Goal: Task Accomplishment & Management: Manage account settings

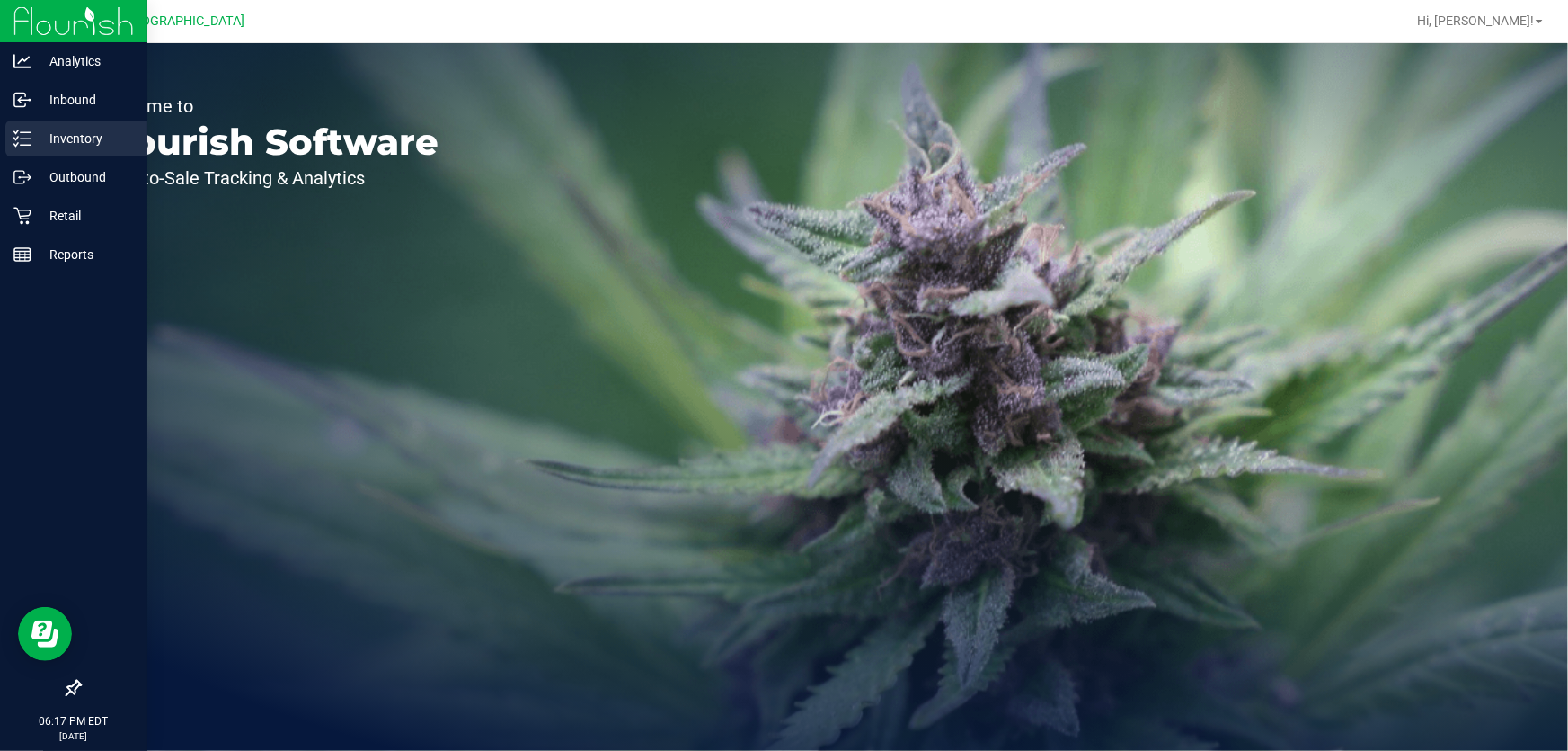
click at [49, 129] on p "Inventory" at bounding box center [85, 139] width 108 height 22
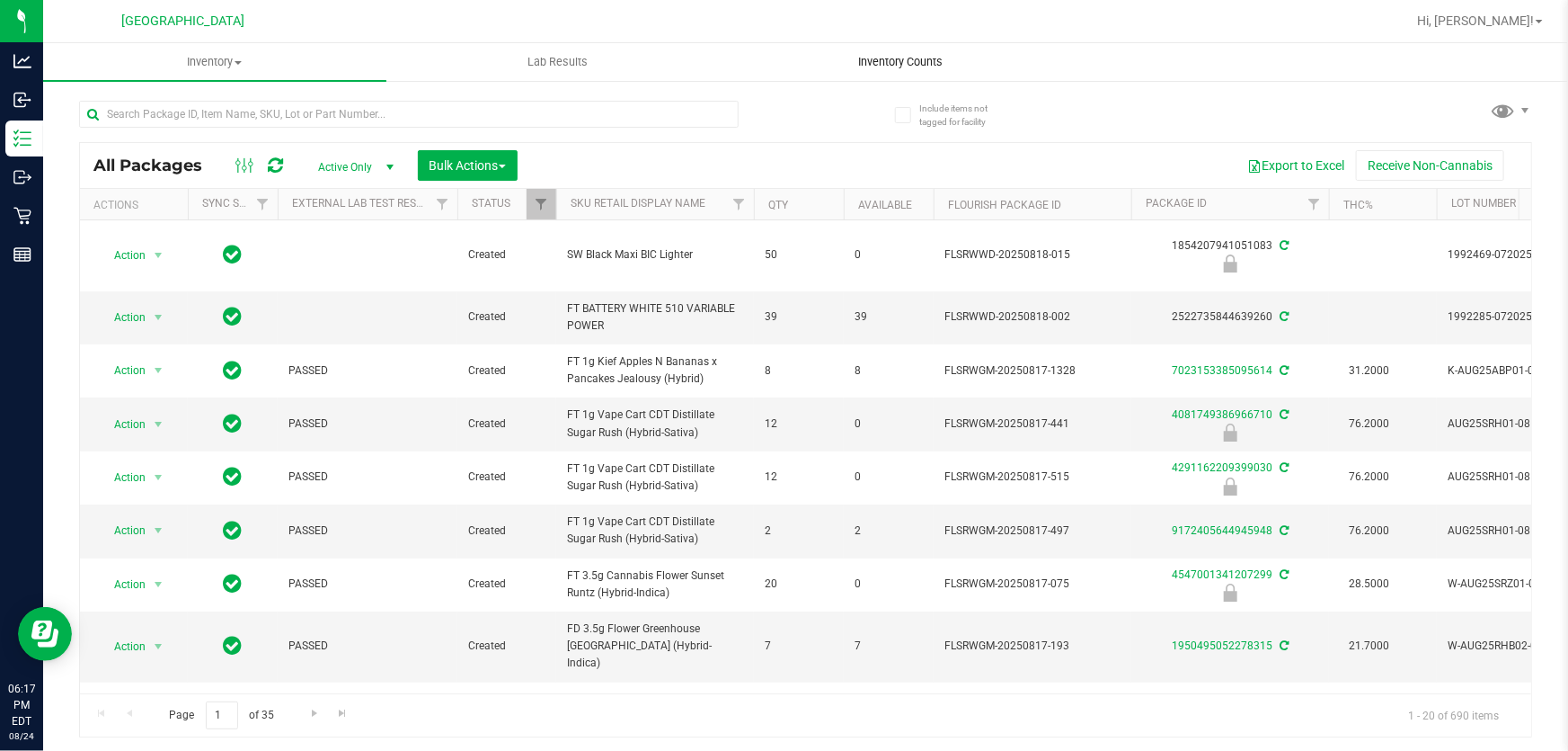
click at [862, 62] on span "Inventory Counts" at bounding box center [901, 61] width 133 height 16
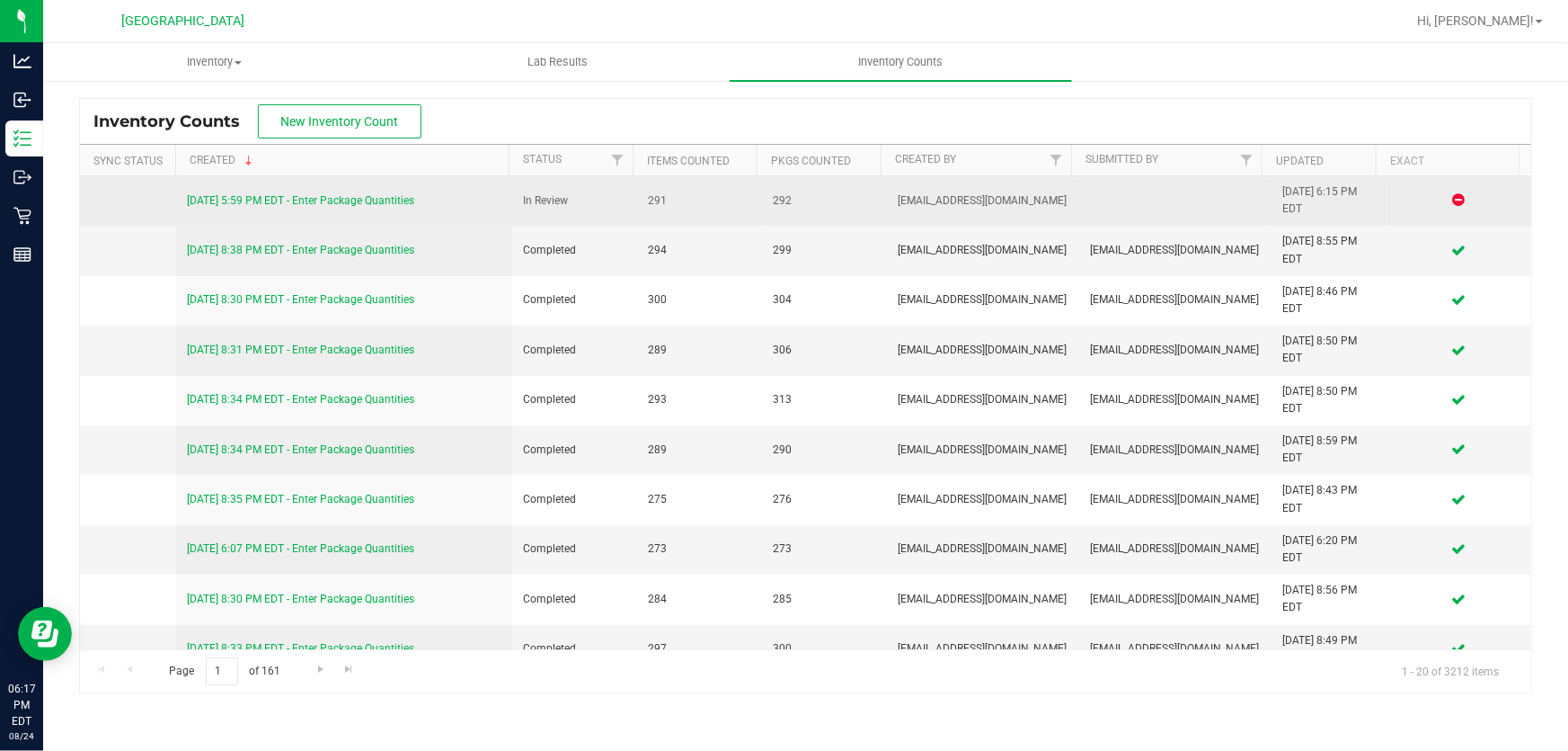
click at [373, 205] on link "[DATE] 5:59 PM EDT - Enter Package Quantities" at bounding box center [301, 200] width 228 height 13
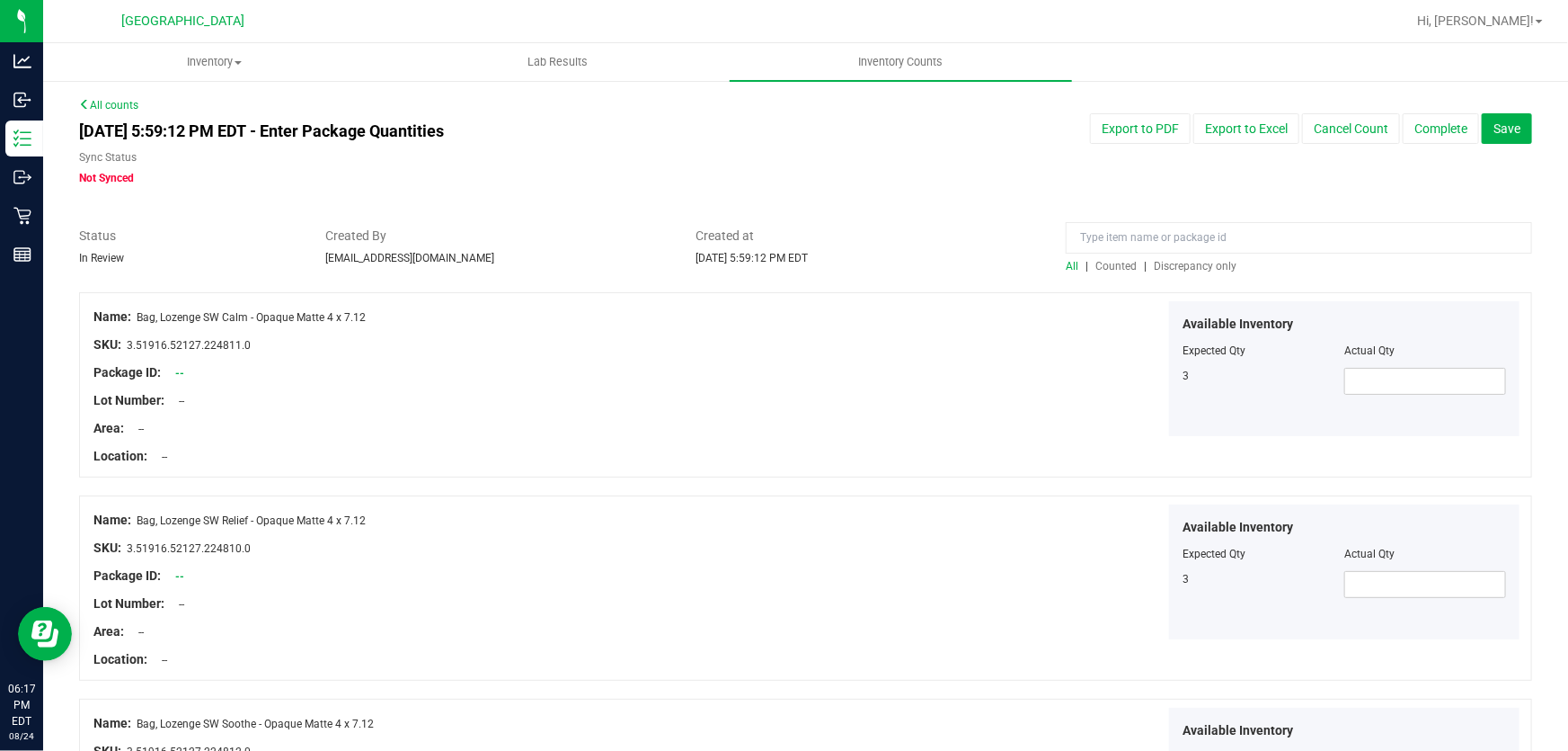
click at [1202, 261] on span "Discrepancy only" at bounding box center [1195, 266] width 82 height 13
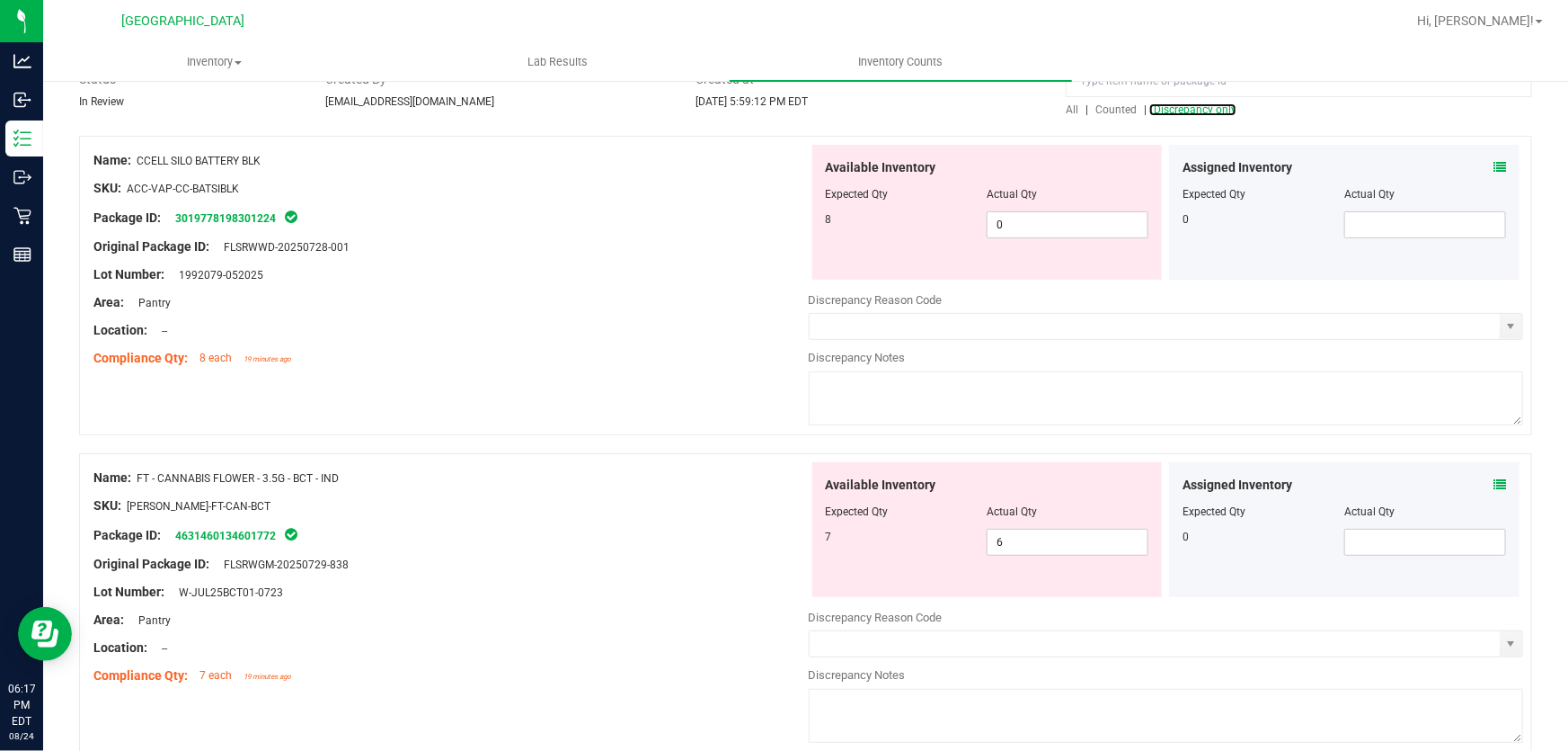
scroll to position [162, 0]
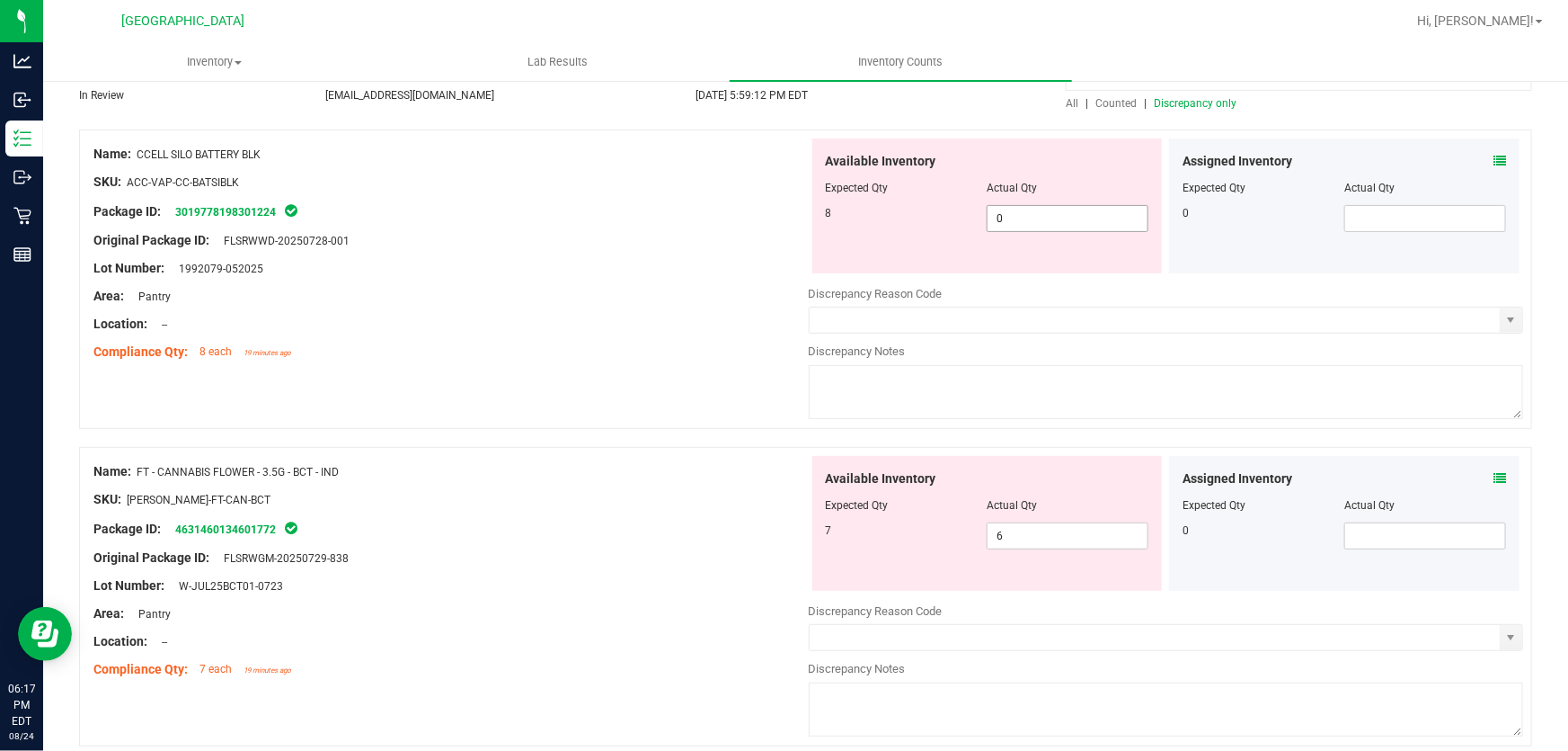
click at [1090, 210] on span "0 0" at bounding box center [1067, 218] width 161 height 27
click at [1090, 210] on input "0" at bounding box center [1067, 218] width 159 height 25
type input "8"
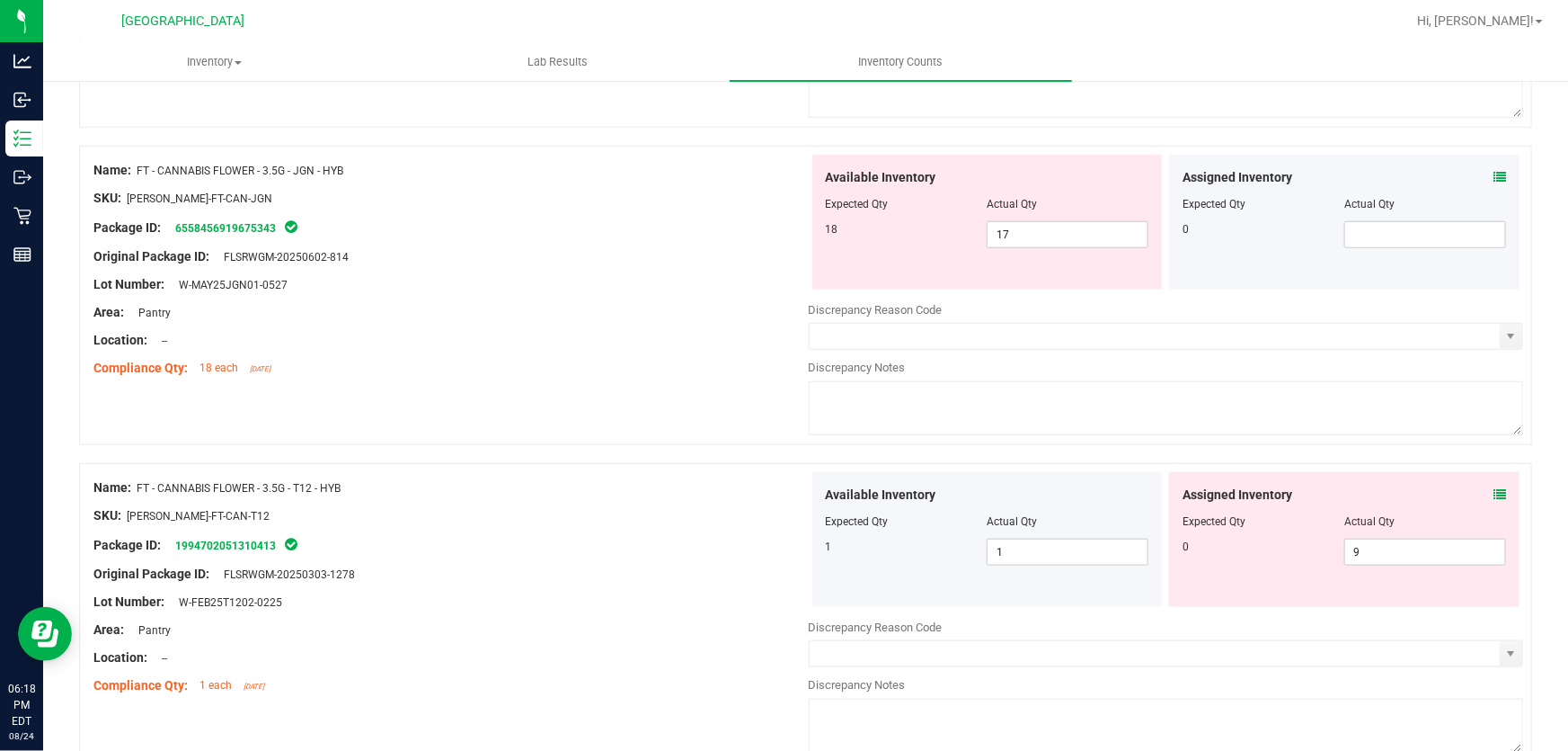
scroll to position [735, 0]
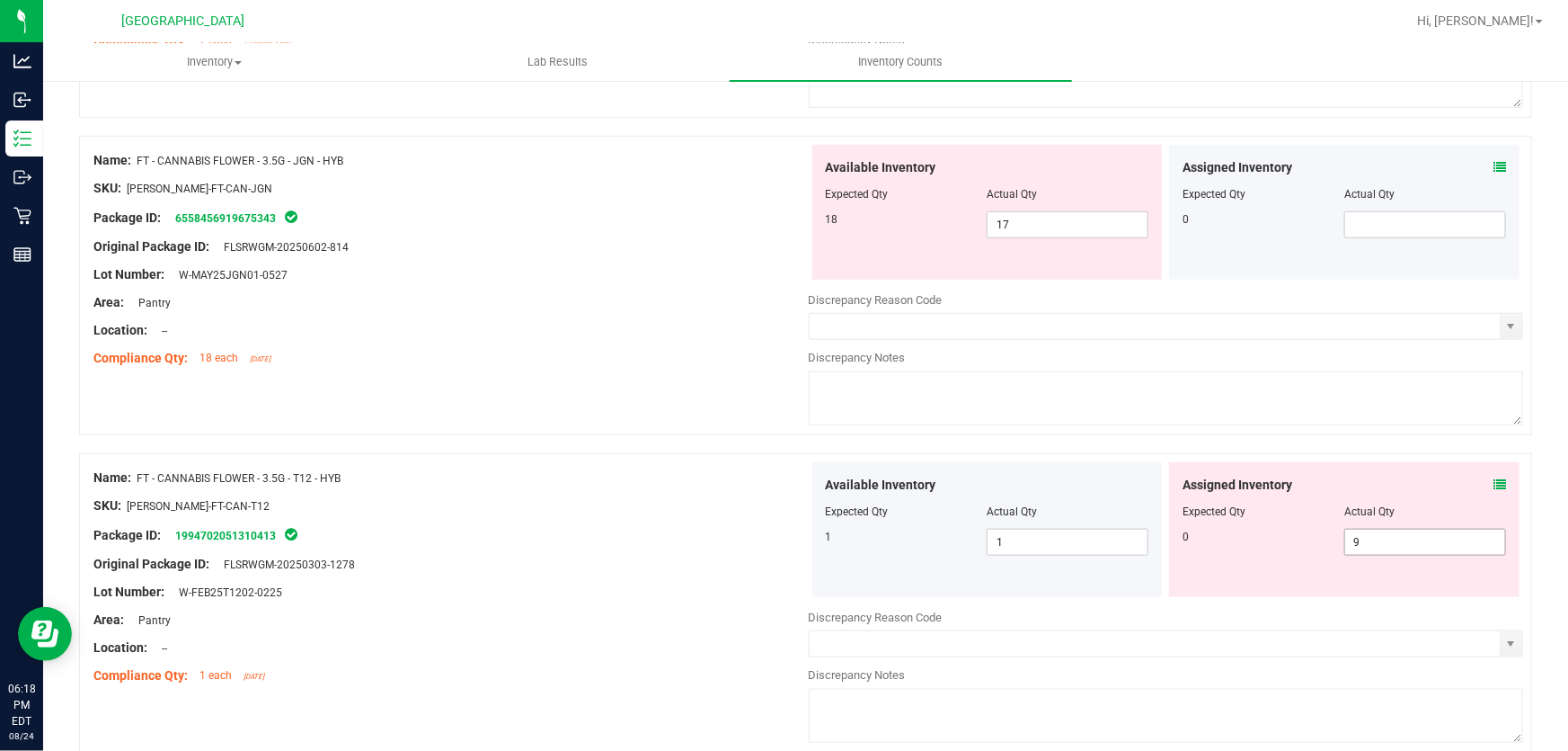
click at [1364, 532] on span "9 9" at bounding box center [1424, 541] width 161 height 27
click at [1364, 532] on input "9" at bounding box center [1424, 541] width 159 height 25
type input "0"
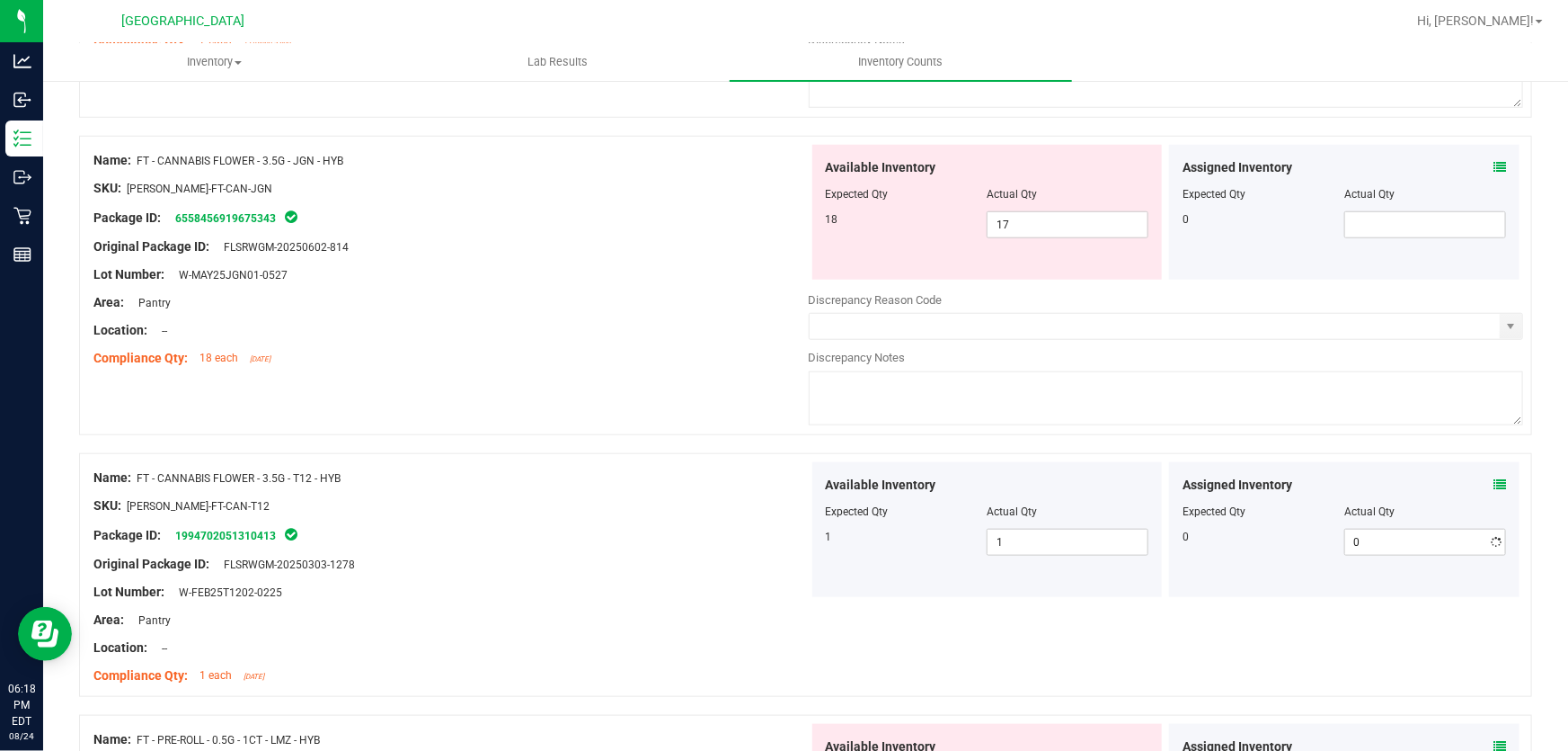
click at [1299, 479] on div "Assigned Inventory" at bounding box center [1344, 484] width 324 height 19
click at [1120, 431] on div "Name: FT - CANNABIS FLOWER - 3.5G - JGN - HYB SKU: [PERSON_NAME]-FT-CAN-JGN Pac…" at bounding box center [805, 285] width 1453 height 299
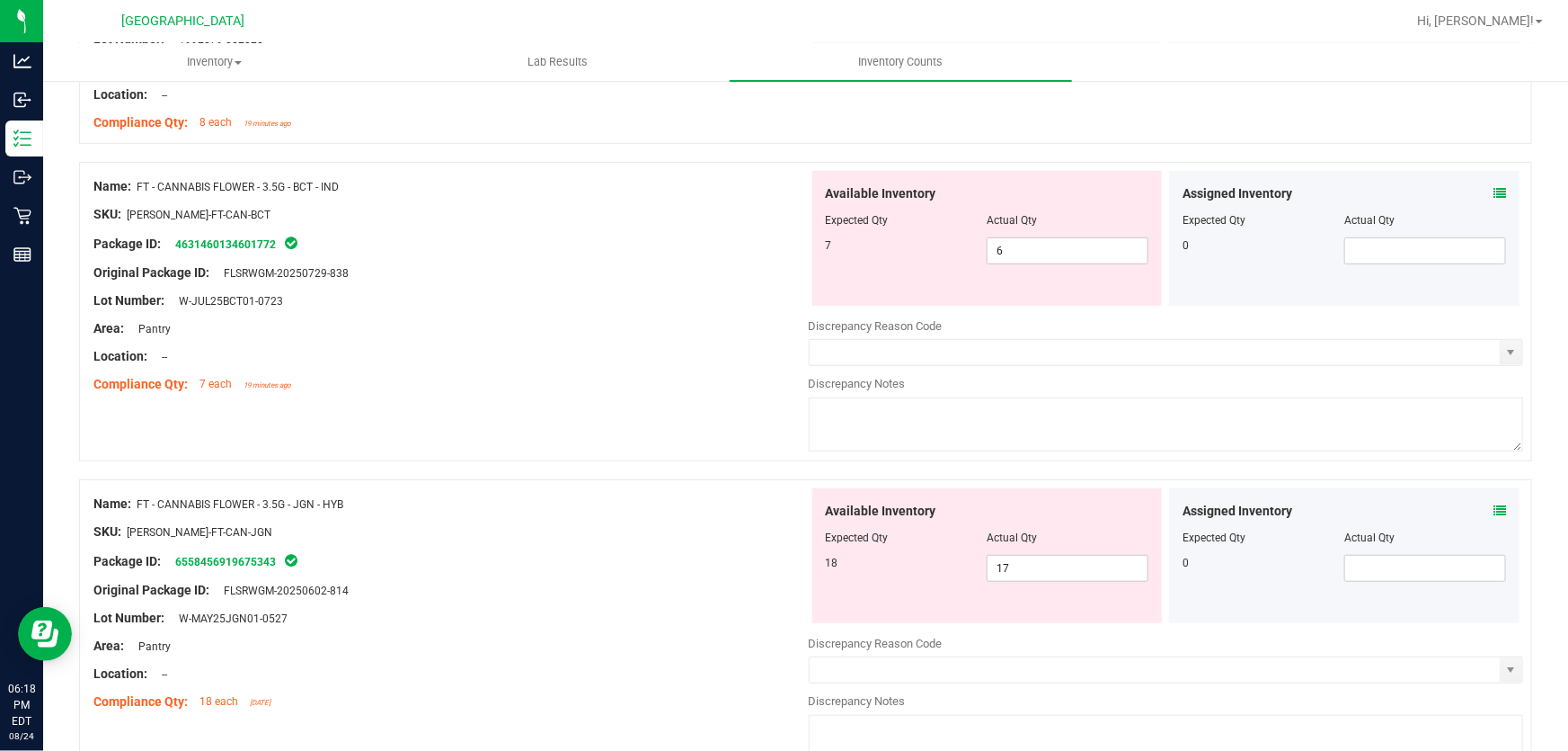
scroll to position [326, 0]
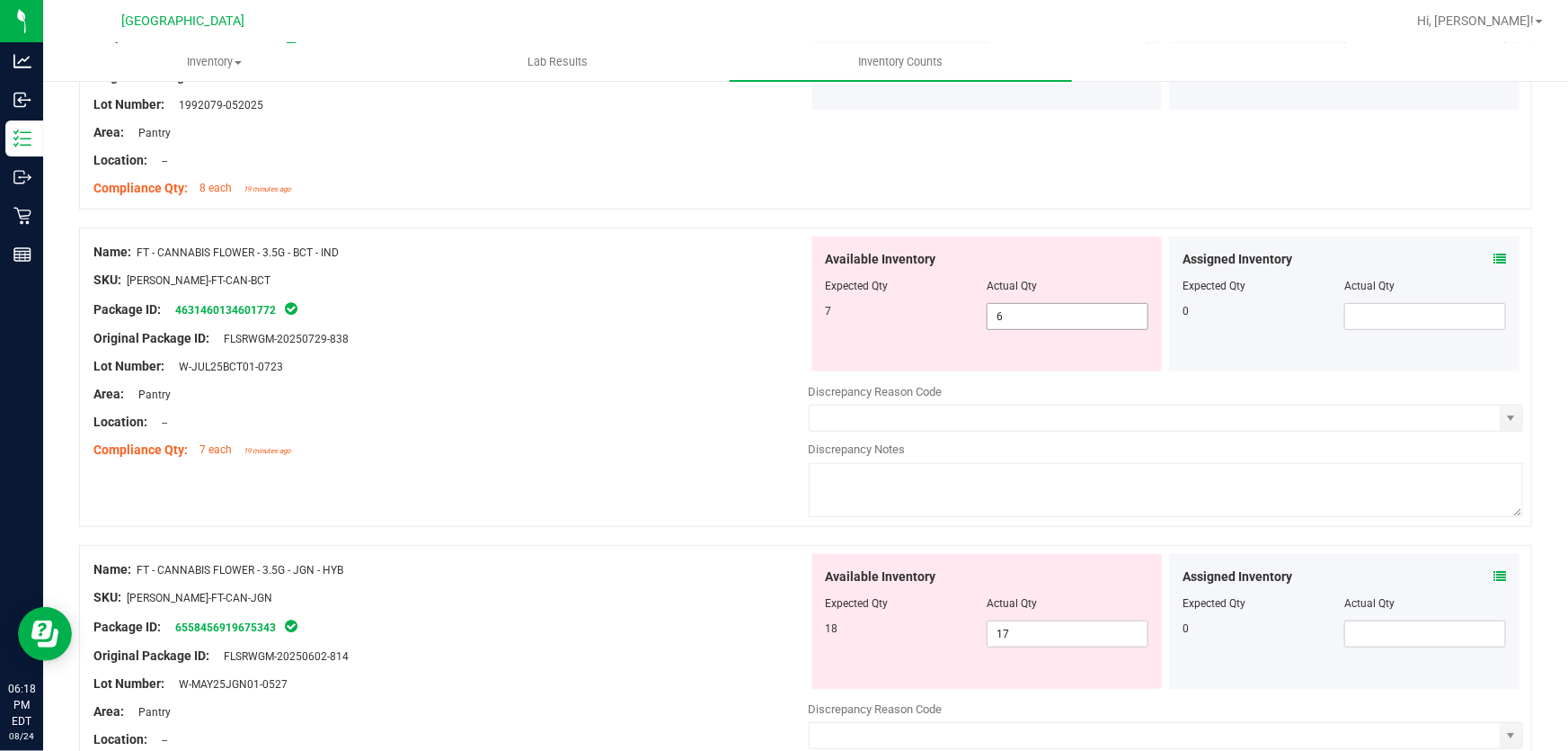
click at [1075, 322] on span "6 6" at bounding box center [1067, 316] width 161 height 27
type input "7"
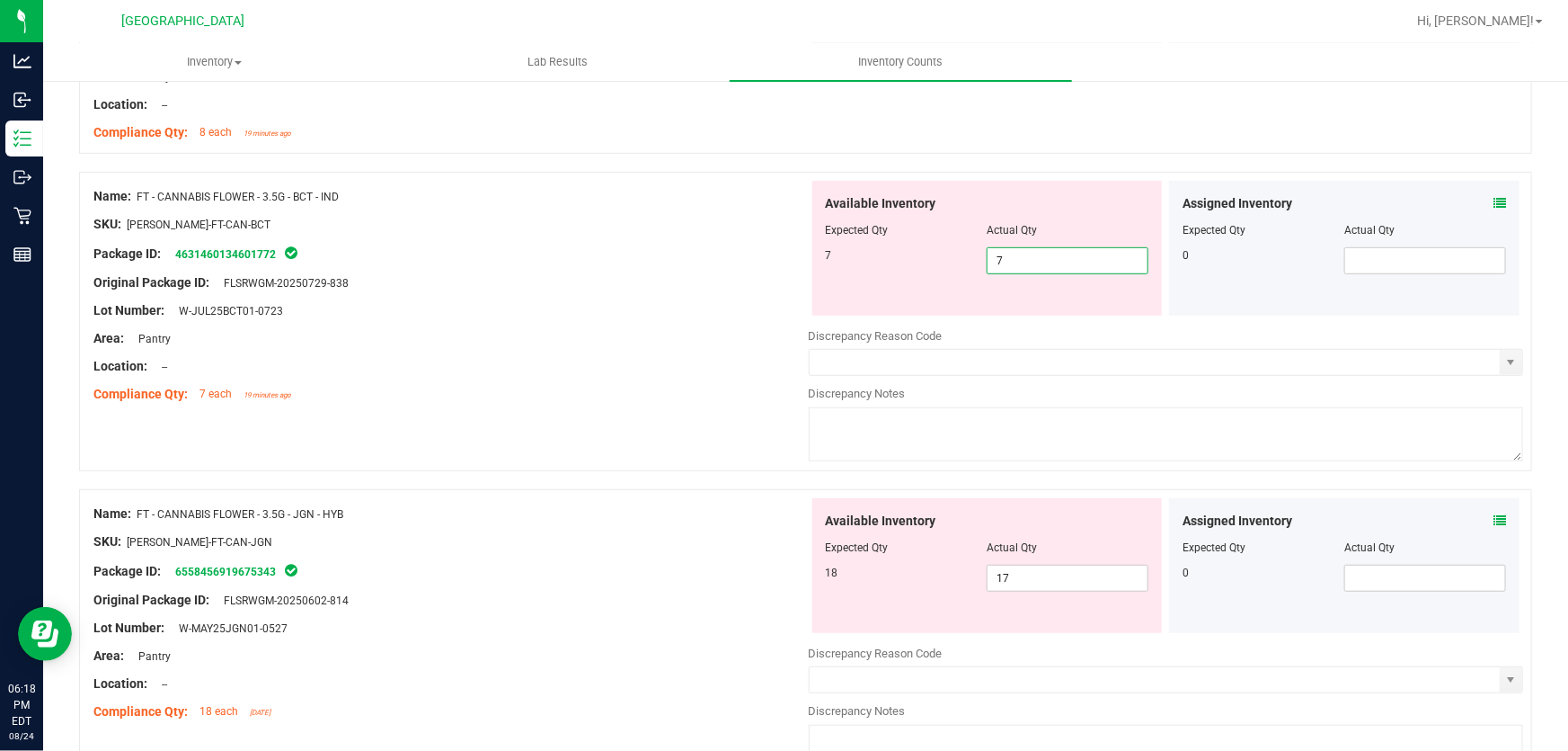
scroll to position [408, 0]
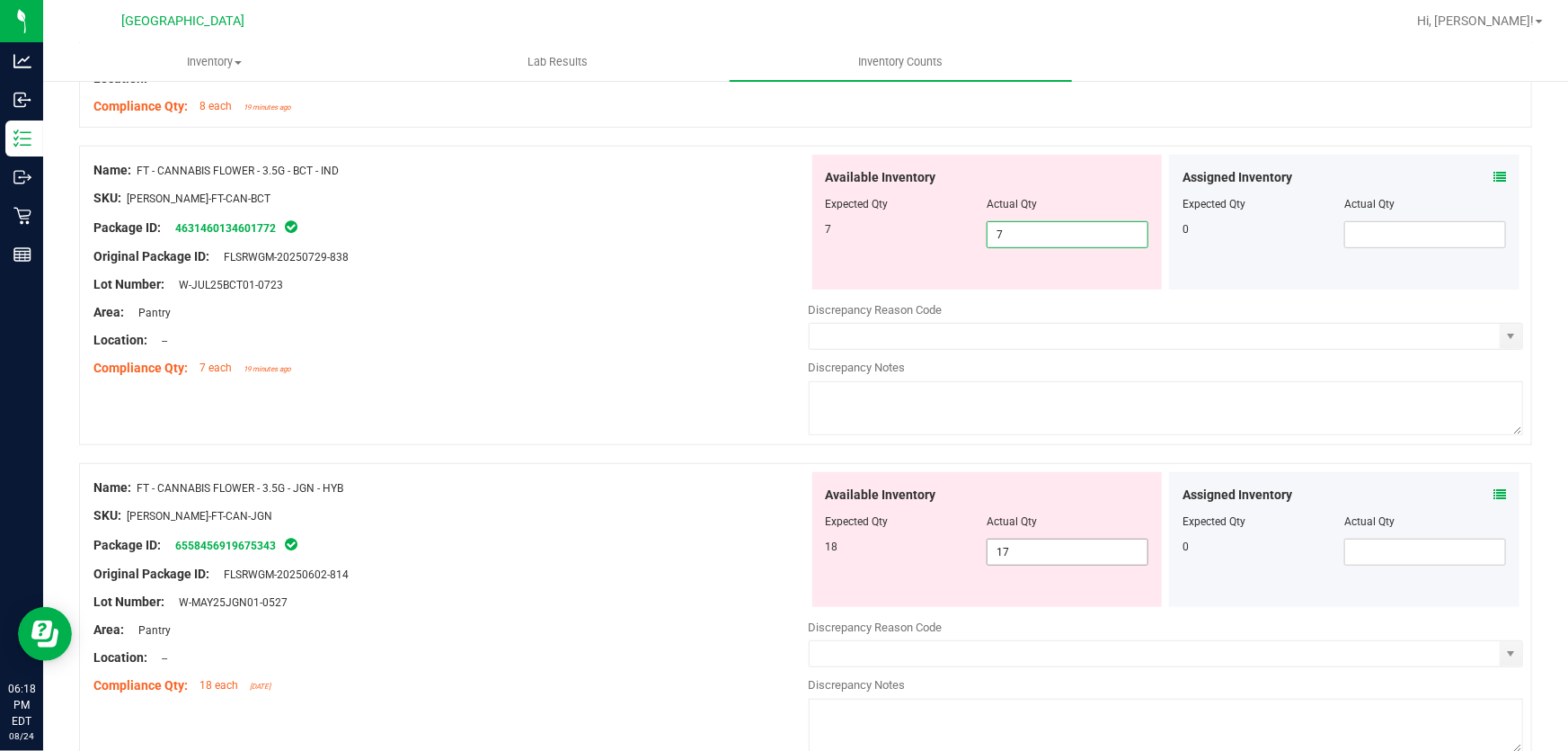
type input "7"
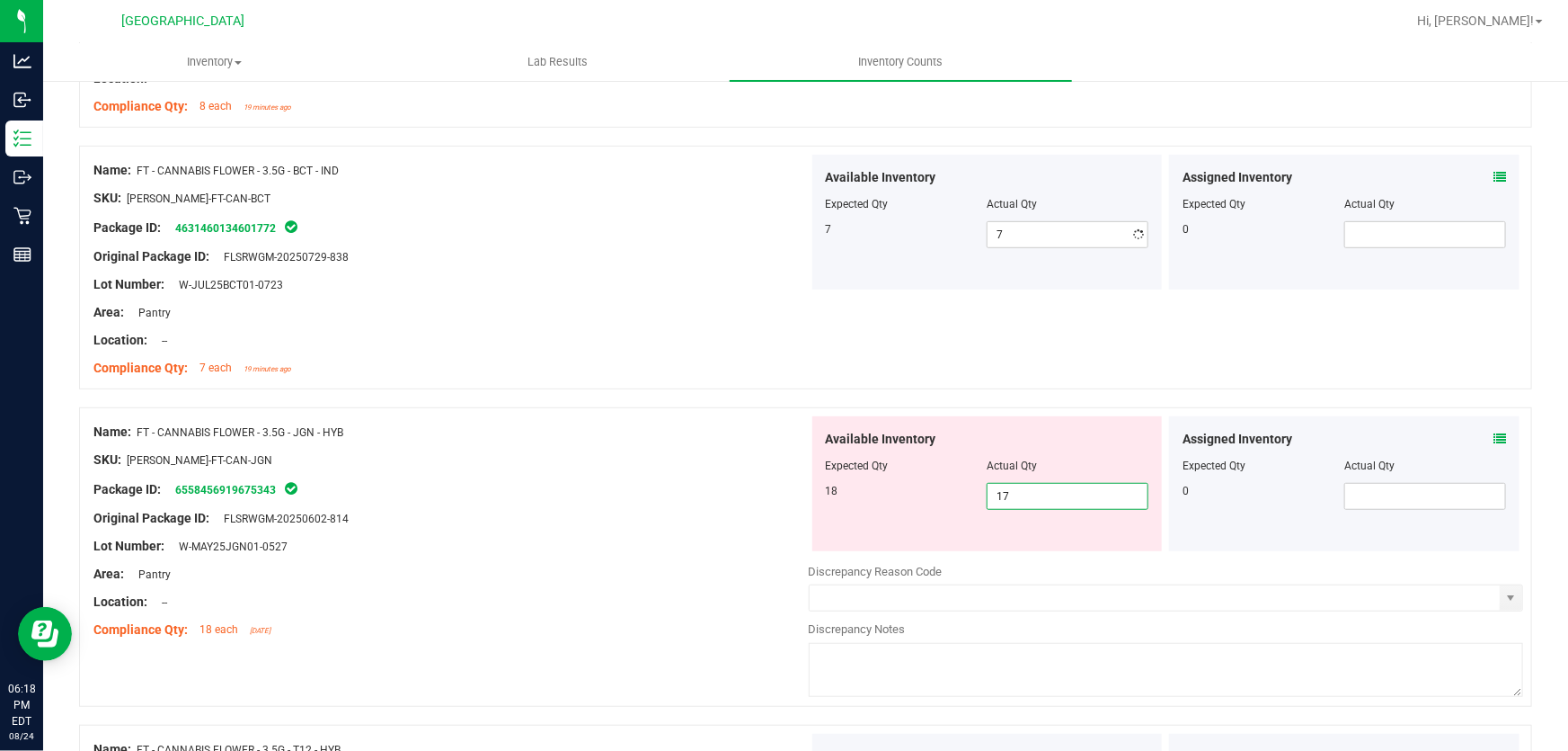
click at [1061, 550] on div "Available Inventory Expected Qty Actual Qty 18 17 17" at bounding box center [1167, 559] width 715 height 285
click at [1051, 499] on input "17" at bounding box center [1067, 495] width 159 height 25
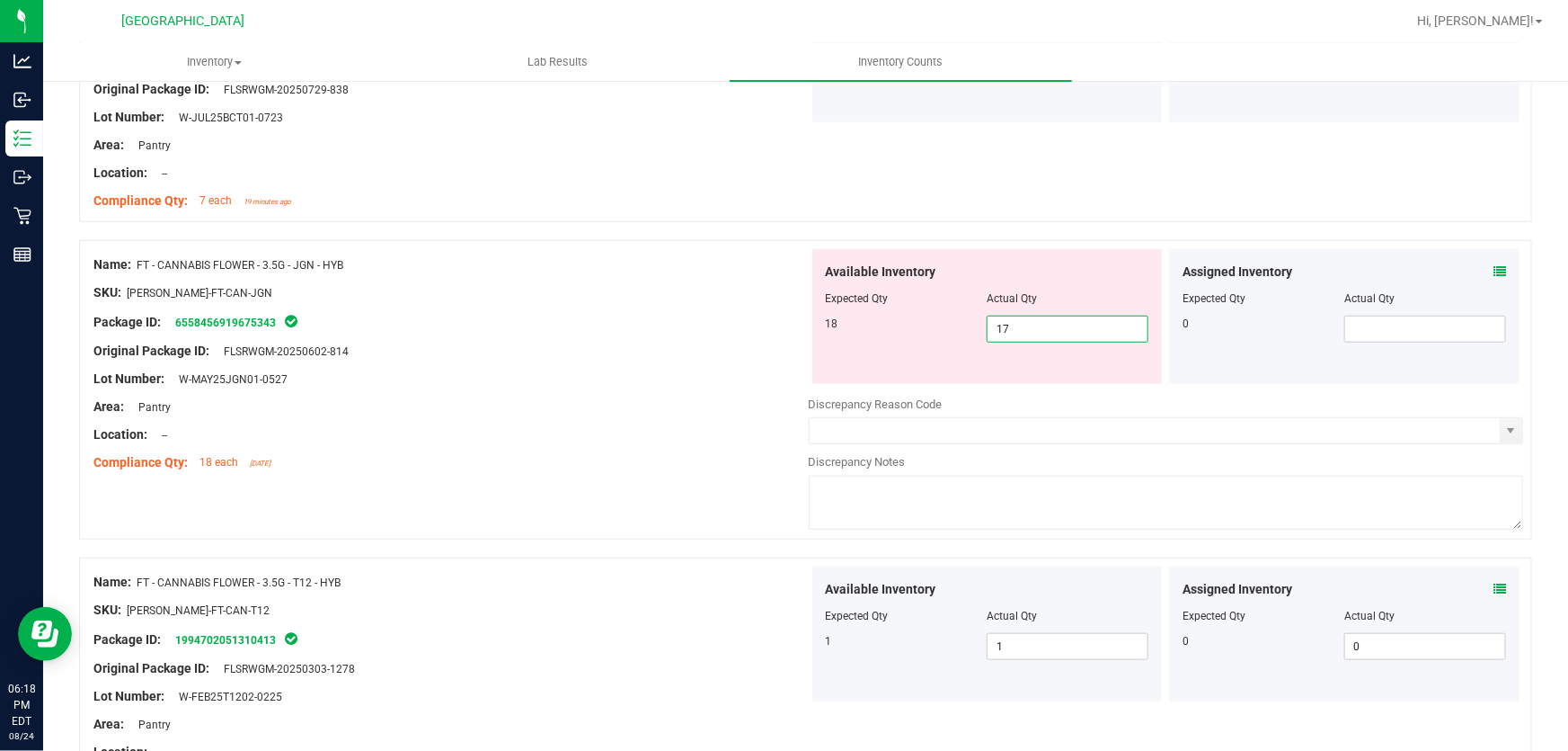
scroll to position [572, 0]
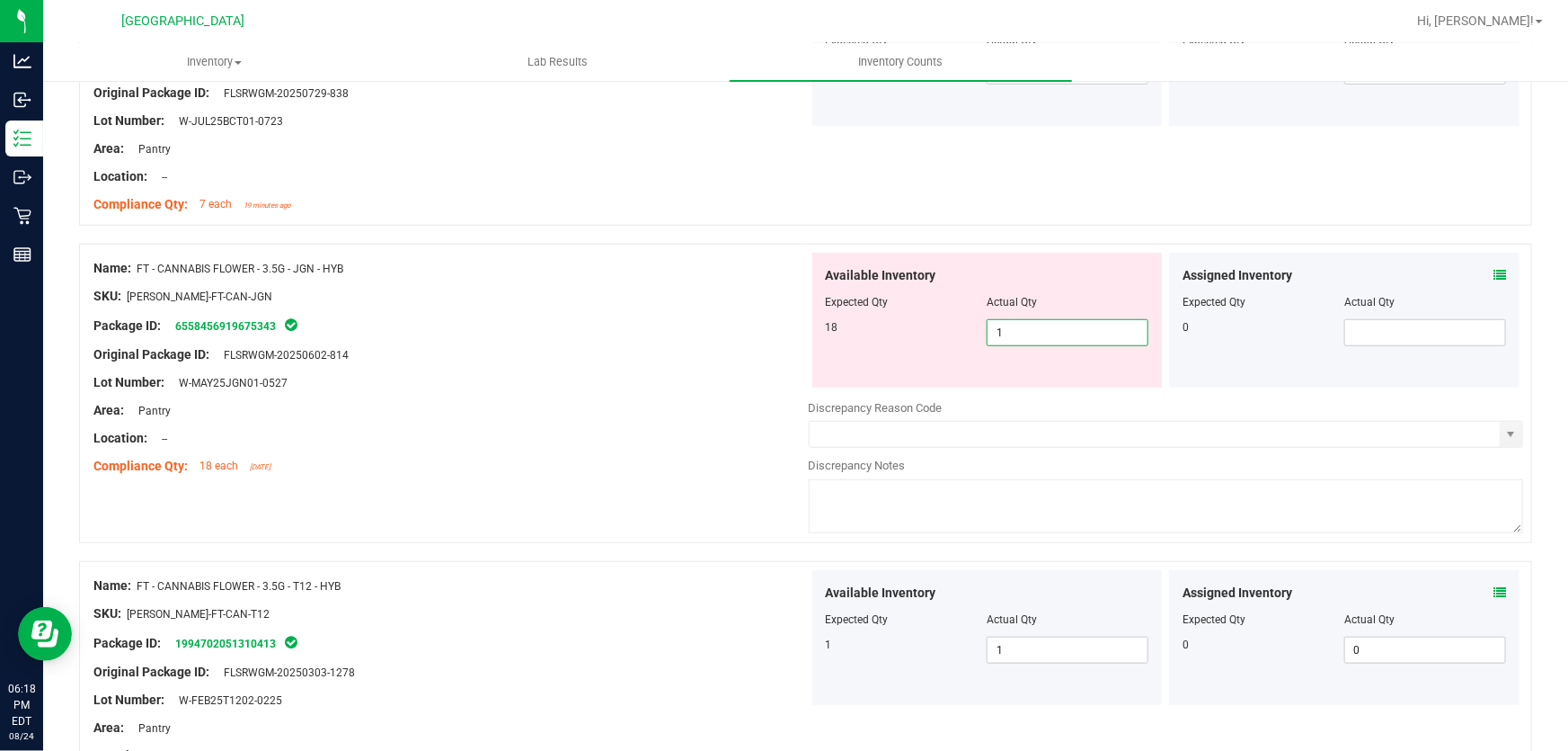
type input "18"
click at [685, 429] on div "Location: --" at bounding box center [451, 438] width 715 height 19
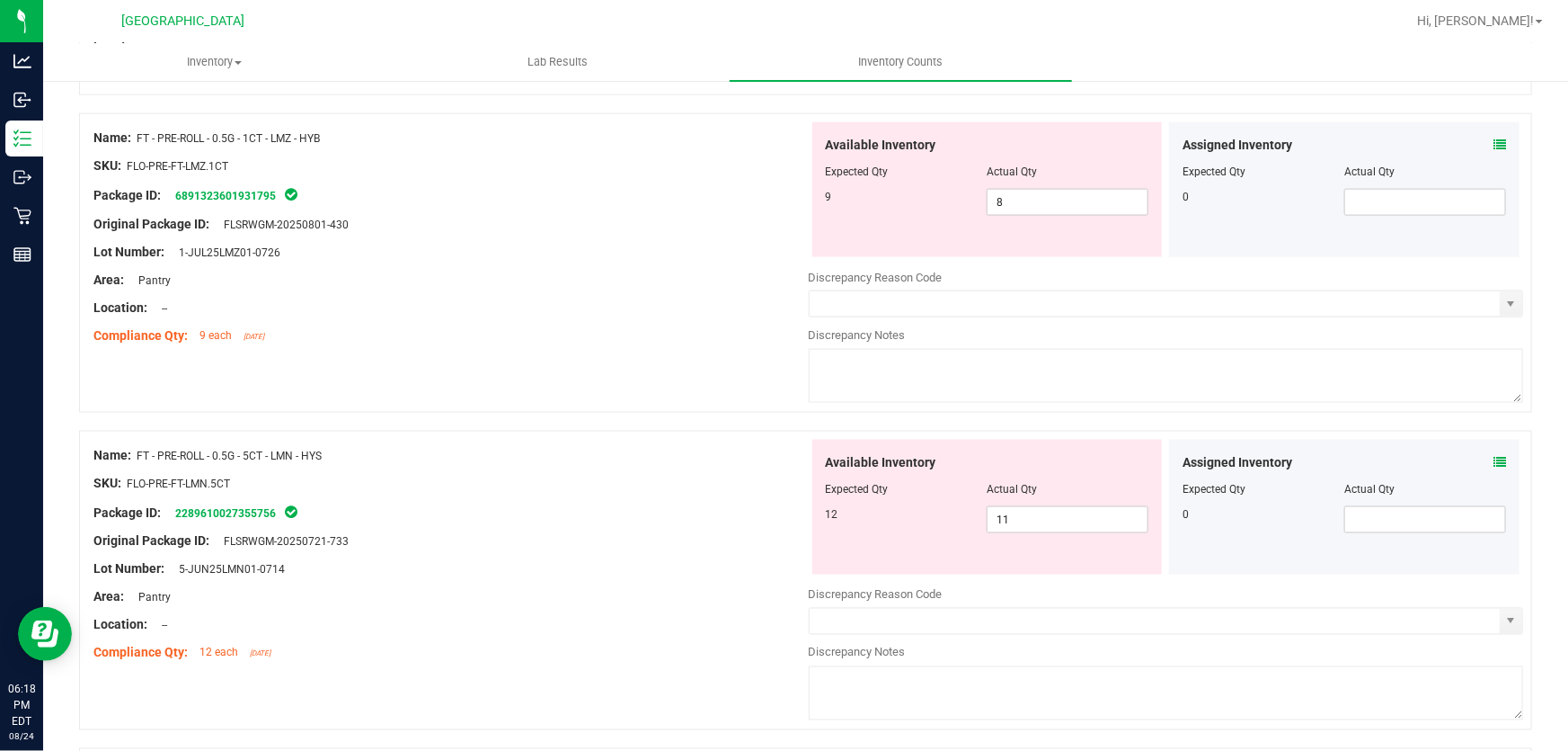
scroll to position [1143, 0]
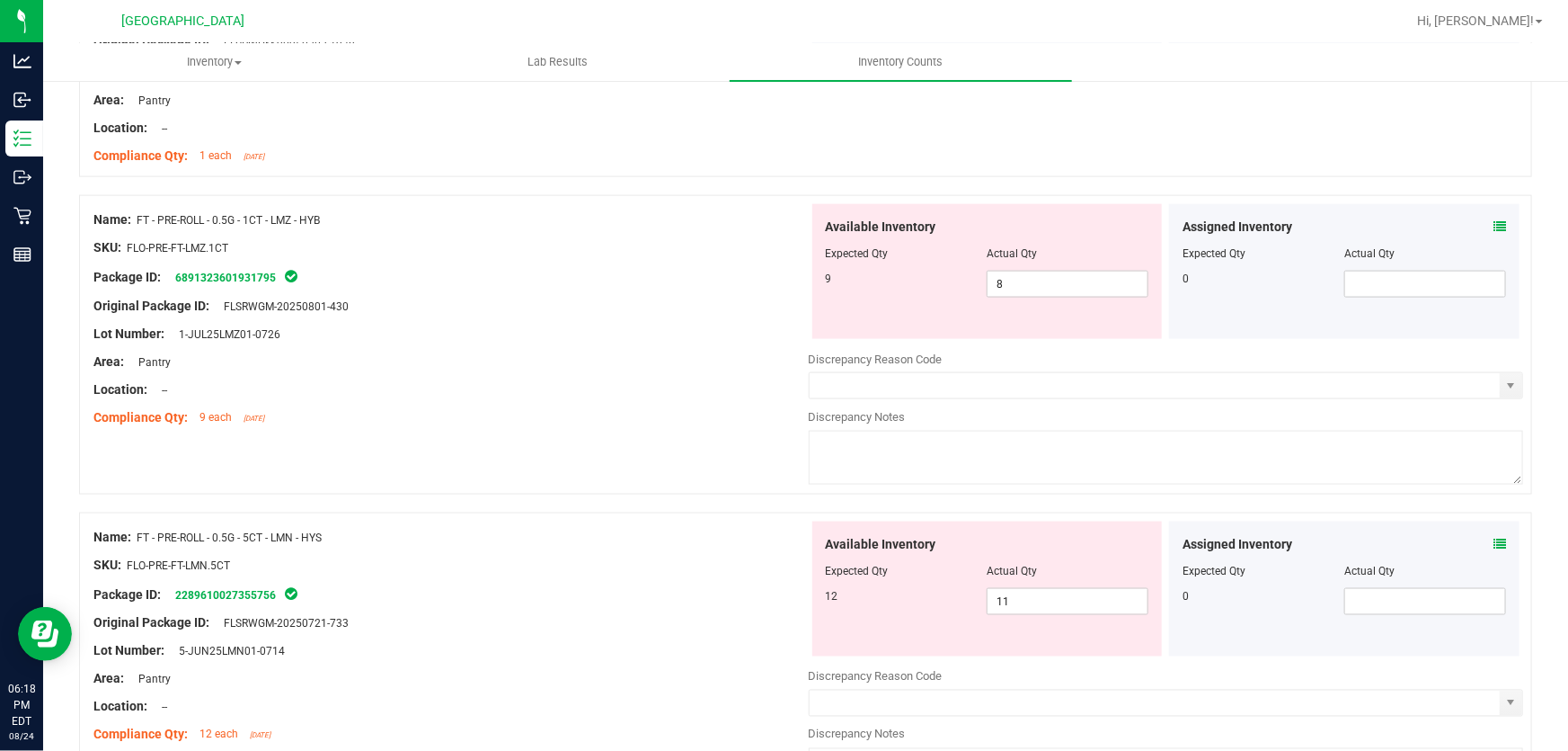
click at [582, 391] on div "Location: --" at bounding box center [451, 389] width 715 height 19
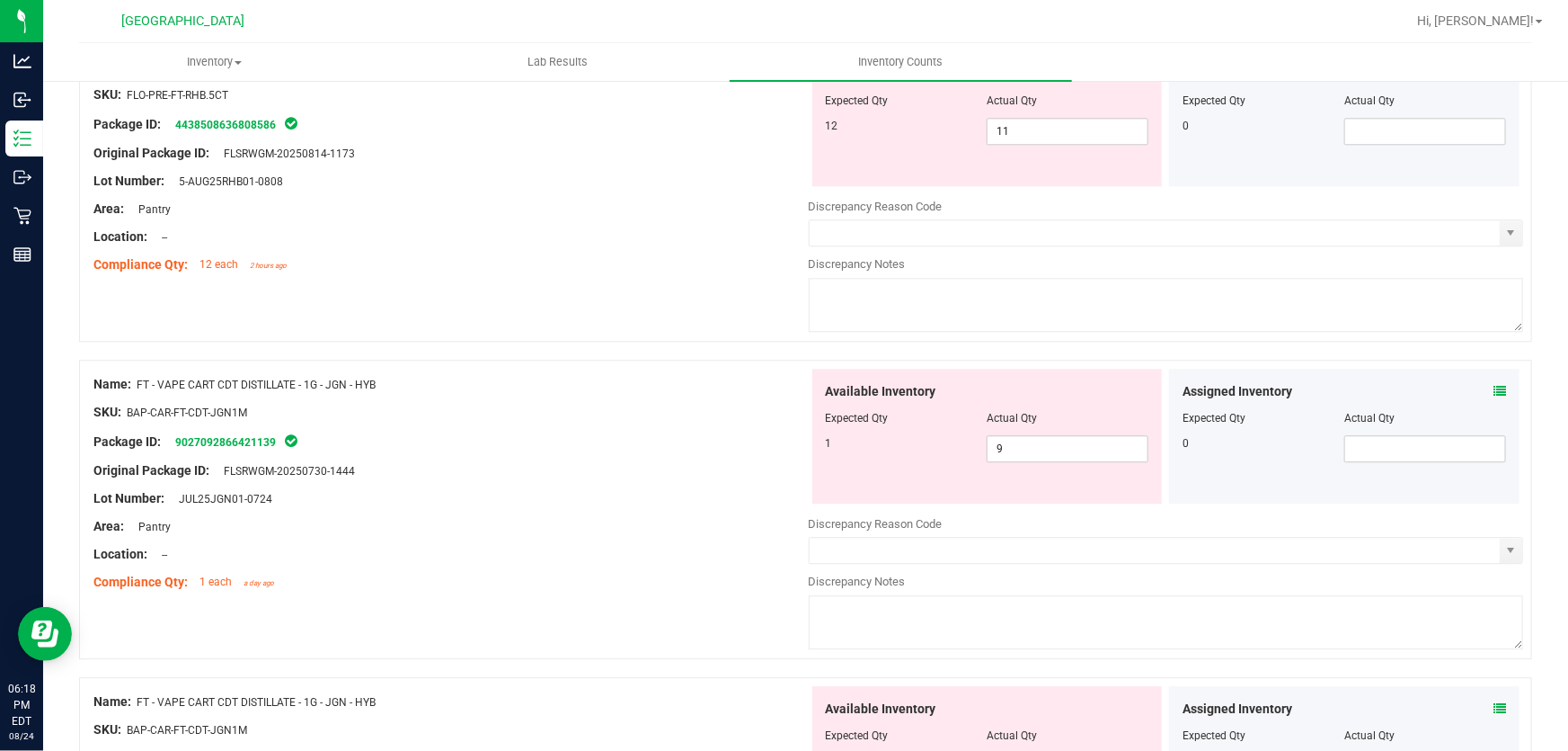
scroll to position [2288, 0]
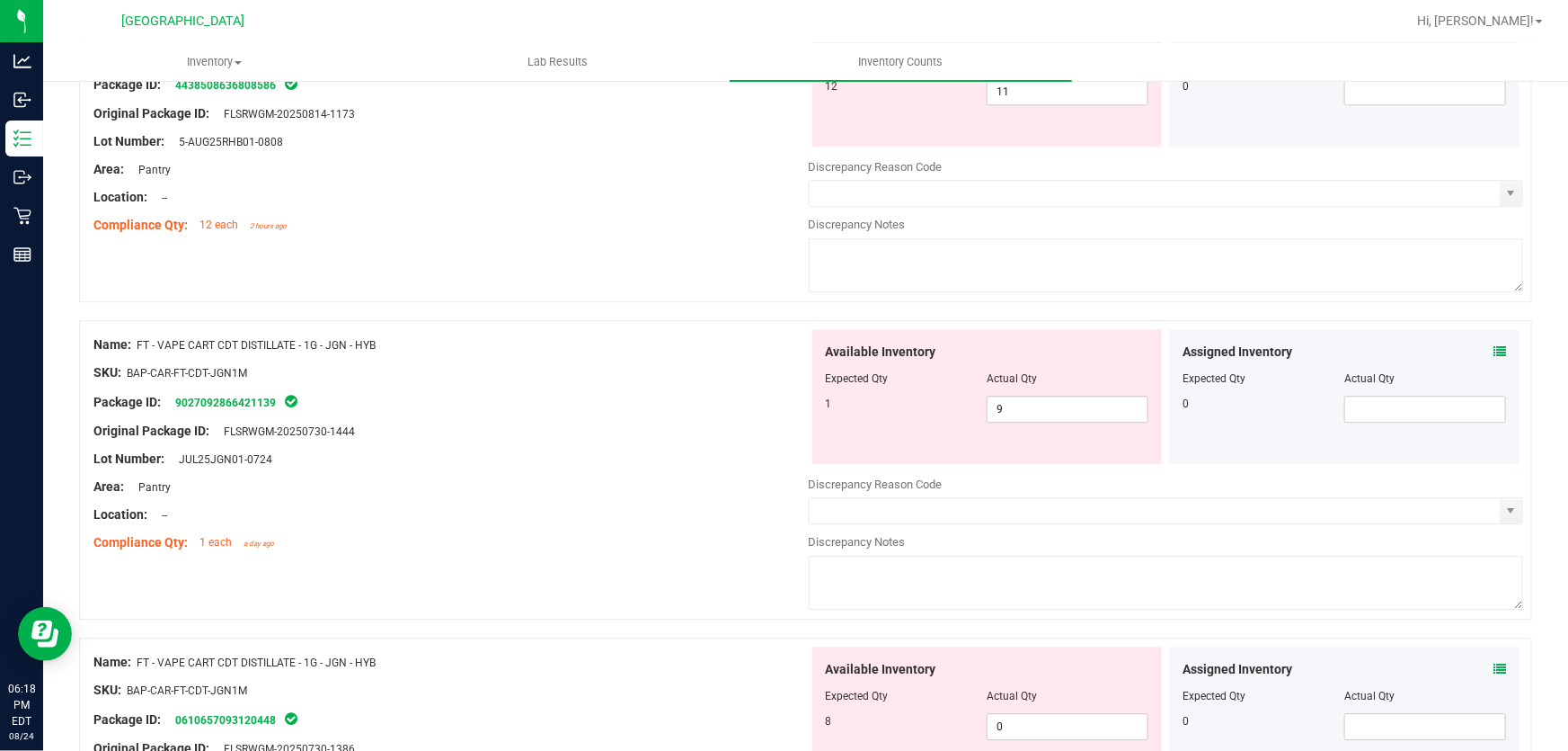
click at [1063, 706] on div at bounding box center [988, 707] width 324 height 9
click at [1055, 712] on span "0 0" at bounding box center [1067, 725] width 161 height 27
click at [1053, 713] on input "0" at bounding box center [1067, 725] width 159 height 25
type input "8"
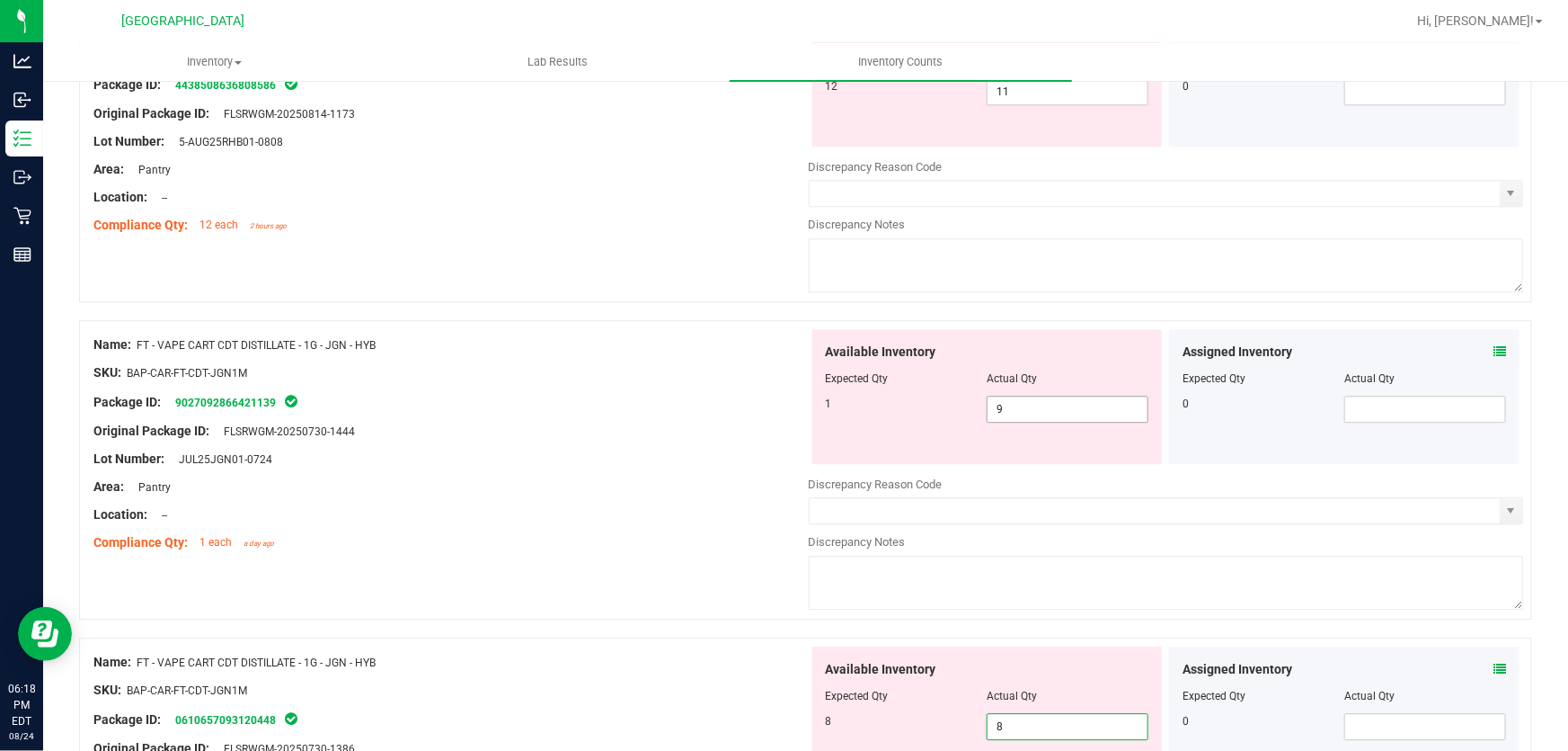
click at [1007, 412] on input "9" at bounding box center [1067, 408] width 159 height 25
type input "8"
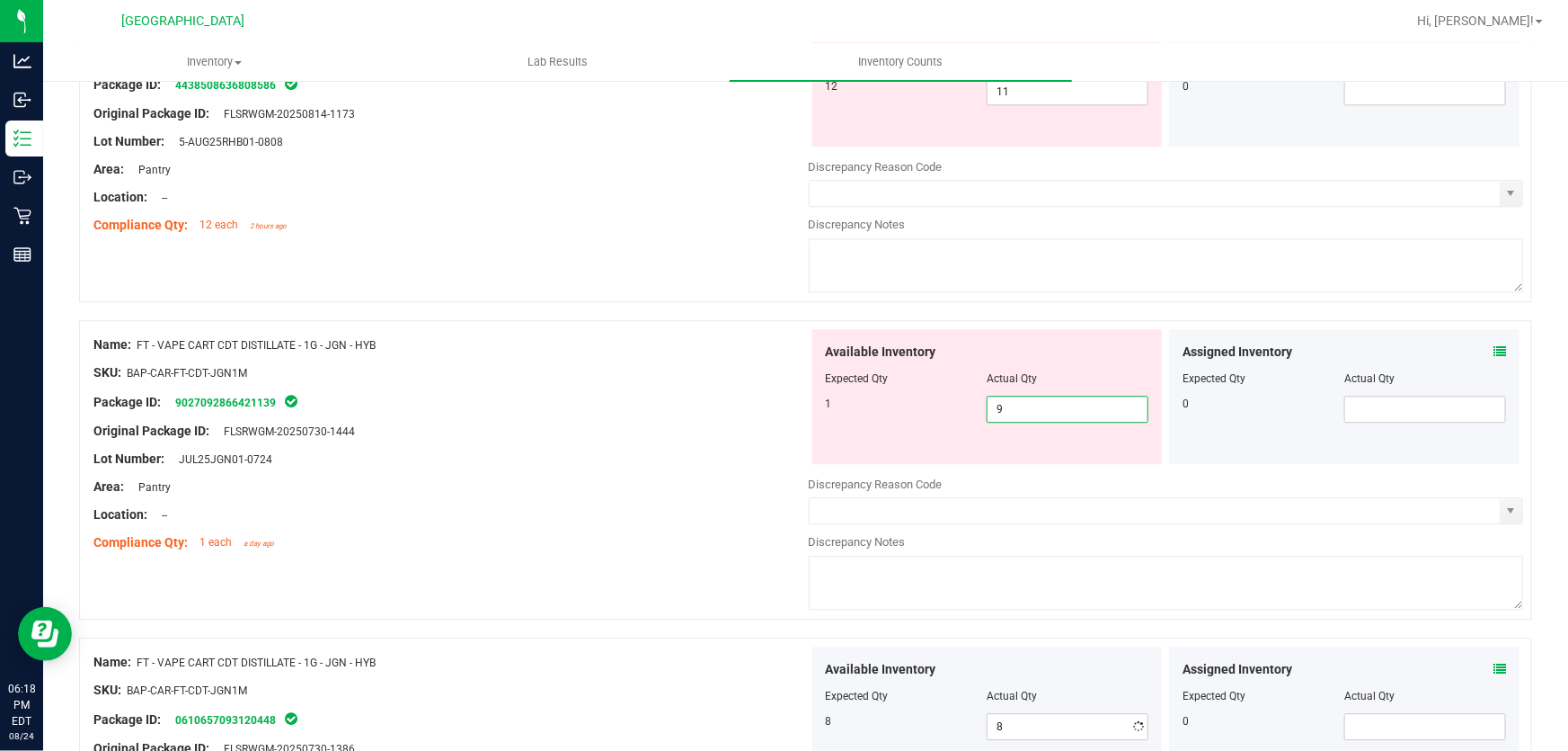
click at [1007, 412] on input "9" at bounding box center [1067, 408] width 159 height 25
type input "1"
click at [728, 421] on div "Original Package ID: FLSRWGM-20250730-1444" at bounding box center [451, 430] width 715 height 19
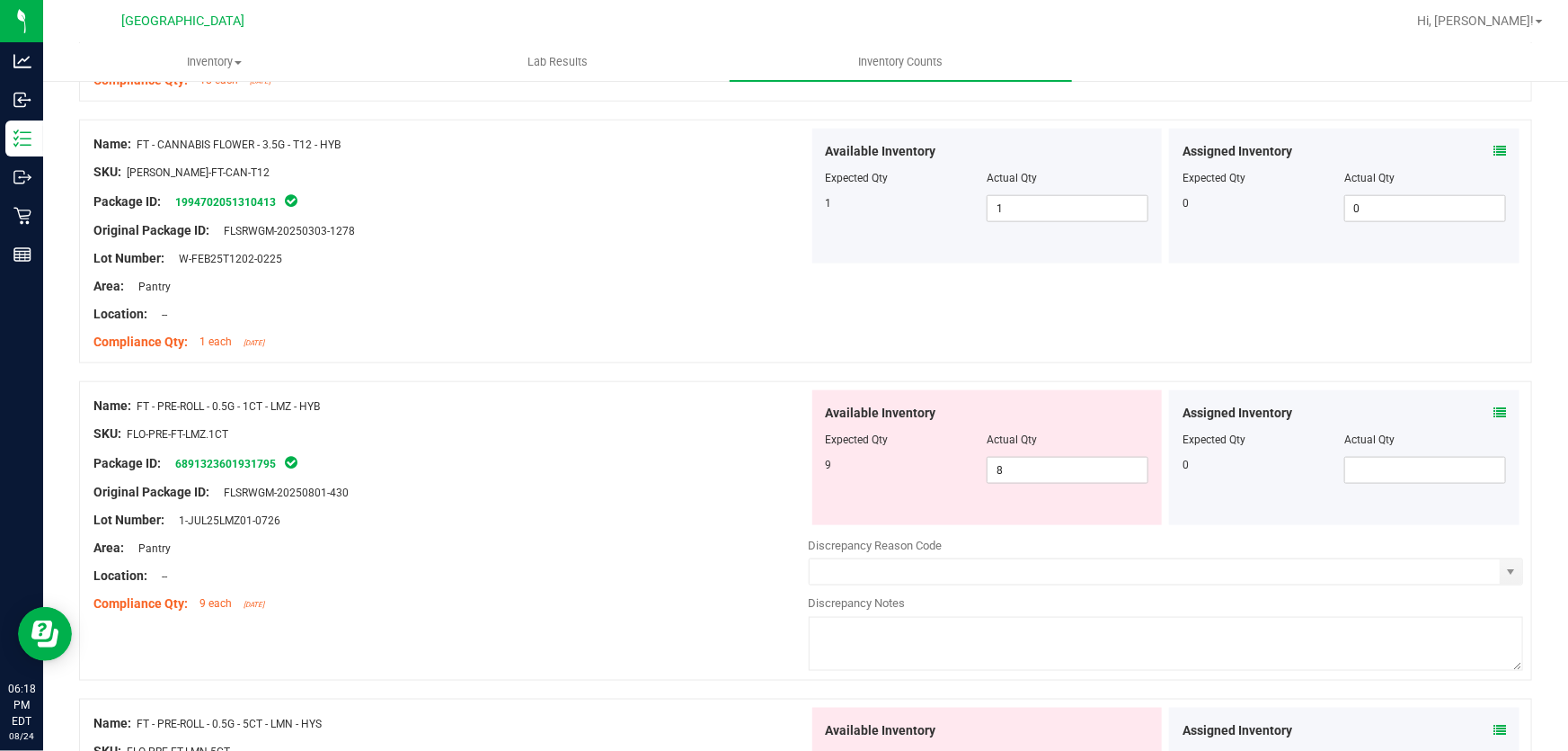
scroll to position [980, 0]
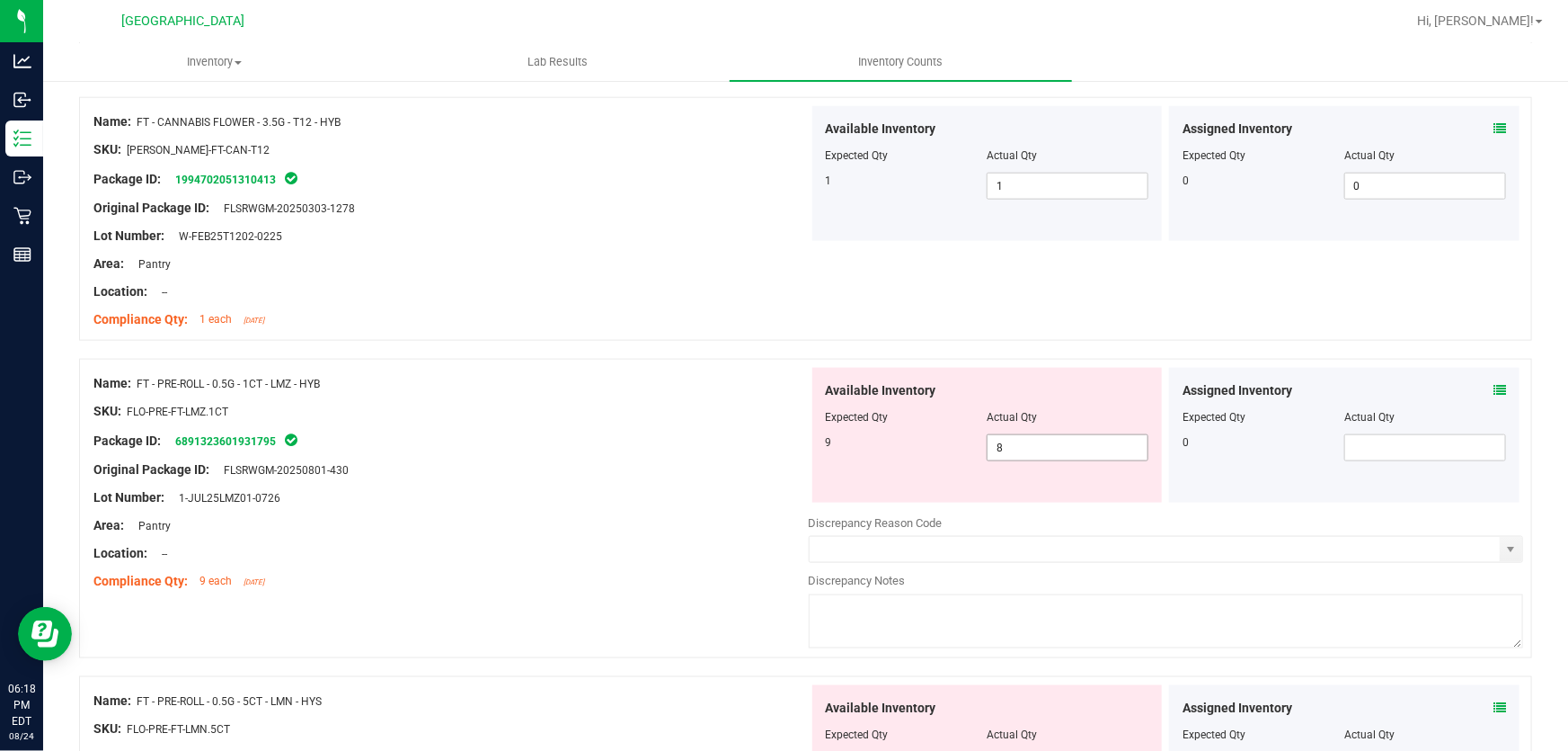
click at [1096, 431] on div at bounding box center [988, 429] width 324 height 9
click at [1085, 440] on span "8 8" at bounding box center [1067, 447] width 161 height 27
click at [0, 0] on input "8" at bounding box center [0, 0] width 0 height 0
type input "9"
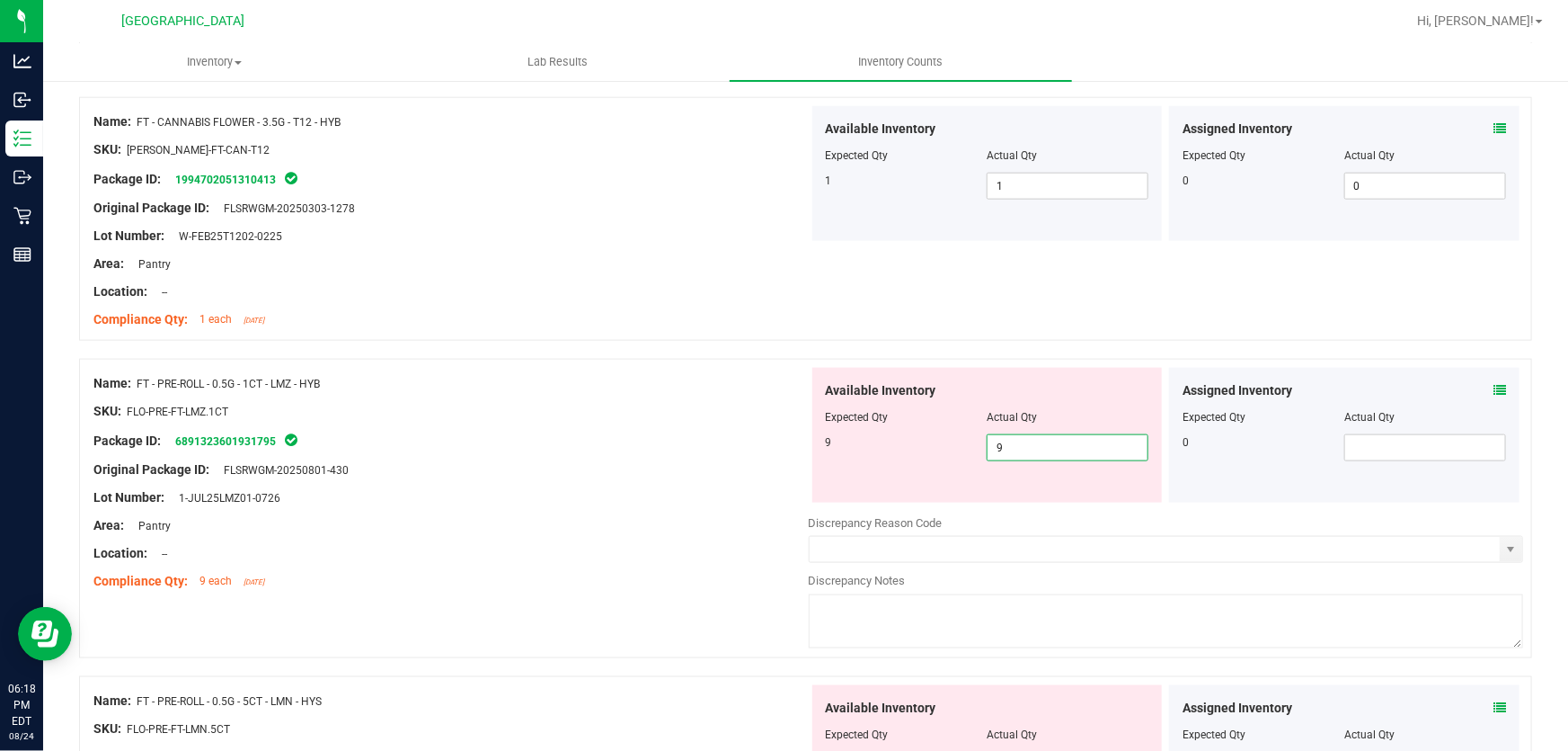
type input "9"
click at [703, 554] on div "Location: --" at bounding box center [451, 553] width 715 height 19
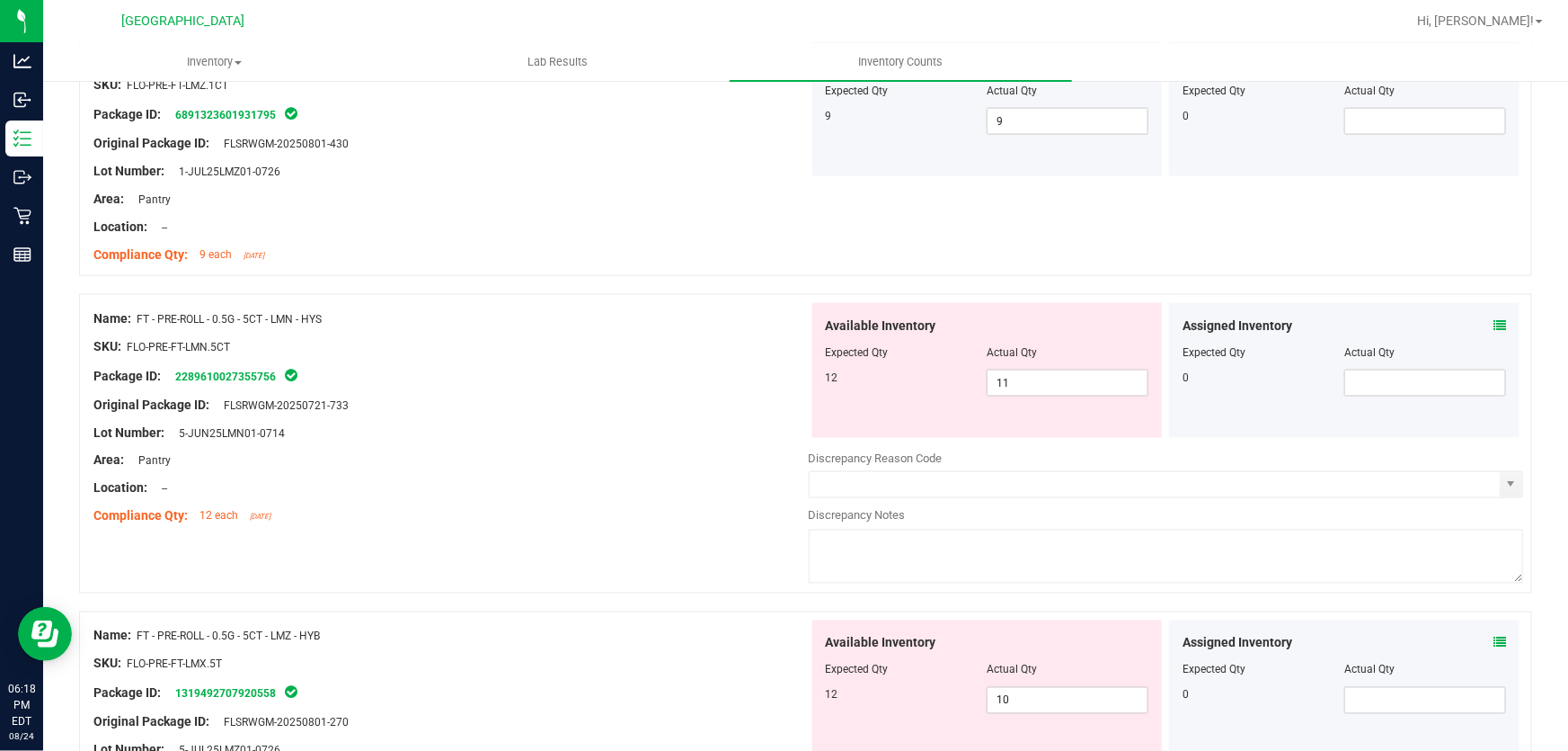
scroll to position [1307, 0]
click at [1074, 387] on span "11 11" at bounding box center [1067, 381] width 161 height 27
click at [1074, 387] on input "11" at bounding box center [1067, 381] width 159 height 25
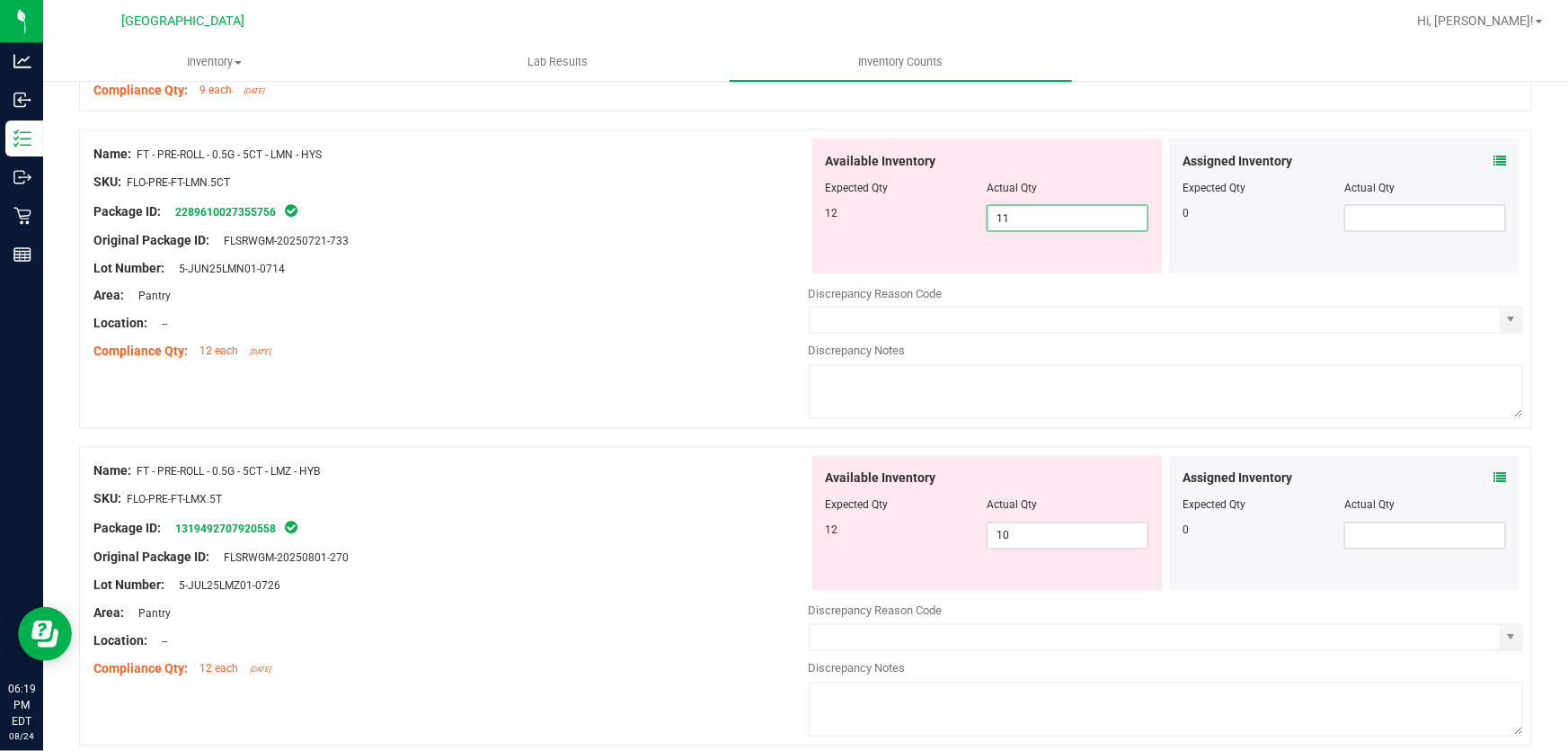
scroll to position [1389, 0]
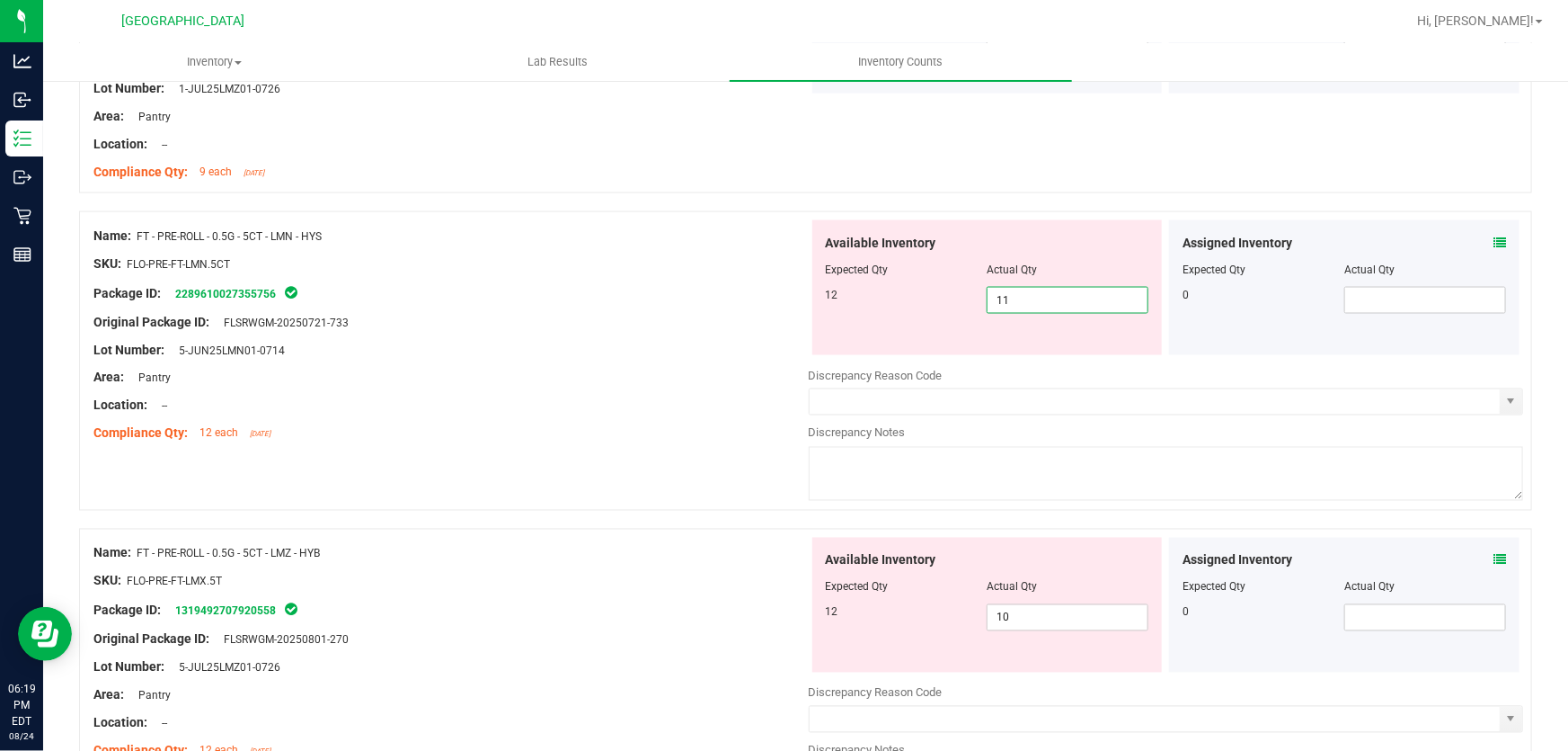
click at [1005, 267] on span "Actual Qty" at bounding box center [1011, 269] width 51 height 13
click at [1016, 295] on span "11 11" at bounding box center [1067, 299] width 161 height 27
click at [1016, 295] on input "11" at bounding box center [1067, 299] width 159 height 25
type input "12"
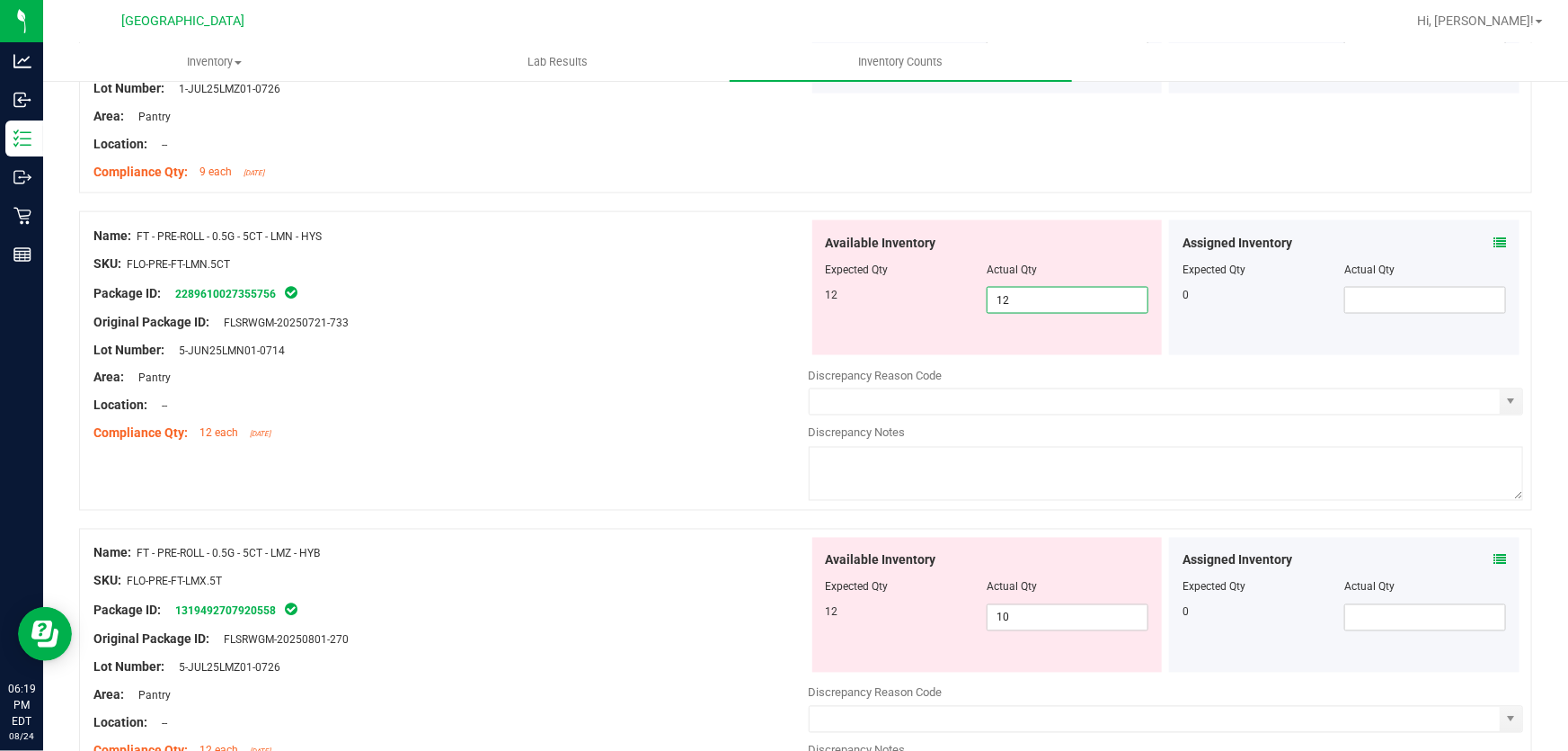
type input "12"
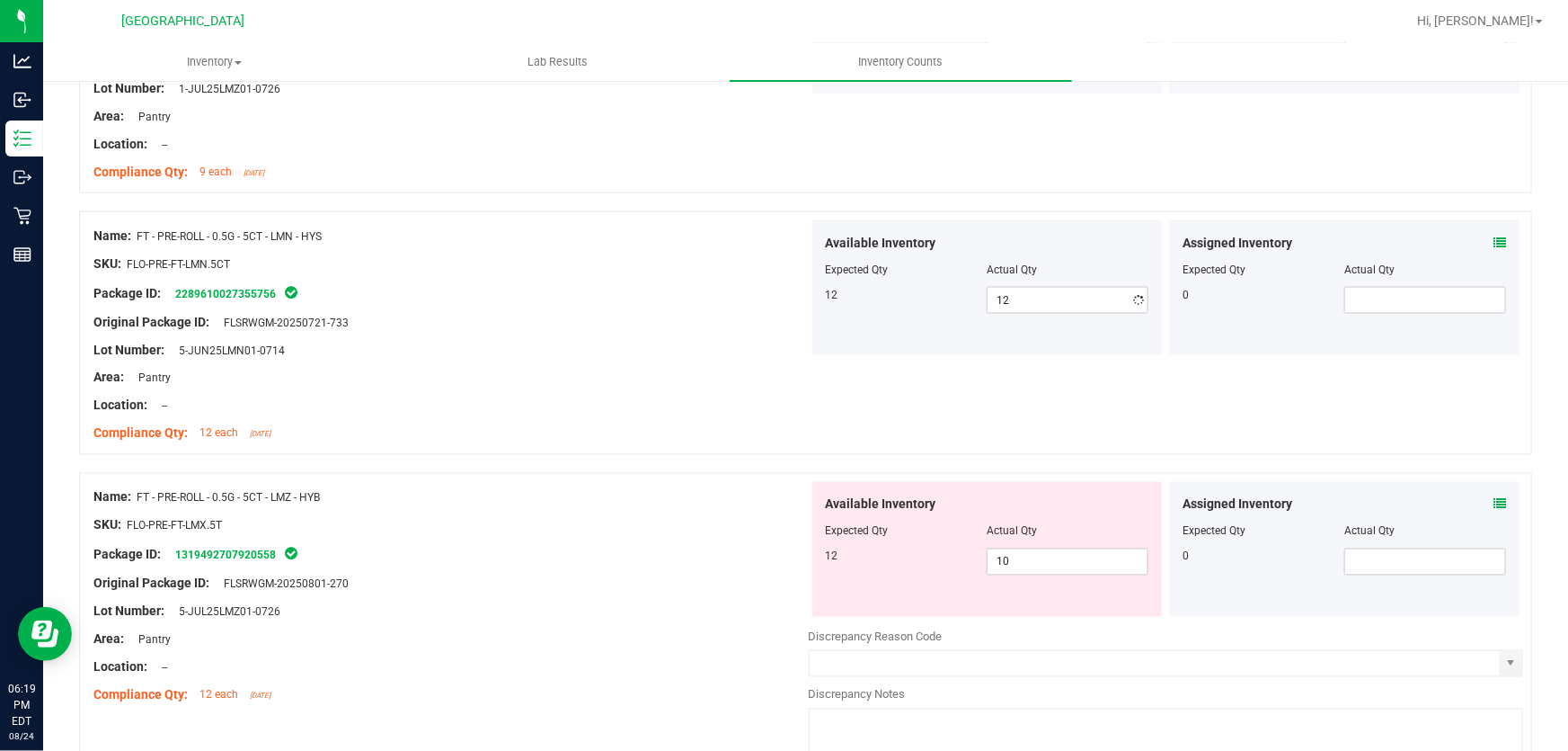
click at [1037, 558] on span "10 10" at bounding box center [1067, 561] width 161 height 27
click at [1037, 558] on input "10" at bounding box center [1067, 561] width 159 height 25
type input "12"
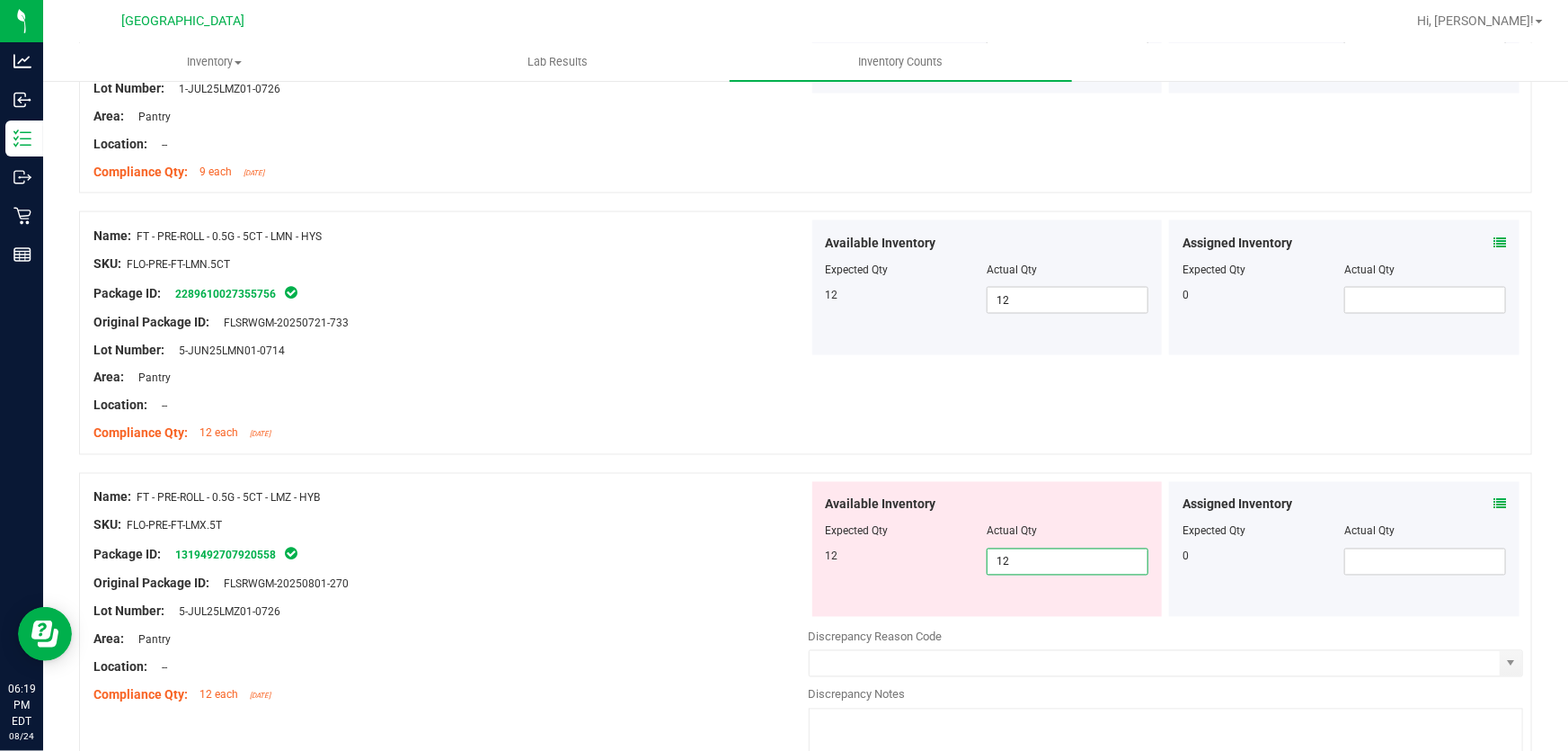
click at [615, 418] on div at bounding box center [451, 419] width 715 height 9
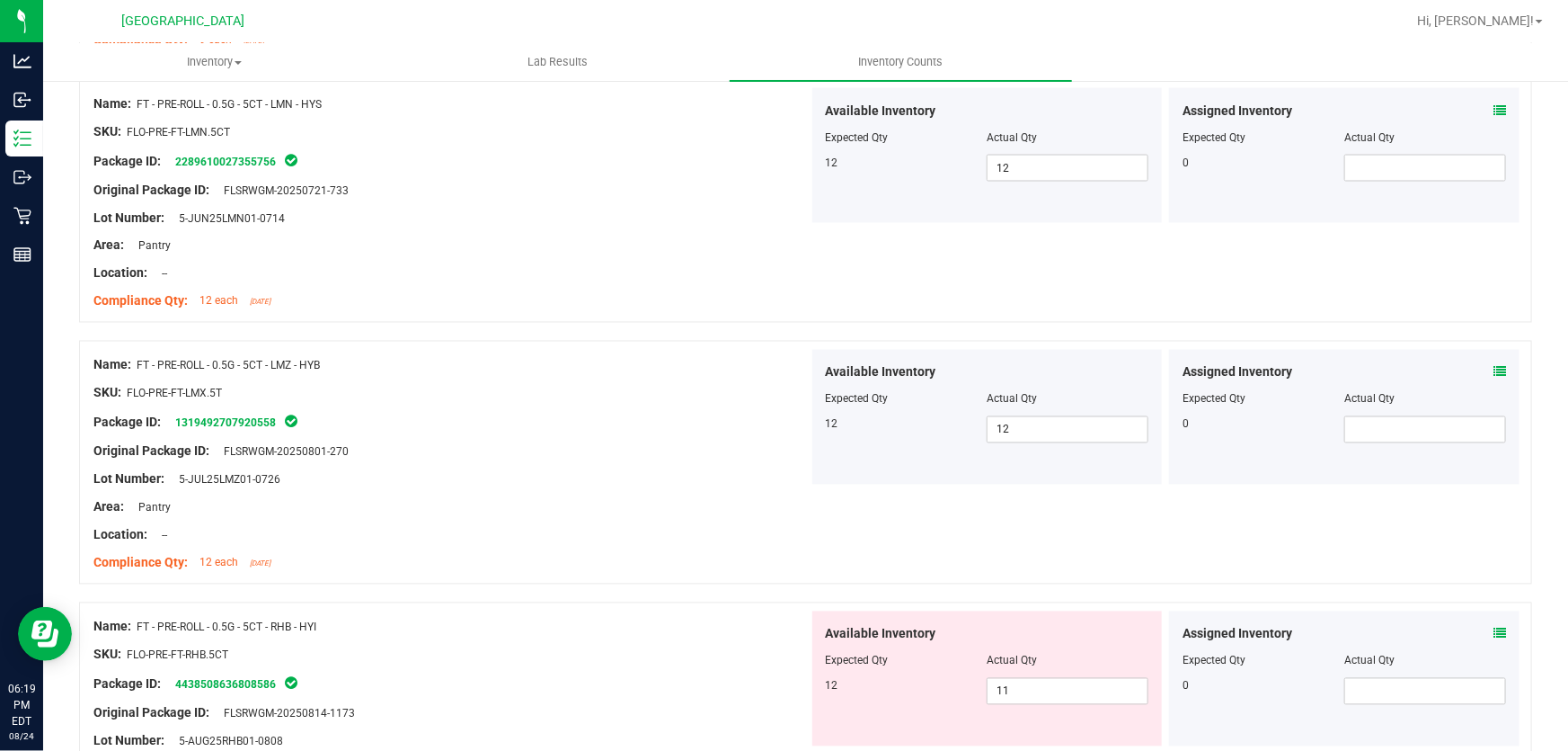
scroll to position [1797, 0]
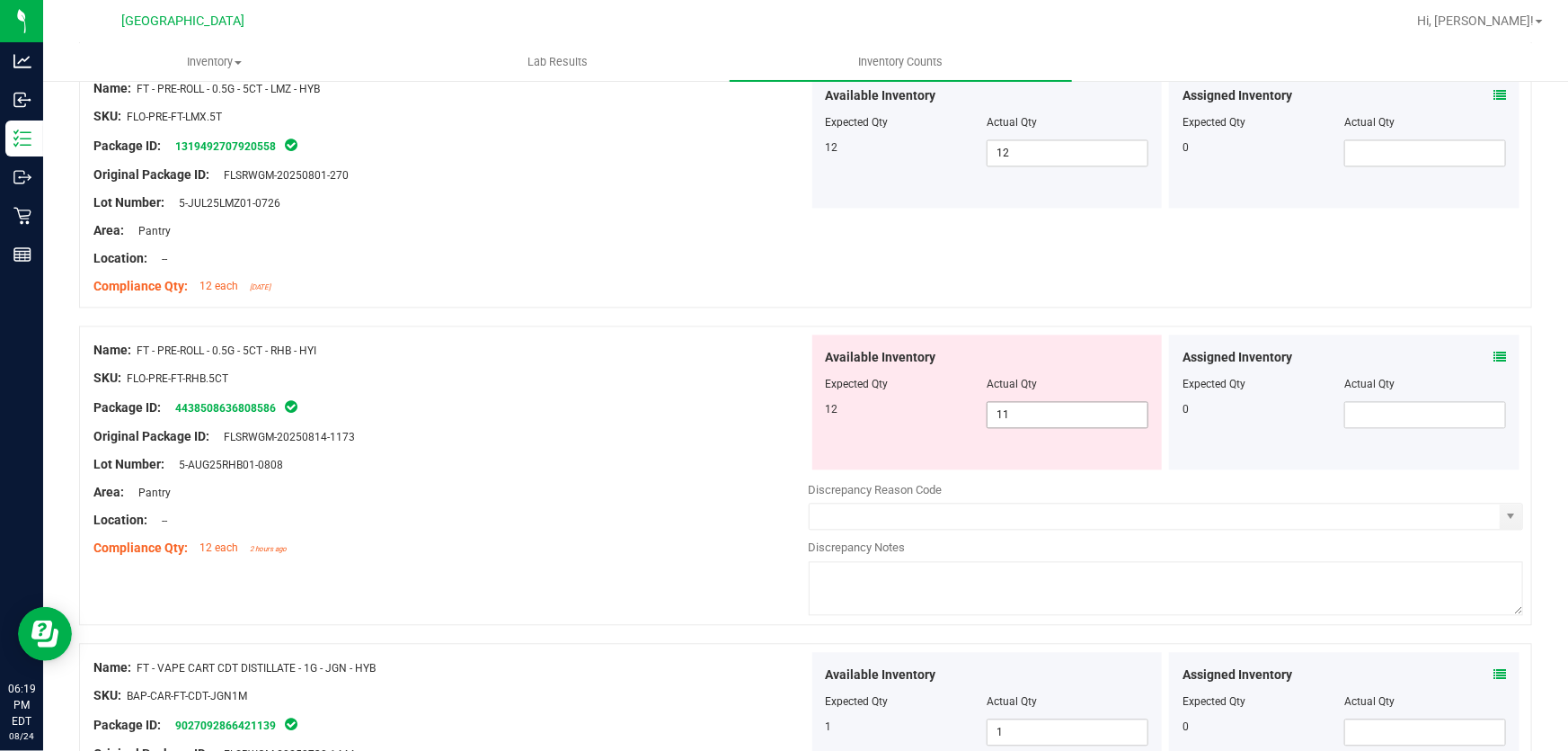
click at [1043, 421] on span "11 11" at bounding box center [1067, 414] width 161 height 27
click at [1043, 421] on input "11" at bounding box center [1067, 414] width 159 height 25
type input "12"
drag, startPoint x: 476, startPoint y: 569, endPoint x: 668, endPoint y: 499, distance: 204.4
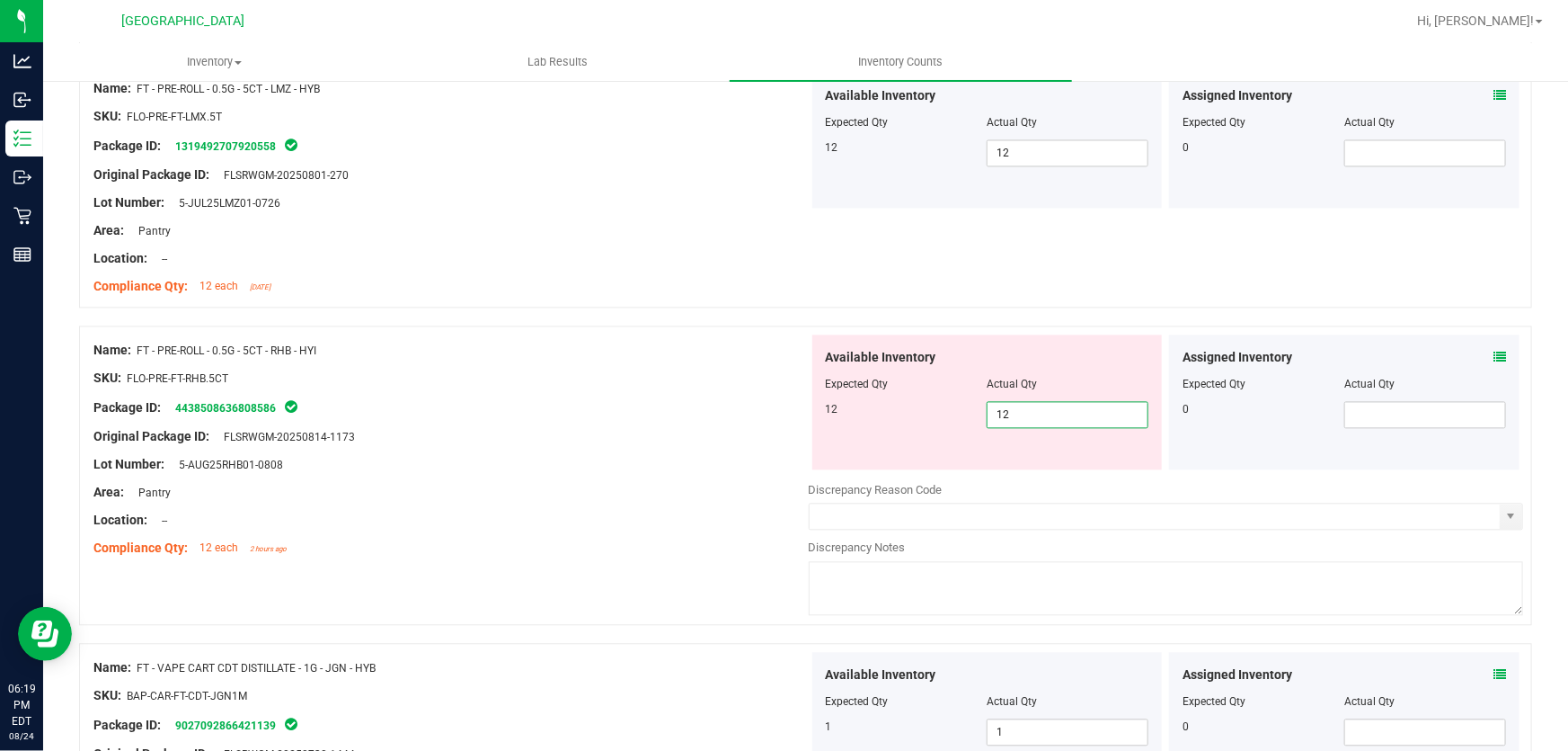
click at [478, 569] on div "Name: FT - PRE-ROLL - 0.5G - 5CT - RHB - HYI SKU: FLO-PRE-FT-RHB.5CT Package ID…" at bounding box center [805, 483] width 1453 height 317
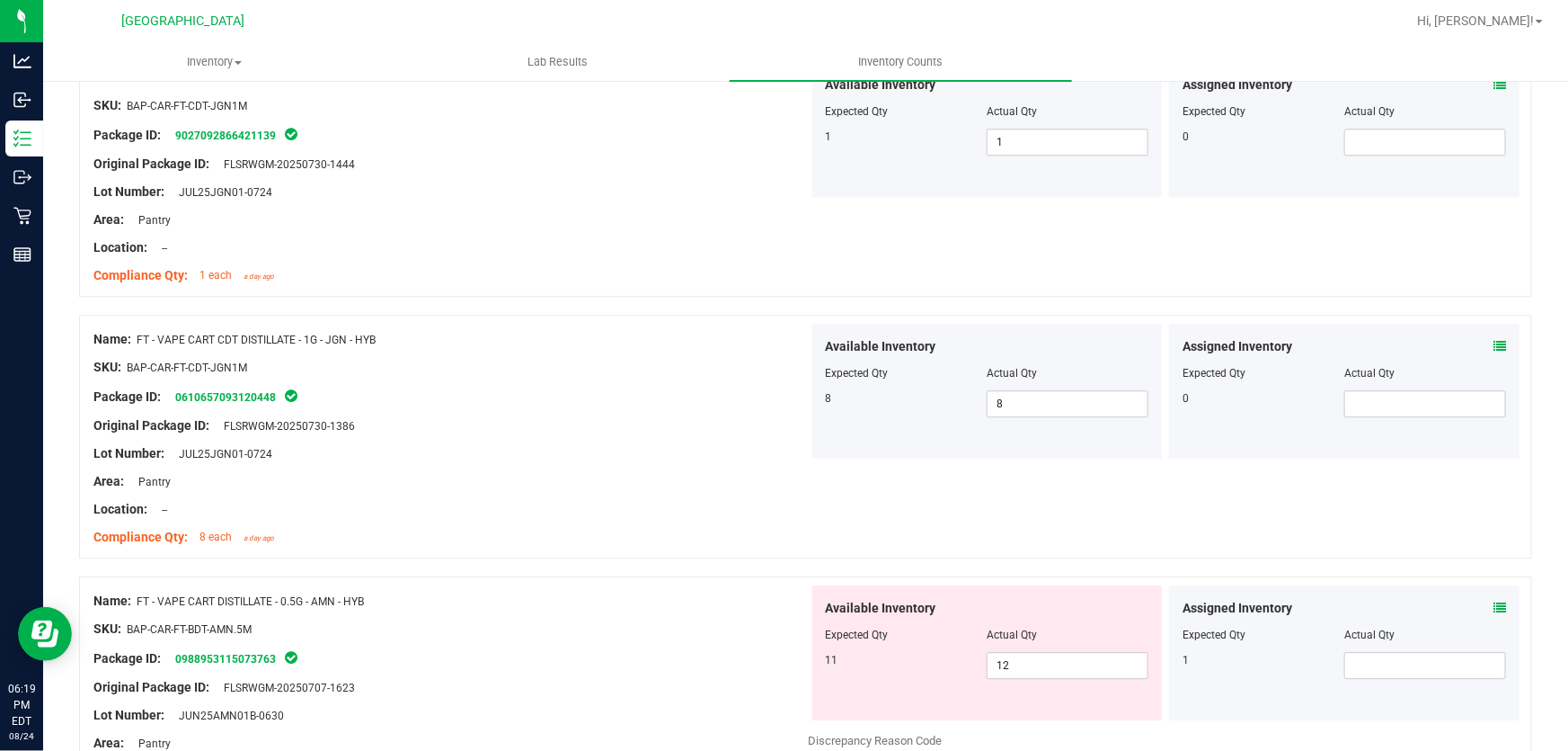
scroll to position [2615, 0]
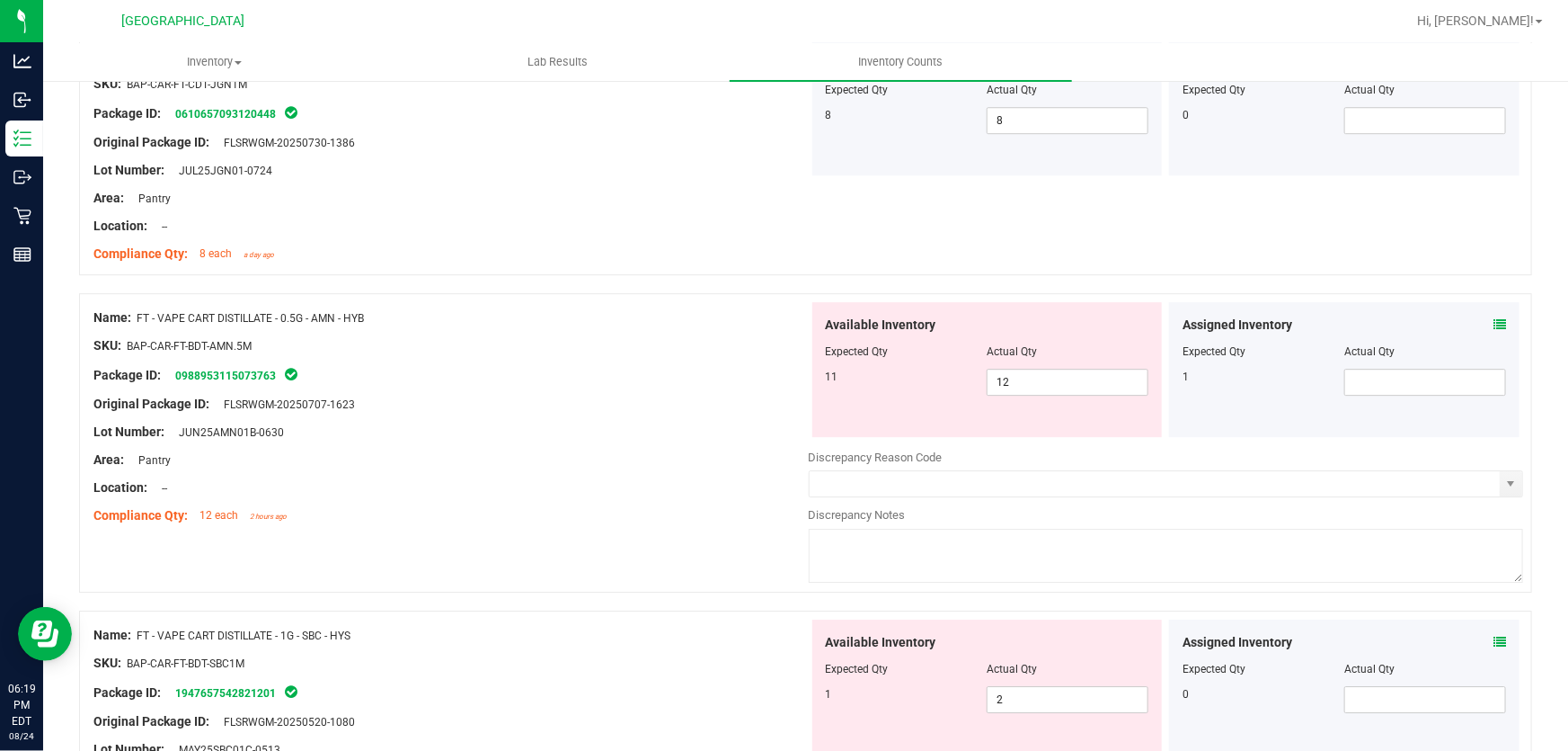
click at [780, 484] on div "Location: --" at bounding box center [451, 487] width 715 height 19
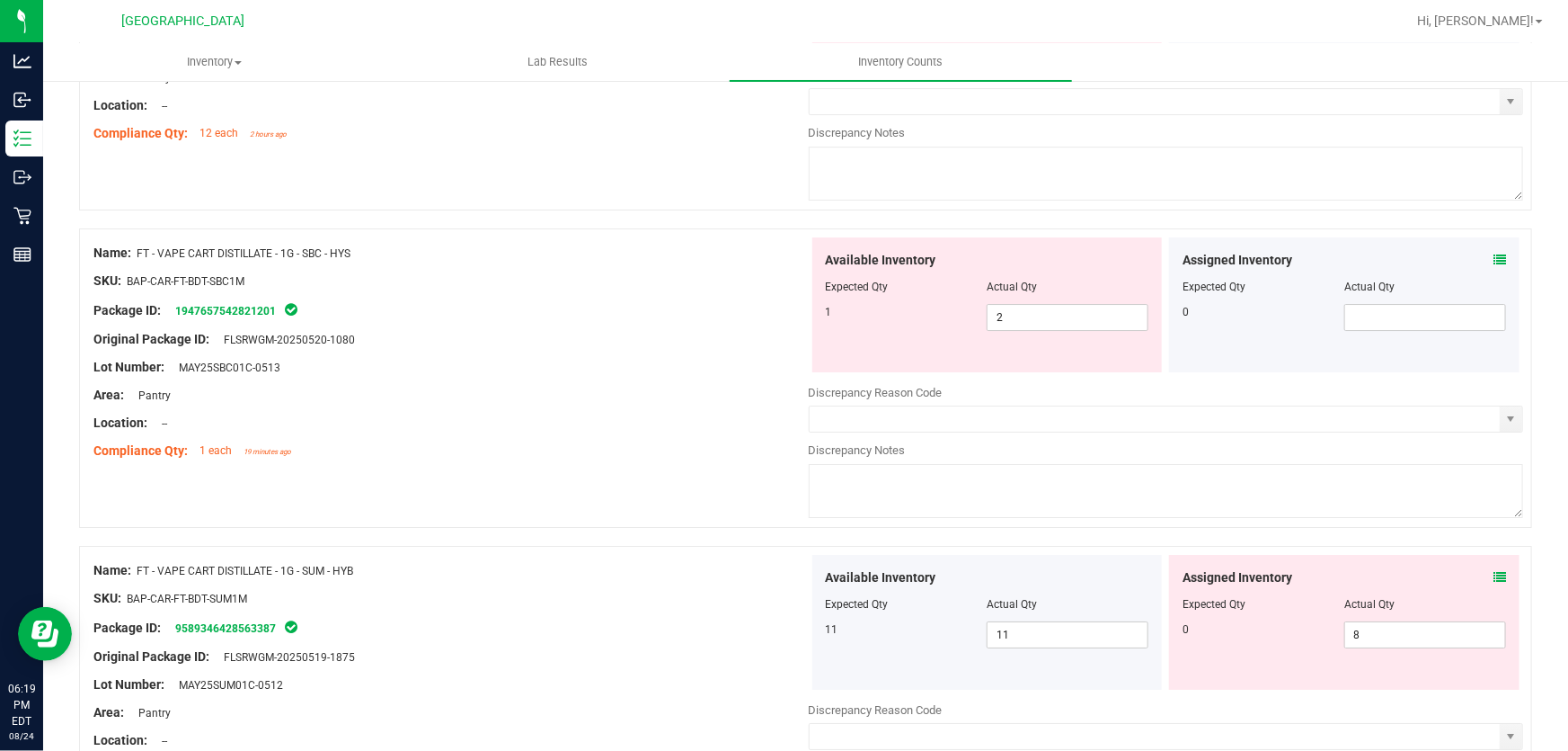
scroll to position [3023, 0]
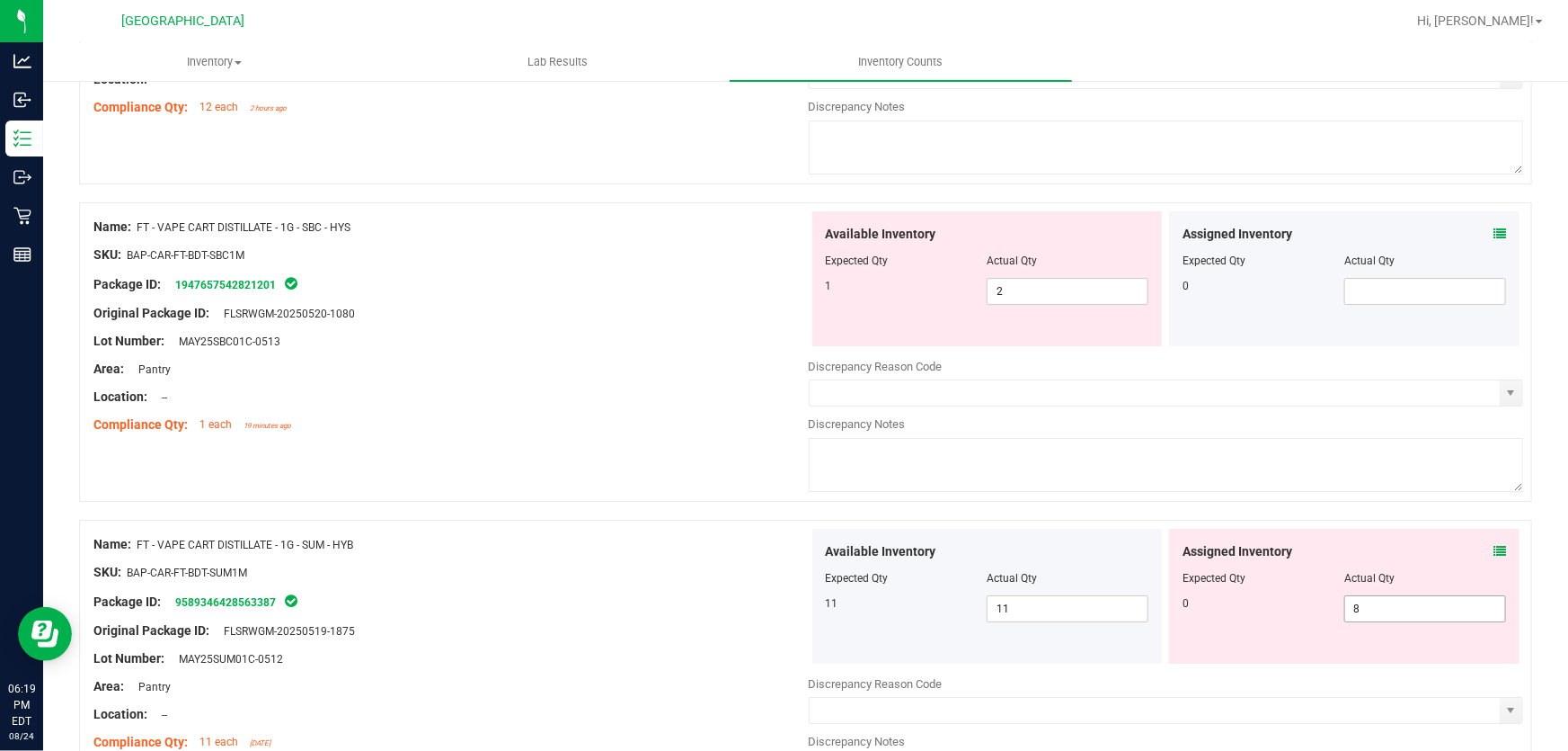
click at [1408, 595] on span "8 8" at bounding box center [1424, 608] width 161 height 27
click at [1408, 595] on input "8" at bounding box center [1424, 607] width 159 height 25
type input "0"
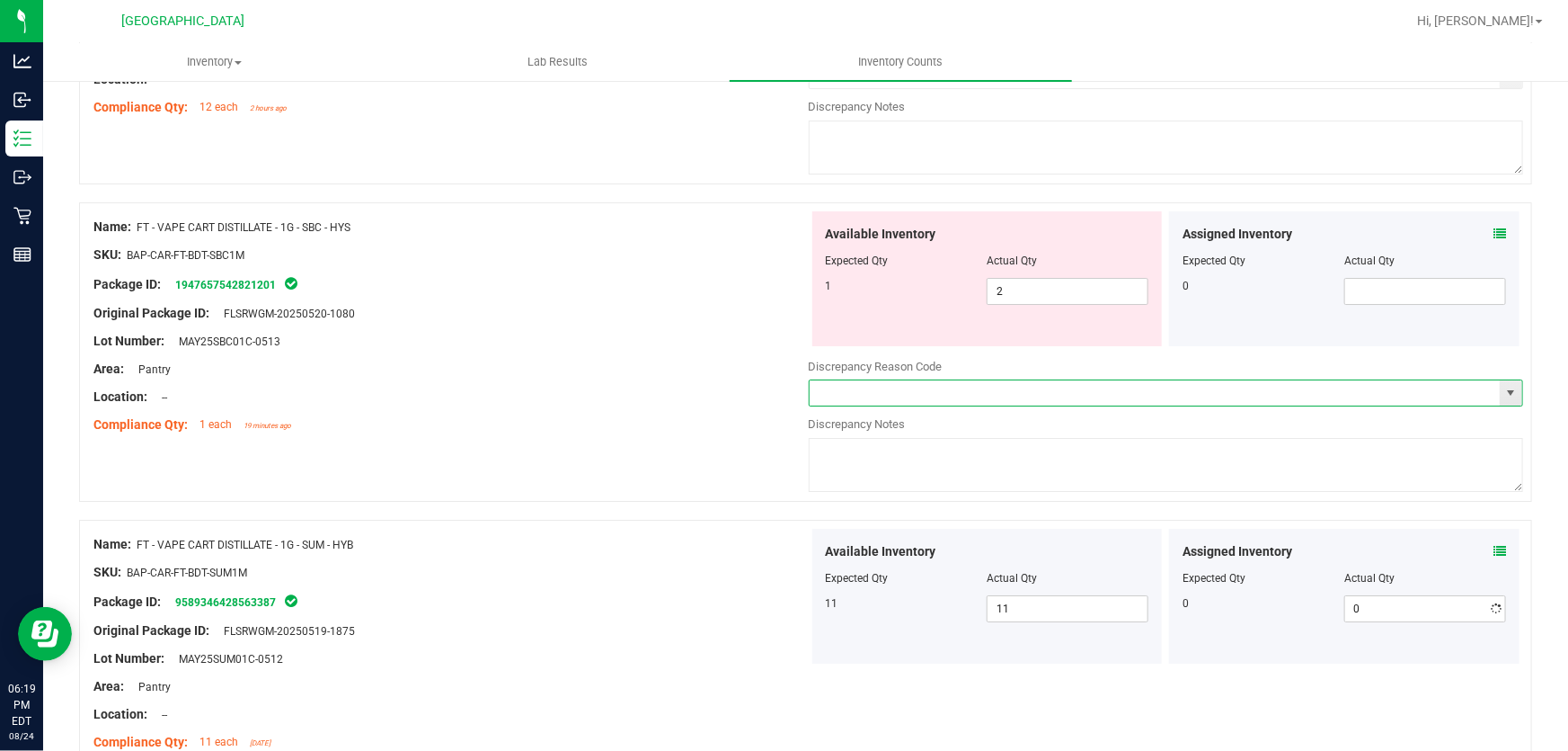
click at [1280, 385] on input "text" at bounding box center [1155, 392] width 691 height 25
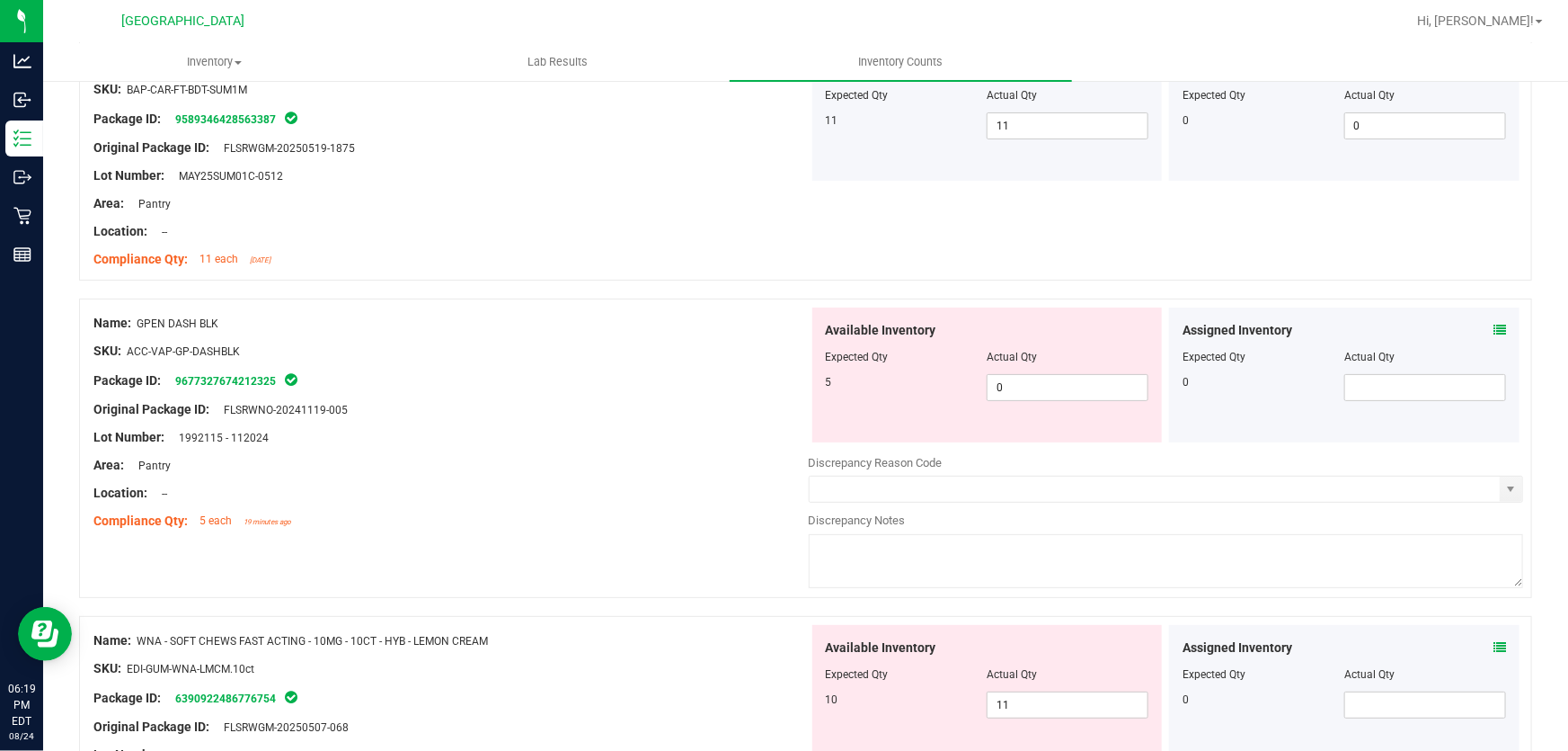
scroll to position [3595, 0]
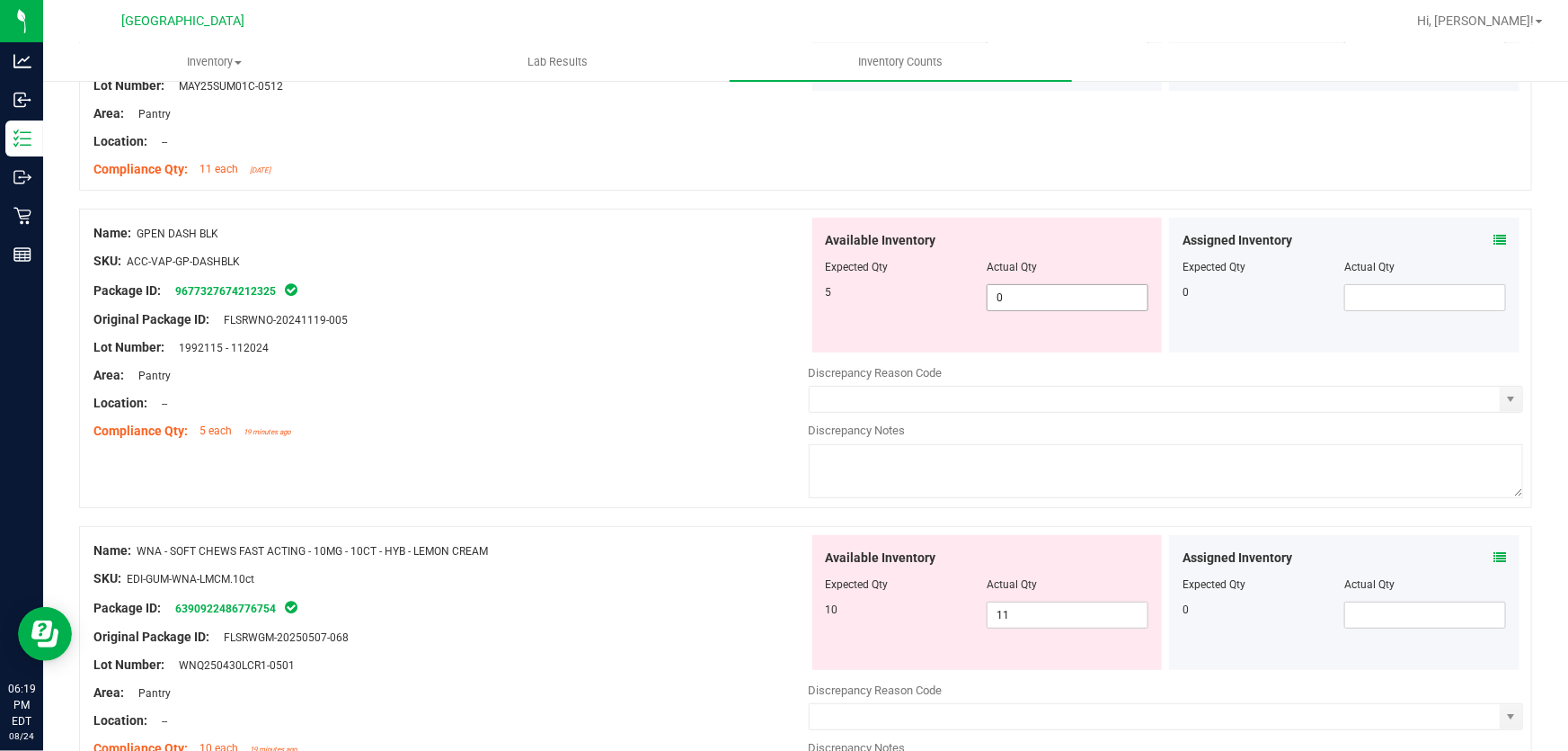
click at [1057, 297] on span "0 0" at bounding box center [1067, 297] width 161 height 27
click at [1057, 297] on input "0" at bounding box center [1067, 297] width 159 height 25
type input "5"
click at [644, 301] on div at bounding box center [451, 305] width 715 height 9
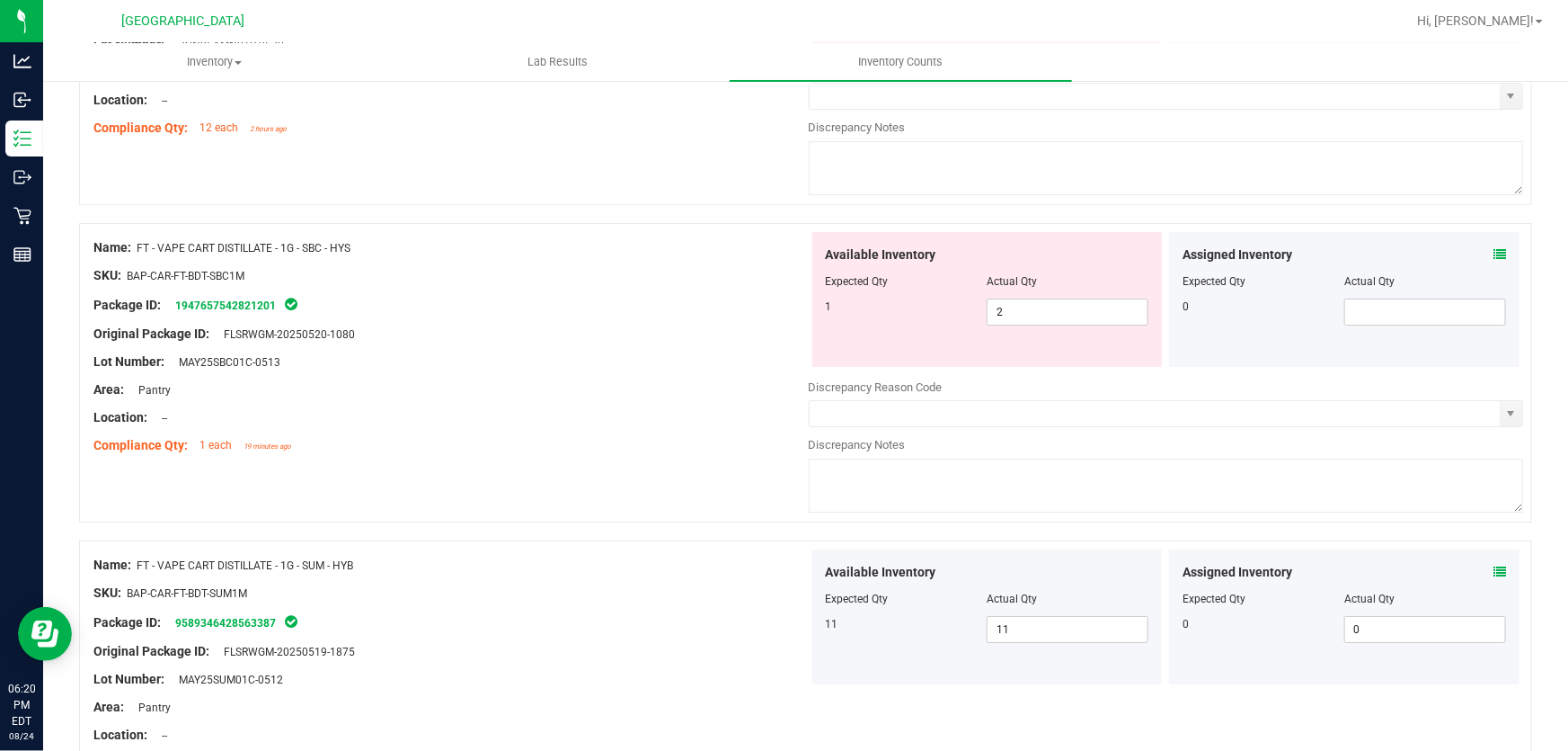
scroll to position [2628, 0]
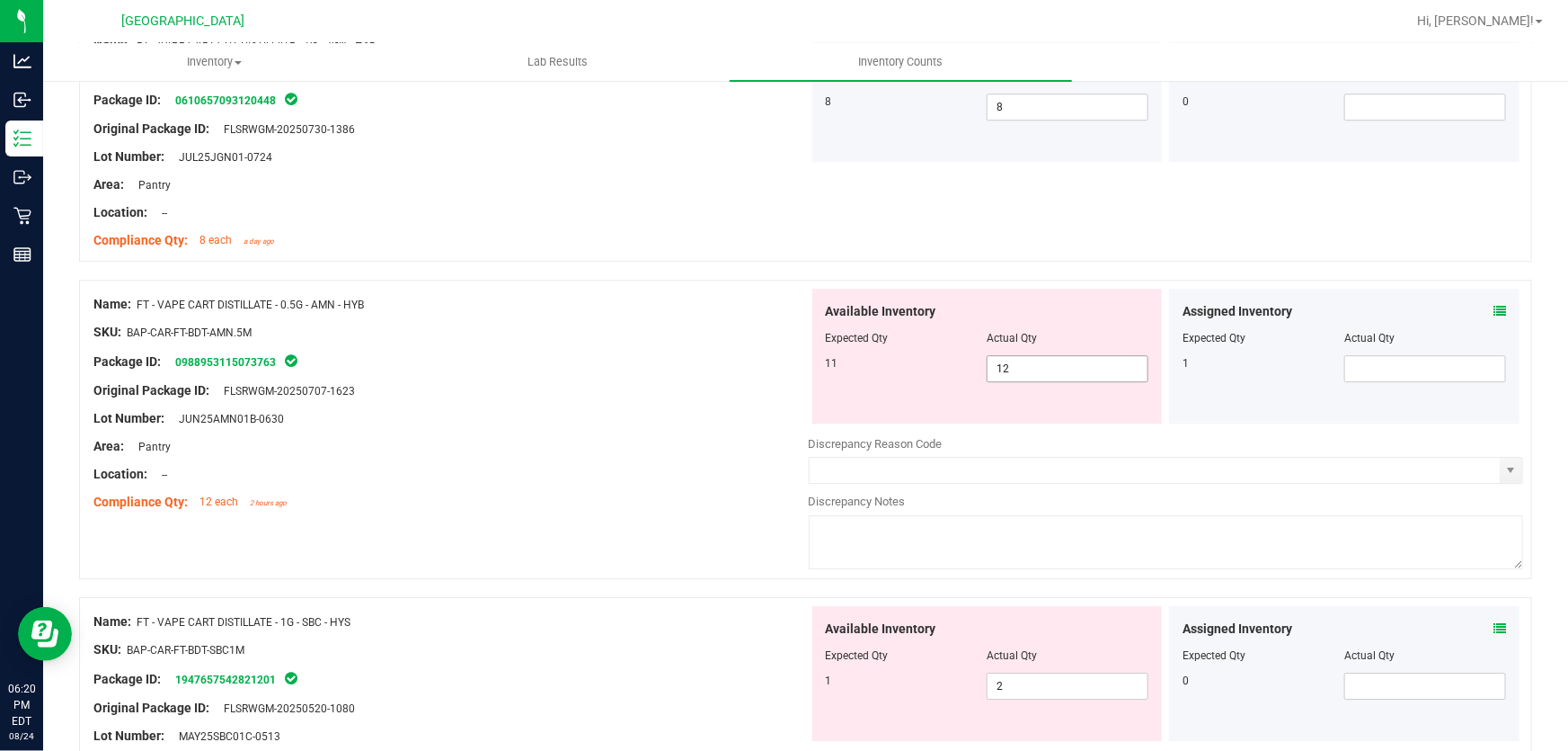
click at [1055, 369] on span "12 12" at bounding box center [1067, 368] width 161 height 27
click at [1048, 382] on div "Available Inventory Expected Qty Actual Qty 11 12 12" at bounding box center [988, 356] width 351 height 135
click at [1048, 364] on span "12 12" at bounding box center [1067, 368] width 161 height 27
click at [1048, 364] on input "12" at bounding box center [1067, 368] width 159 height 25
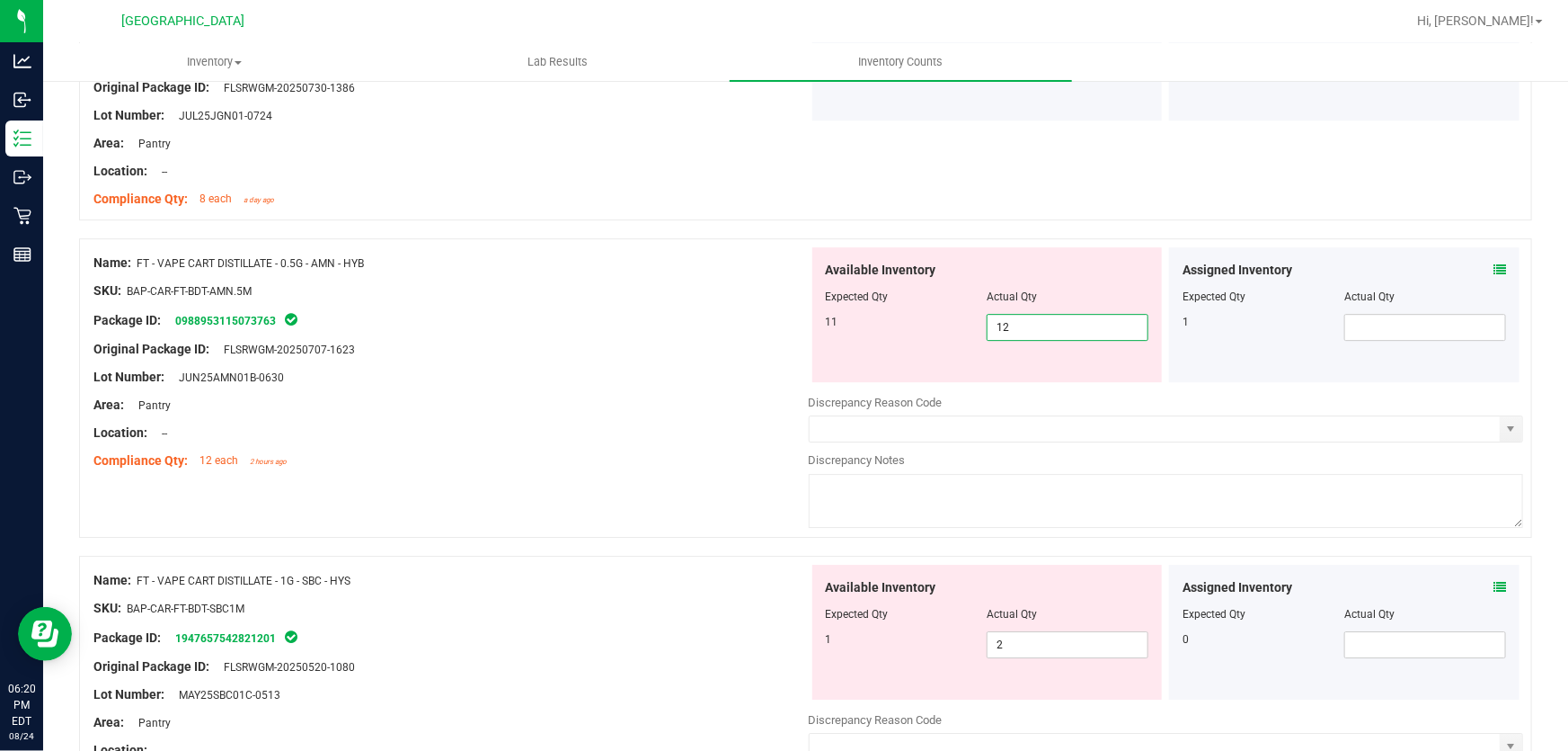
scroll to position [2710, 0]
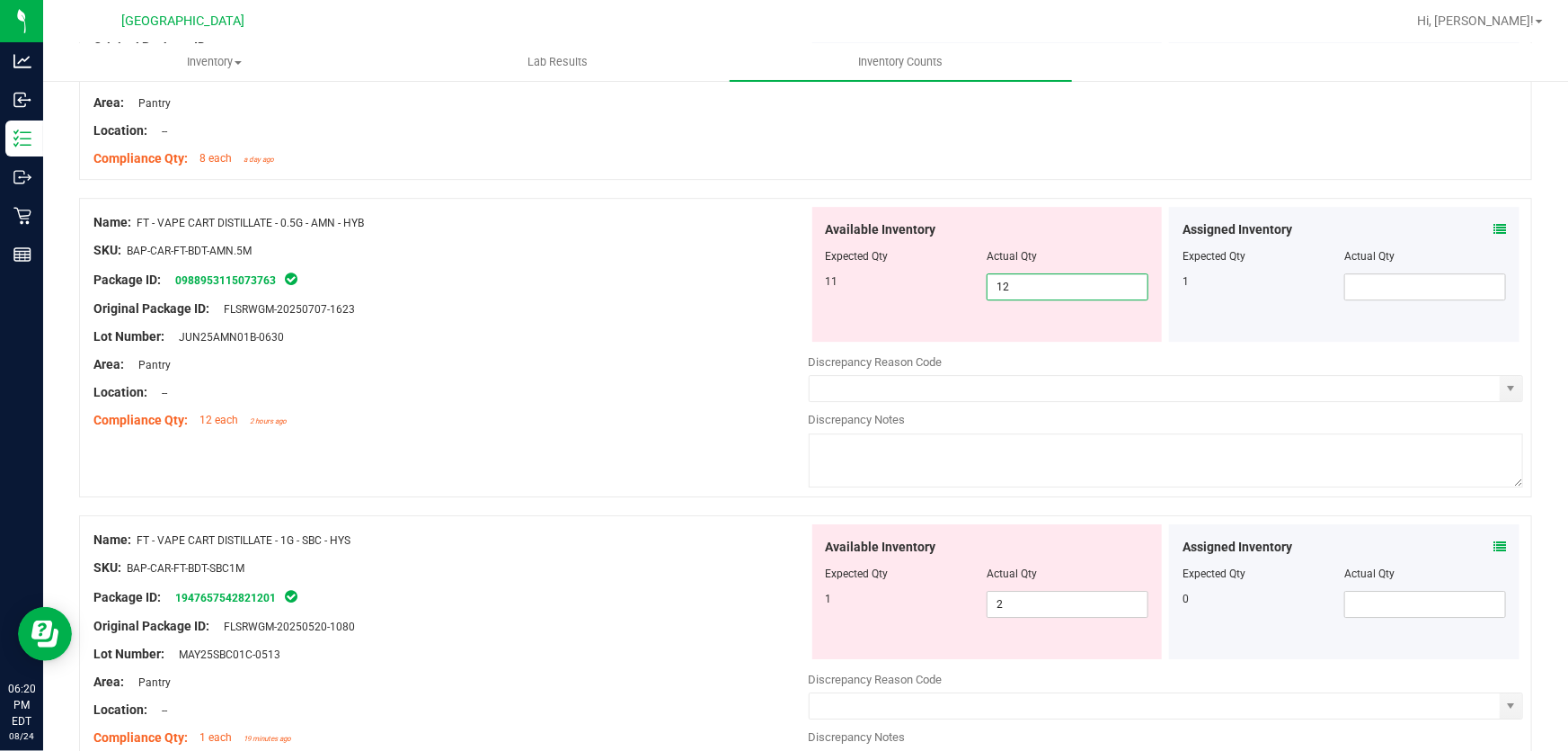
click at [1035, 295] on input "12" at bounding box center [1067, 286] width 159 height 25
click at [966, 279] on div "11" at bounding box center [906, 281] width 161 height 16
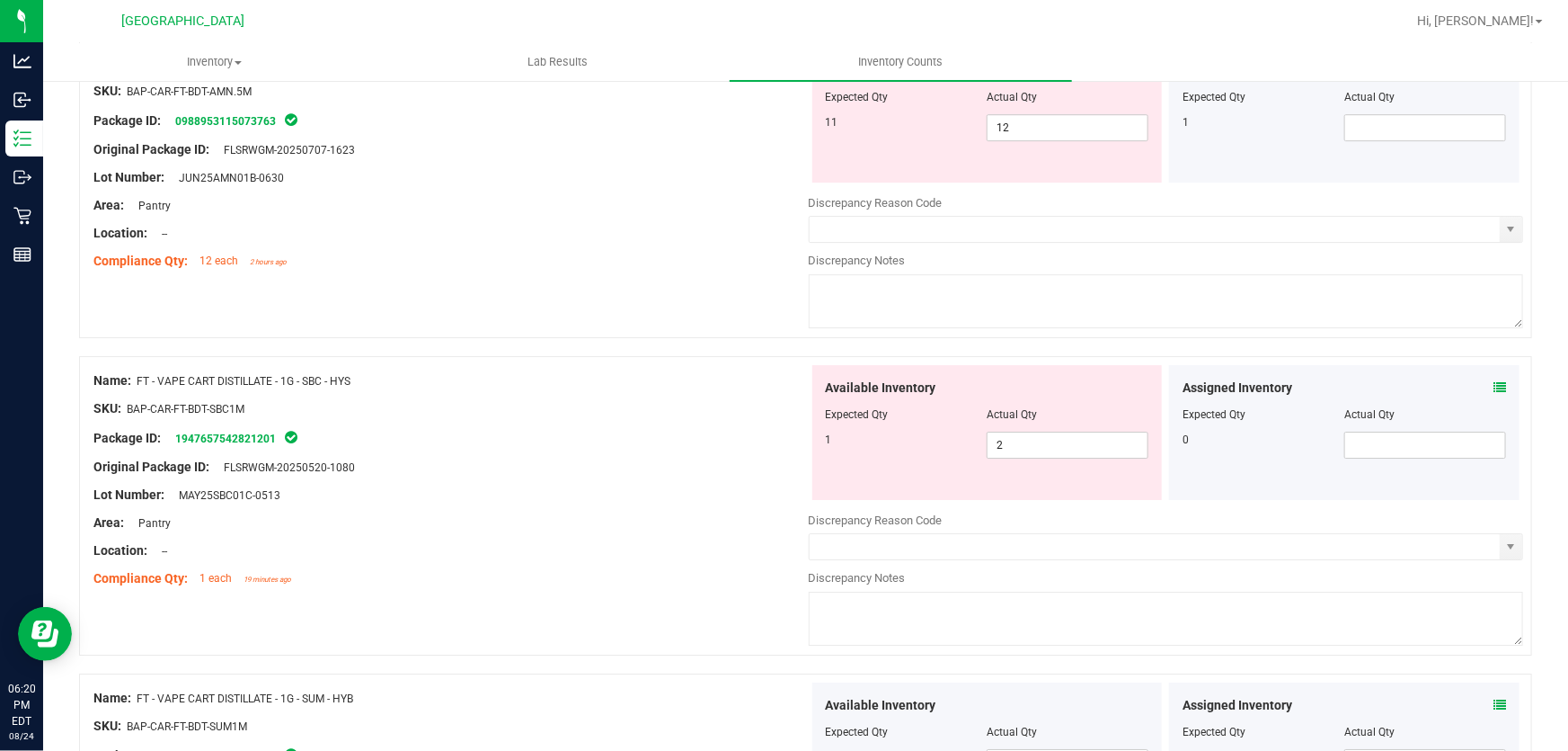
scroll to position [2873, 0]
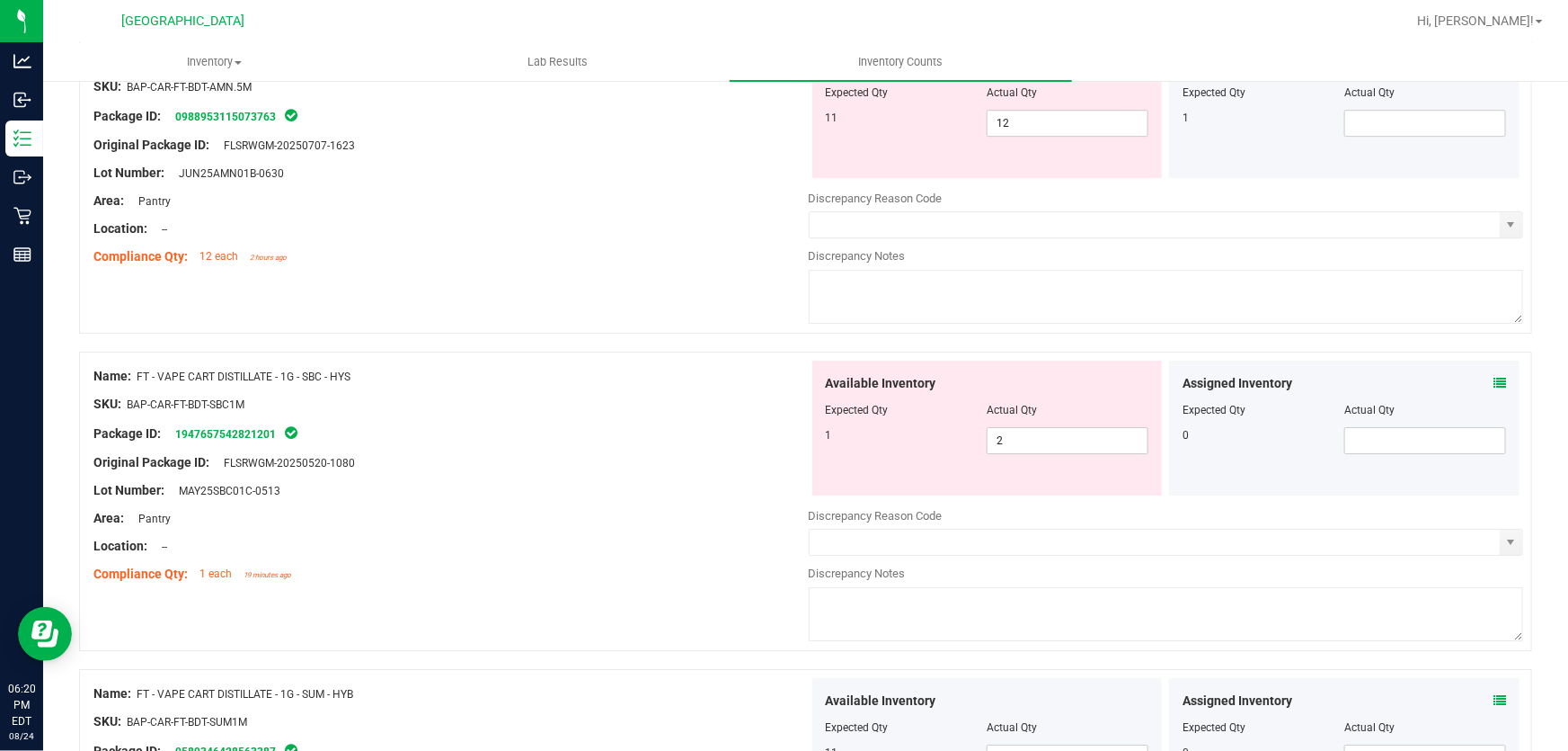
click at [1018, 419] on div at bounding box center [988, 422] width 324 height 9
click at [1018, 420] on div at bounding box center [988, 422] width 324 height 9
click at [1018, 436] on span "2 2" at bounding box center [1067, 440] width 161 height 27
click at [1018, 436] on input "2" at bounding box center [1067, 440] width 159 height 25
type input "1"
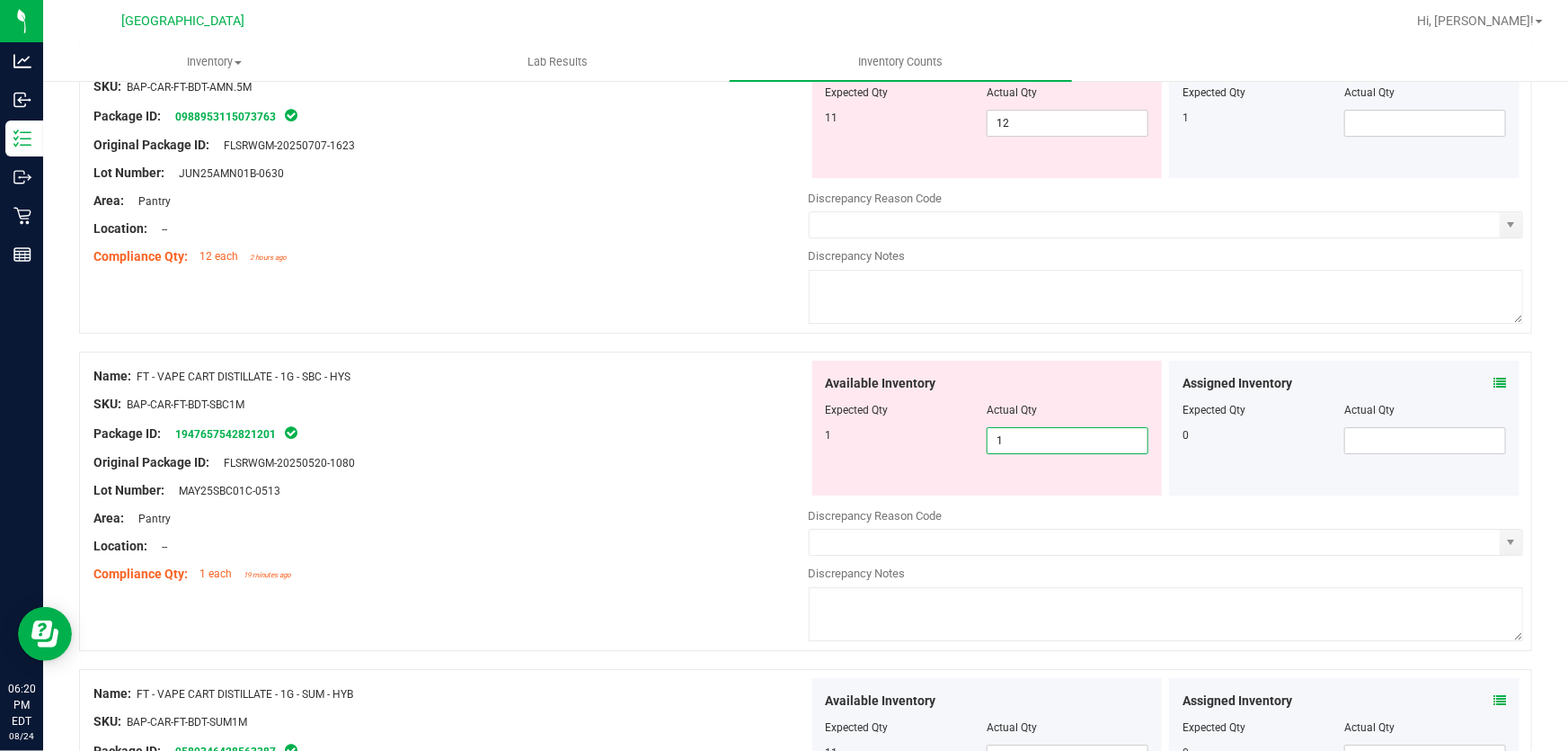
type input "1"
click at [974, 380] on div "Available Inventory" at bounding box center [988, 382] width 324 height 19
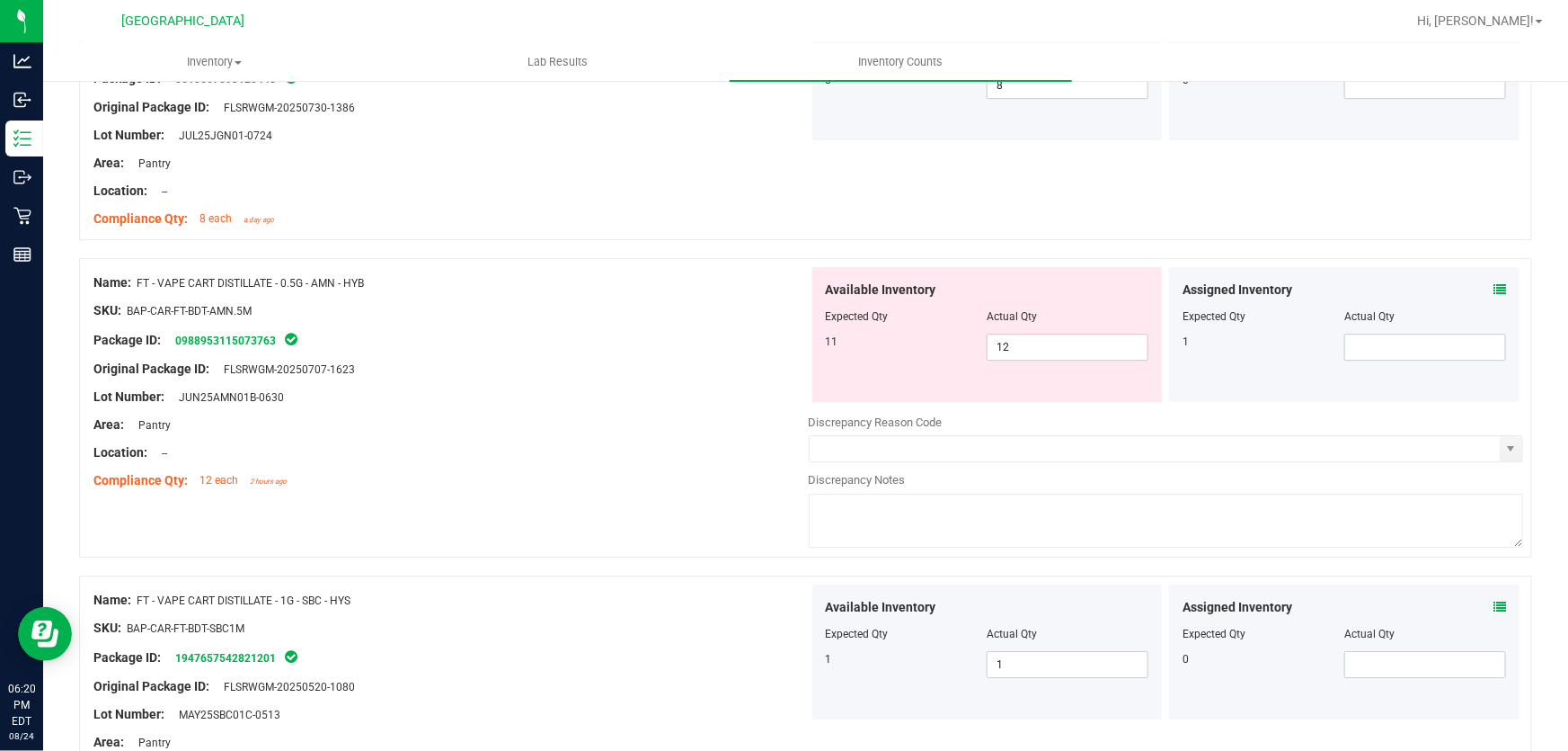
scroll to position [2628, 0]
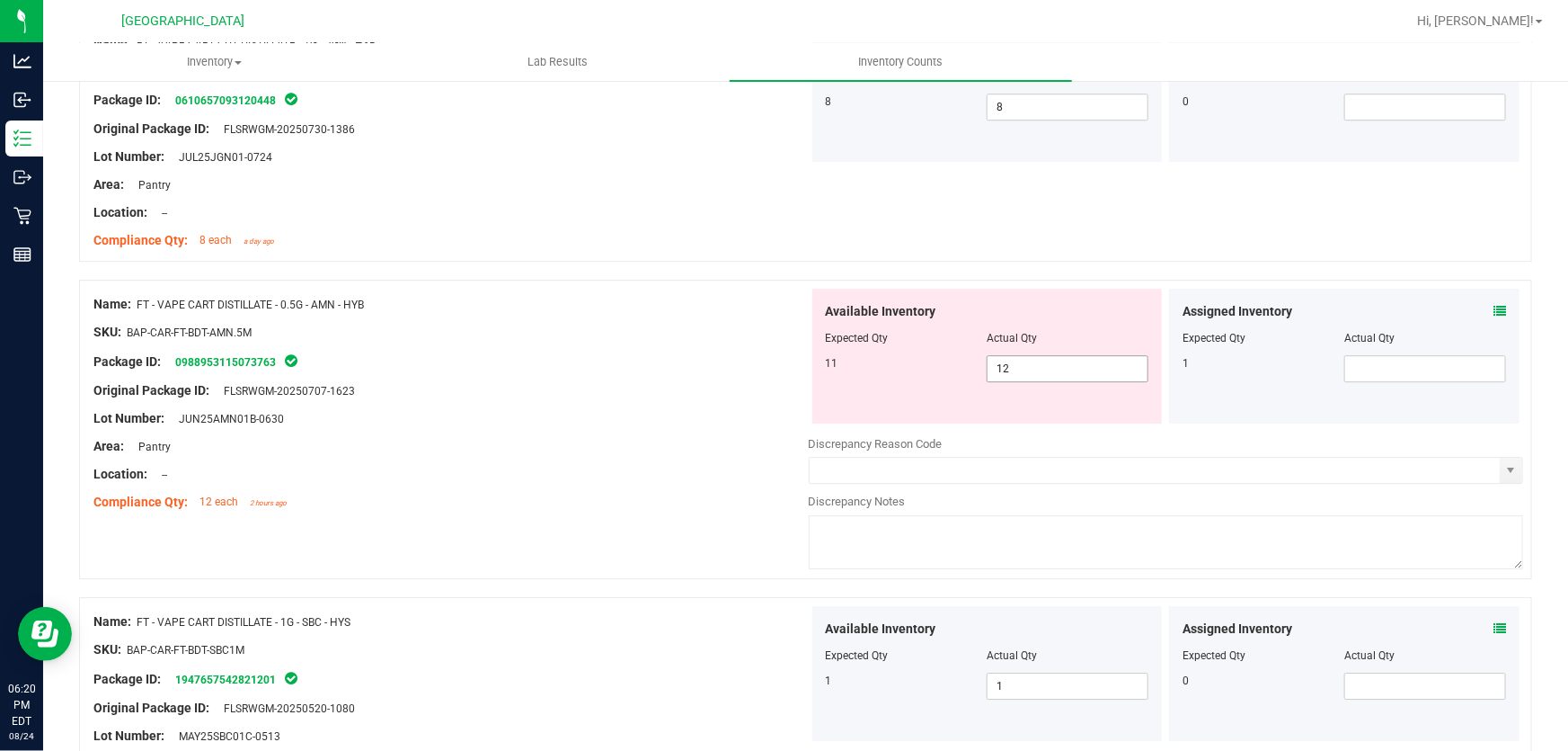
click at [1048, 369] on span "12 12" at bounding box center [1067, 368] width 161 height 27
click at [0, 0] on input "12" at bounding box center [0, 0] width 0 height 0
click at [1366, 369] on span at bounding box center [1424, 368] width 161 height 27
type input "1"
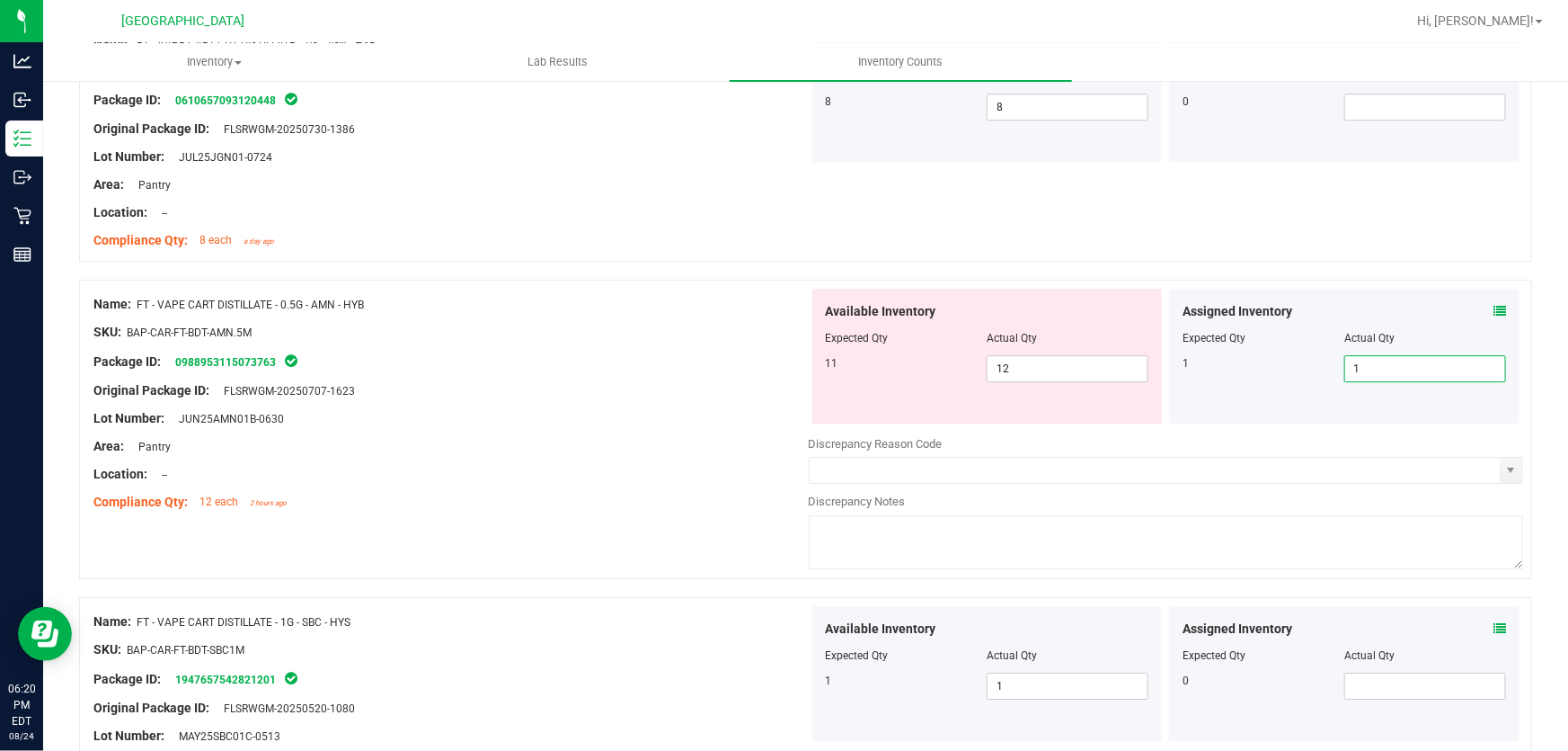
drag, startPoint x: 1197, startPoint y: 447, endPoint x: 1196, endPoint y: 438, distance: 9.1
click at [1194, 444] on div "Discrepancy Reason Code" at bounding box center [1167, 444] width 715 height 18
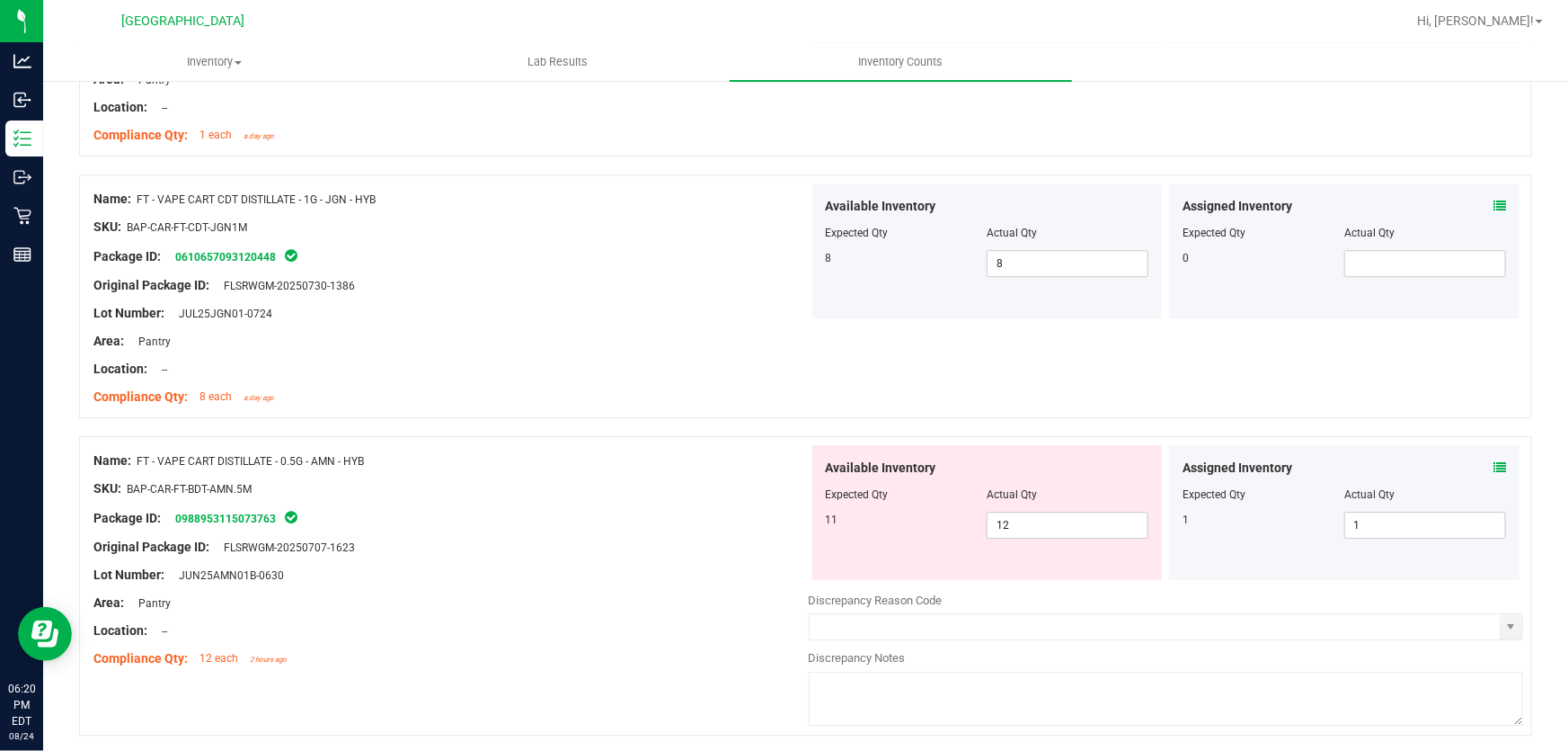
scroll to position [2465, 0]
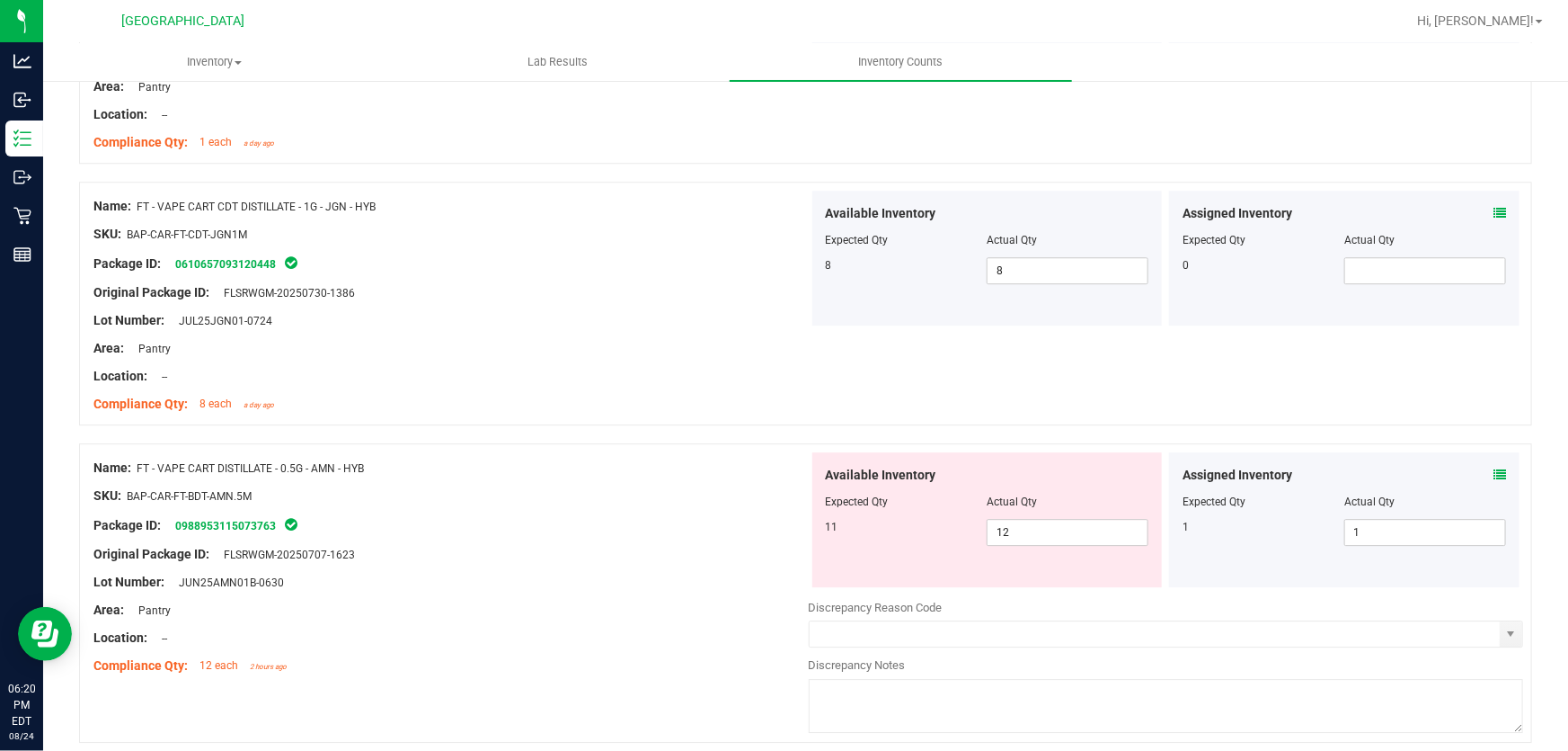
click at [980, 351] on div "Name: FT - VAPE CART CDT DISTILLATE - 1G - JGN - HYB SKU: BAP-CAR-FT-CDT-JGN1M …" at bounding box center [805, 303] width 1453 height 244
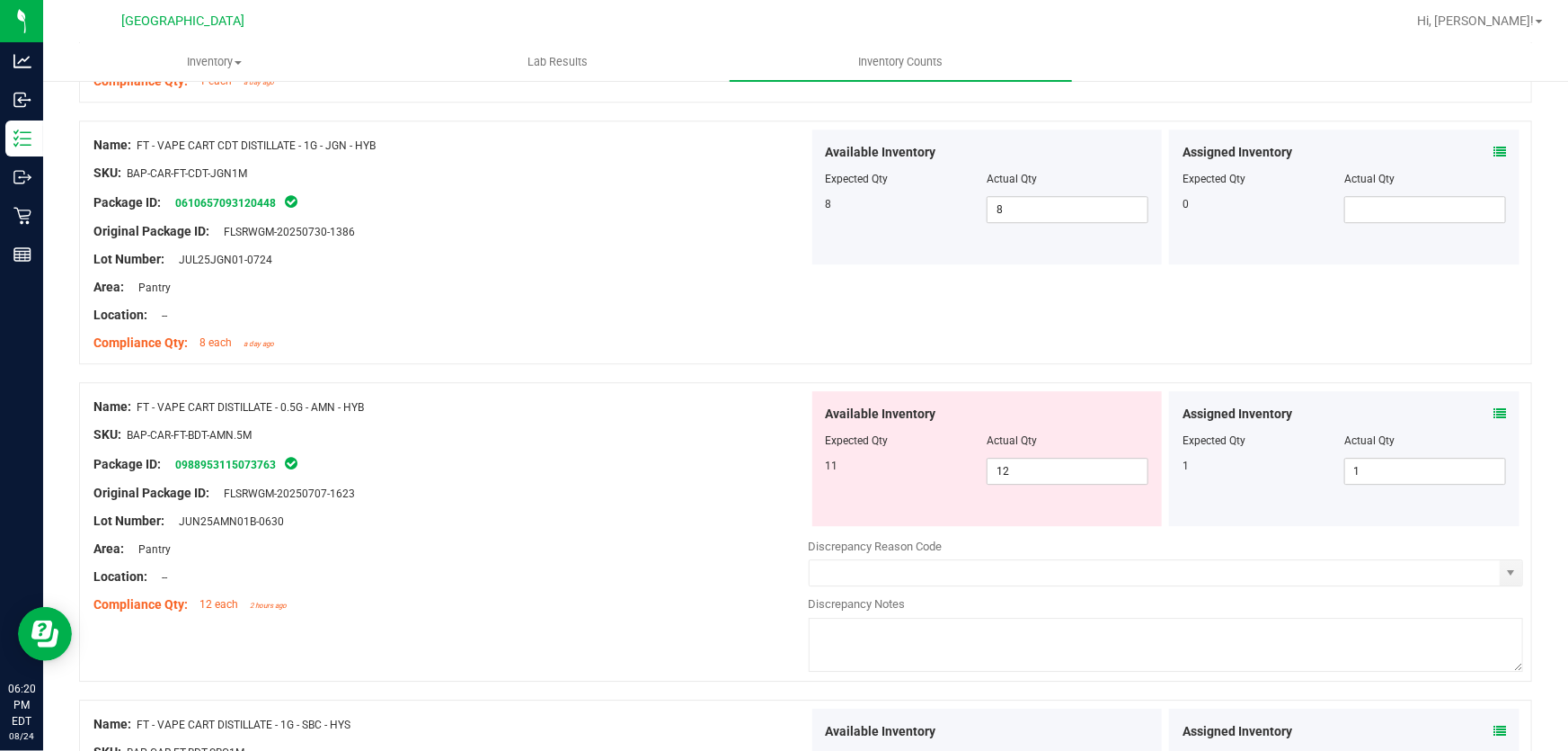
scroll to position [2710, 0]
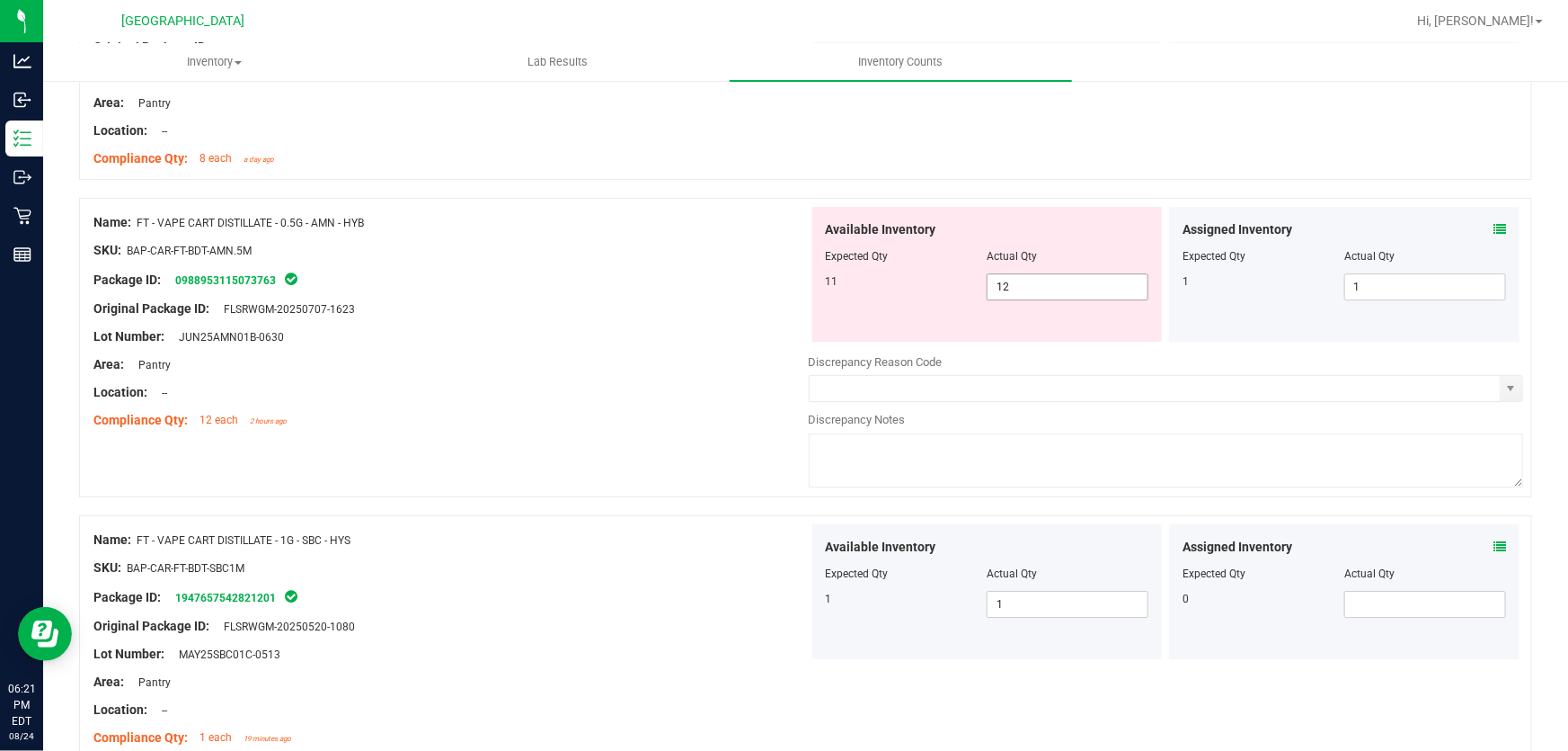
click at [1009, 276] on span "12 12" at bounding box center [1067, 286] width 161 height 27
click at [0, 0] on input "12" at bounding box center [0, 0] width 0 height 0
type input "11"
click at [666, 306] on div "Original Package ID: FLSRWGM-20250707-1623" at bounding box center [451, 308] width 715 height 19
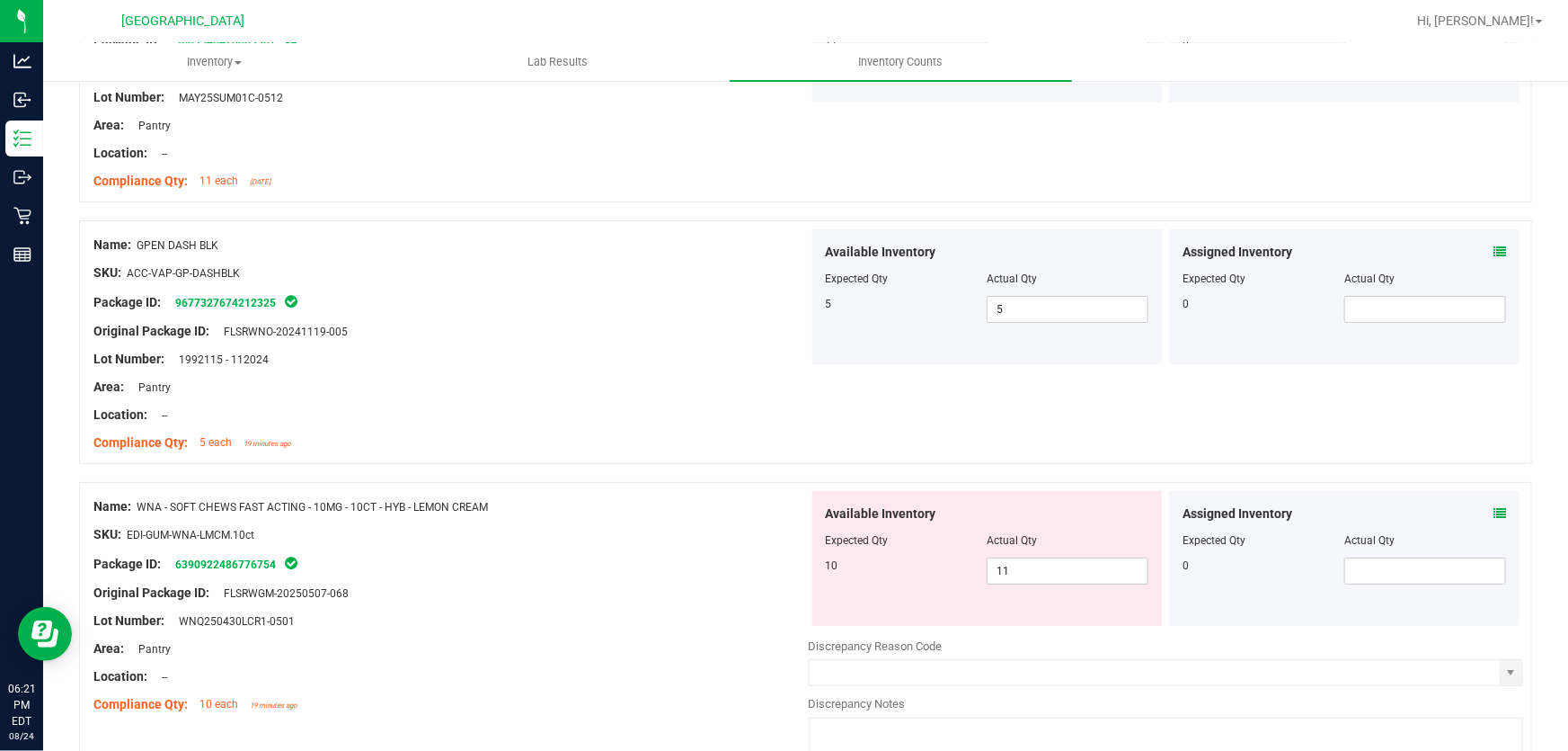
scroll to position [3579, 0]
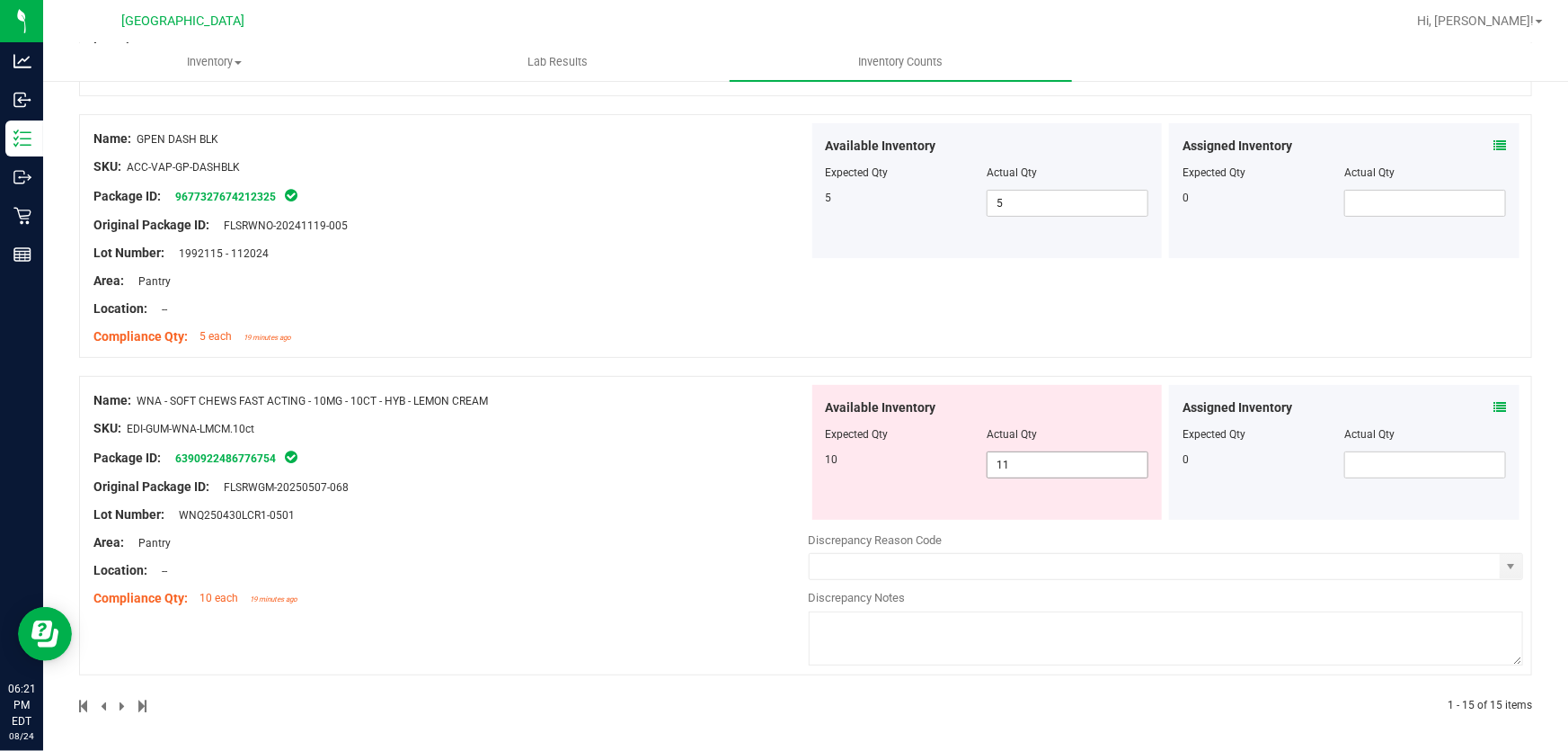
click at [1014, 467] on span "11 11" at bounding box center [1067, 464] width 161 height 27
click at [1083, 471] on input "11" at bounding box center [1067, 464] width 159 height 25
type input "10"
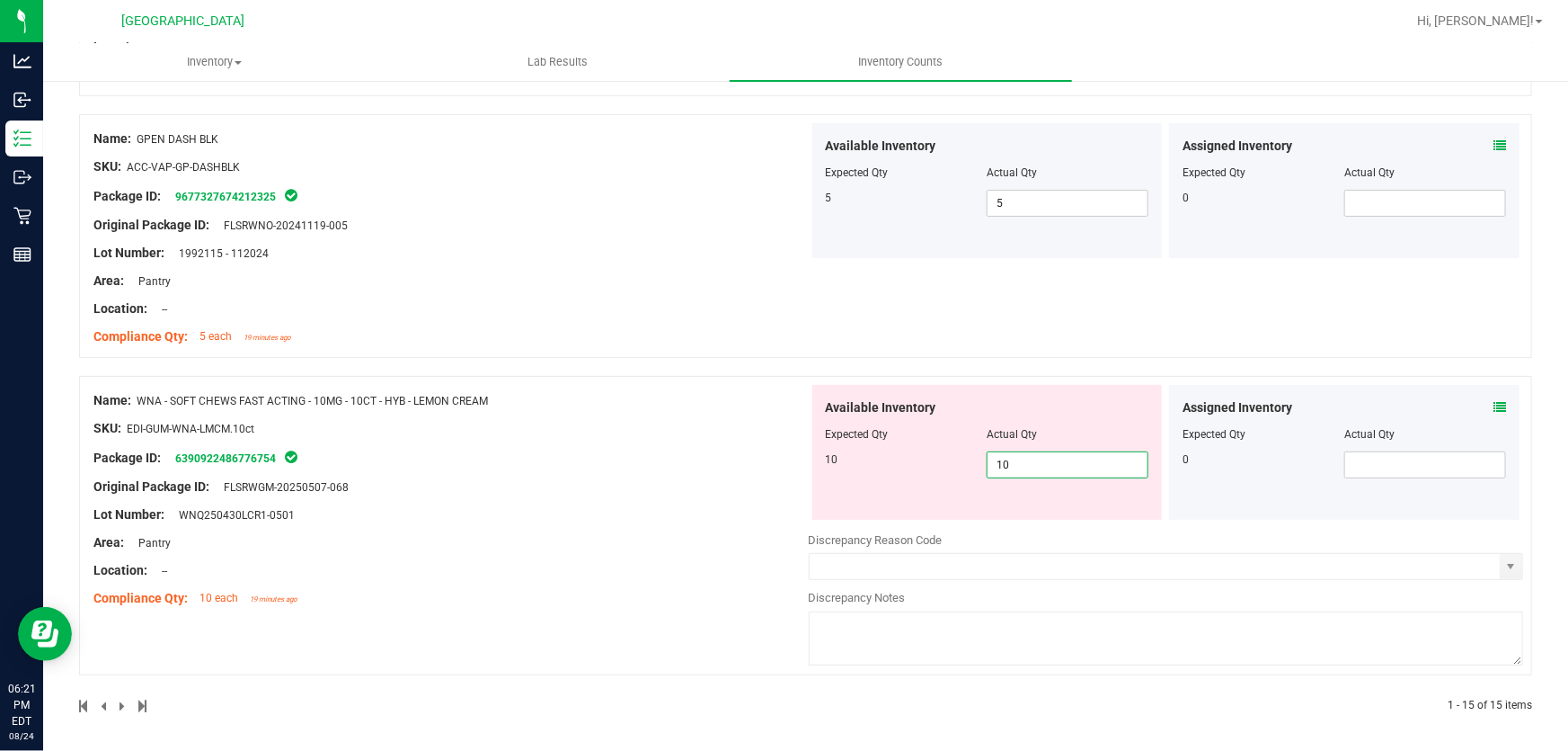
drag, startPoint x: 445, startPoint y: 389, endPoint x: 499, endPoint y: 376, distance: 55.5
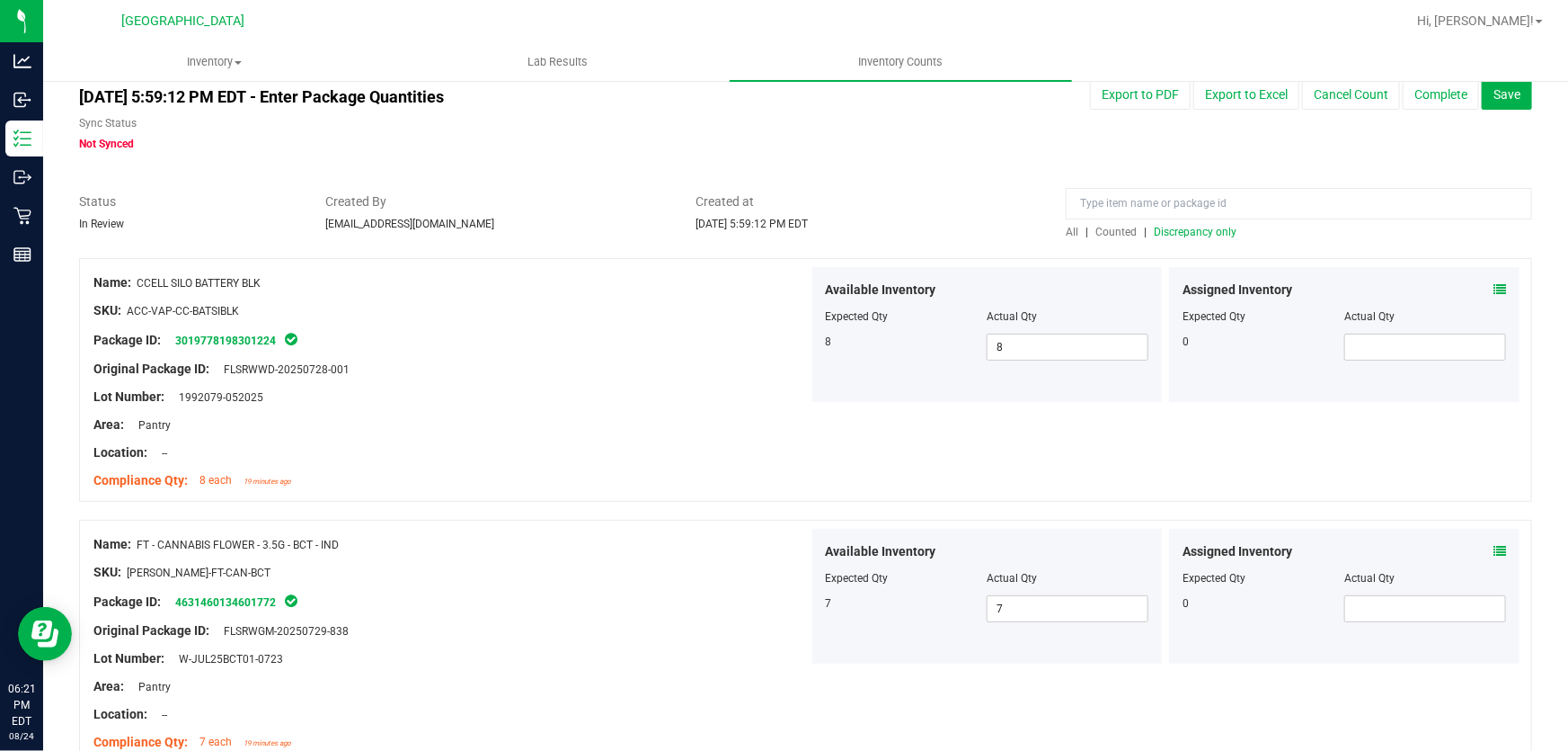
scroll to position [0, 0]
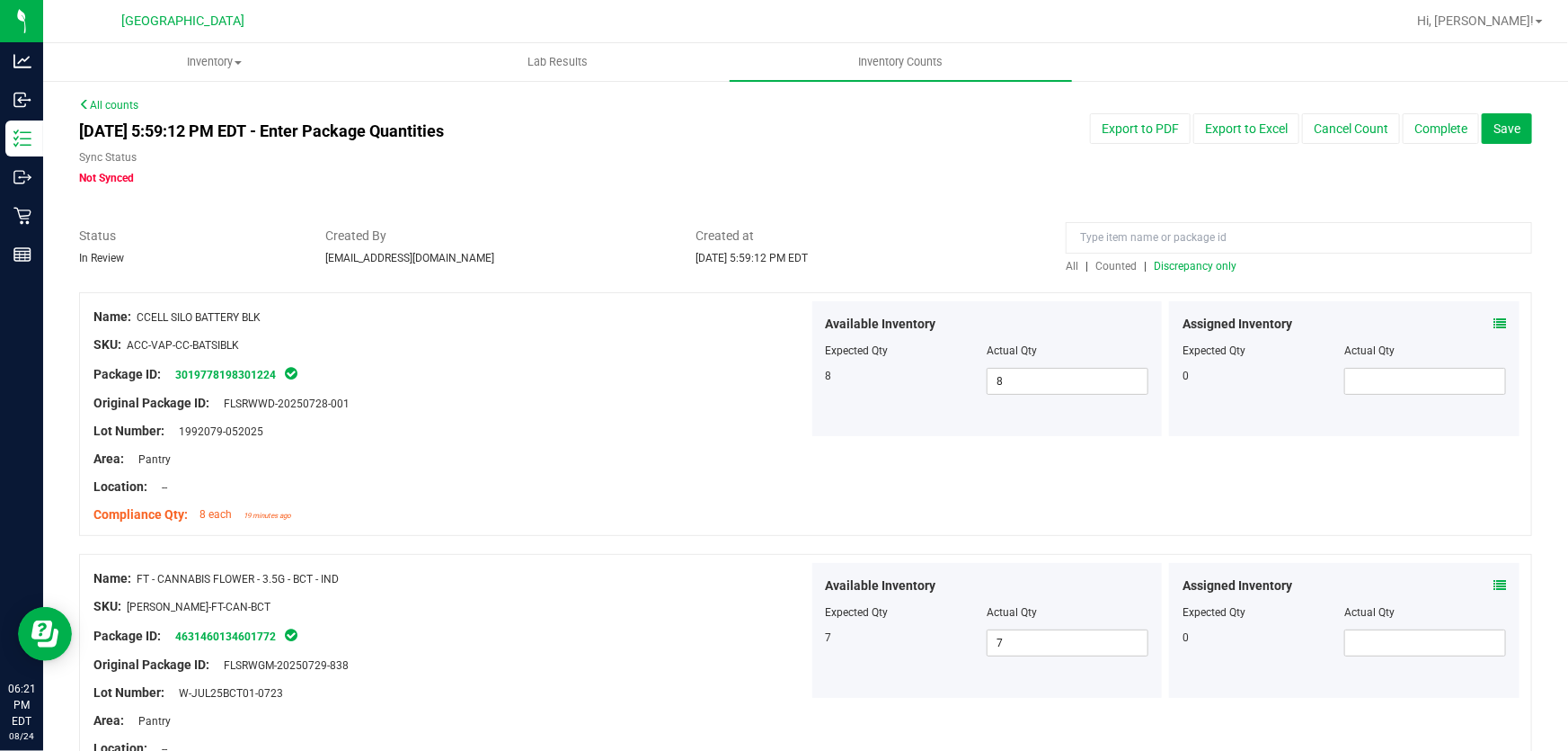
click at [1201, 256] on div at bounding box center [1299, 243] width 467 height 32
click at [1199, 261] on span "Discrepancy only" at bounding box center [1195, 266] width 82 height 13
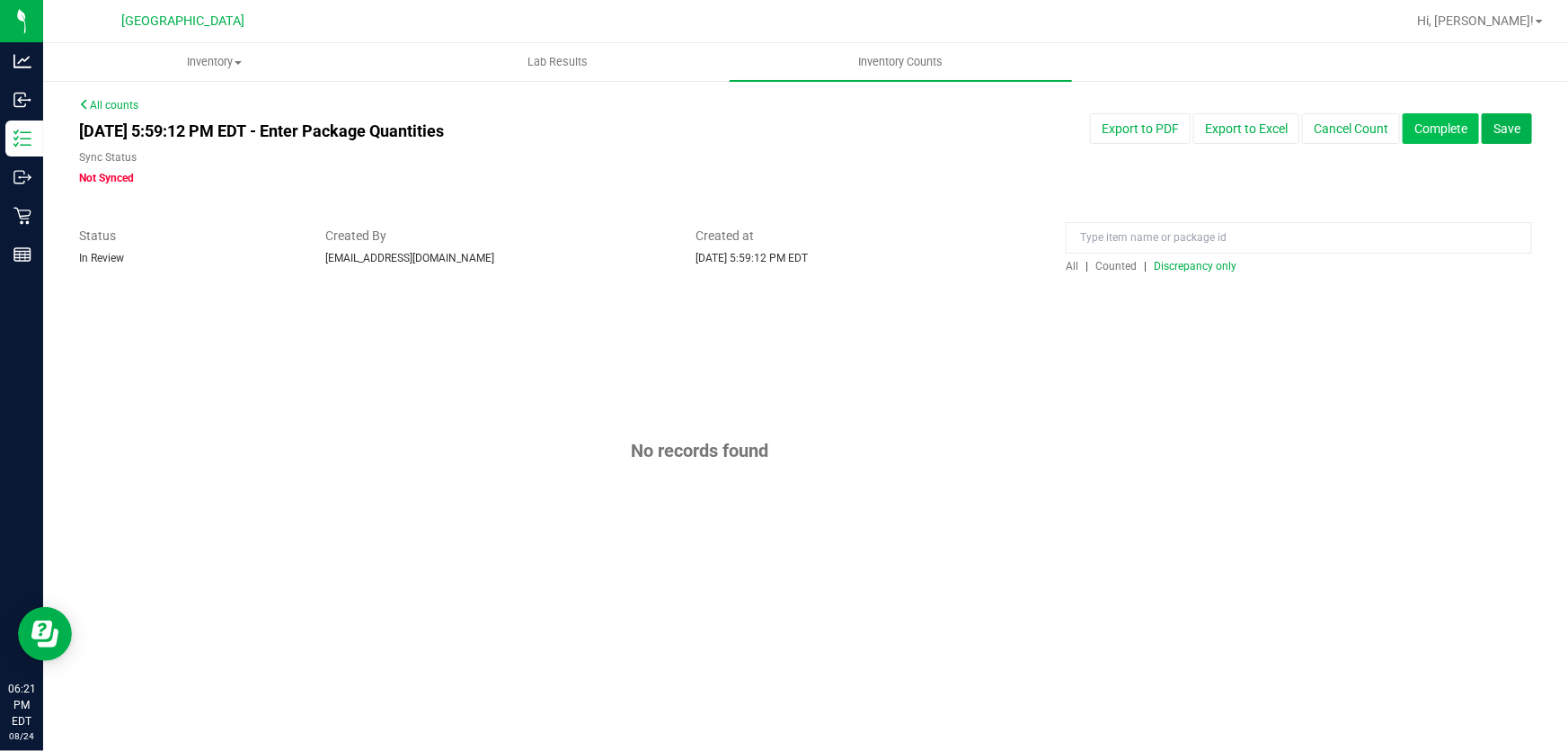
click at [1425, 129] on button "Complete" at bounding box center [1440, 128] width 76 height 31
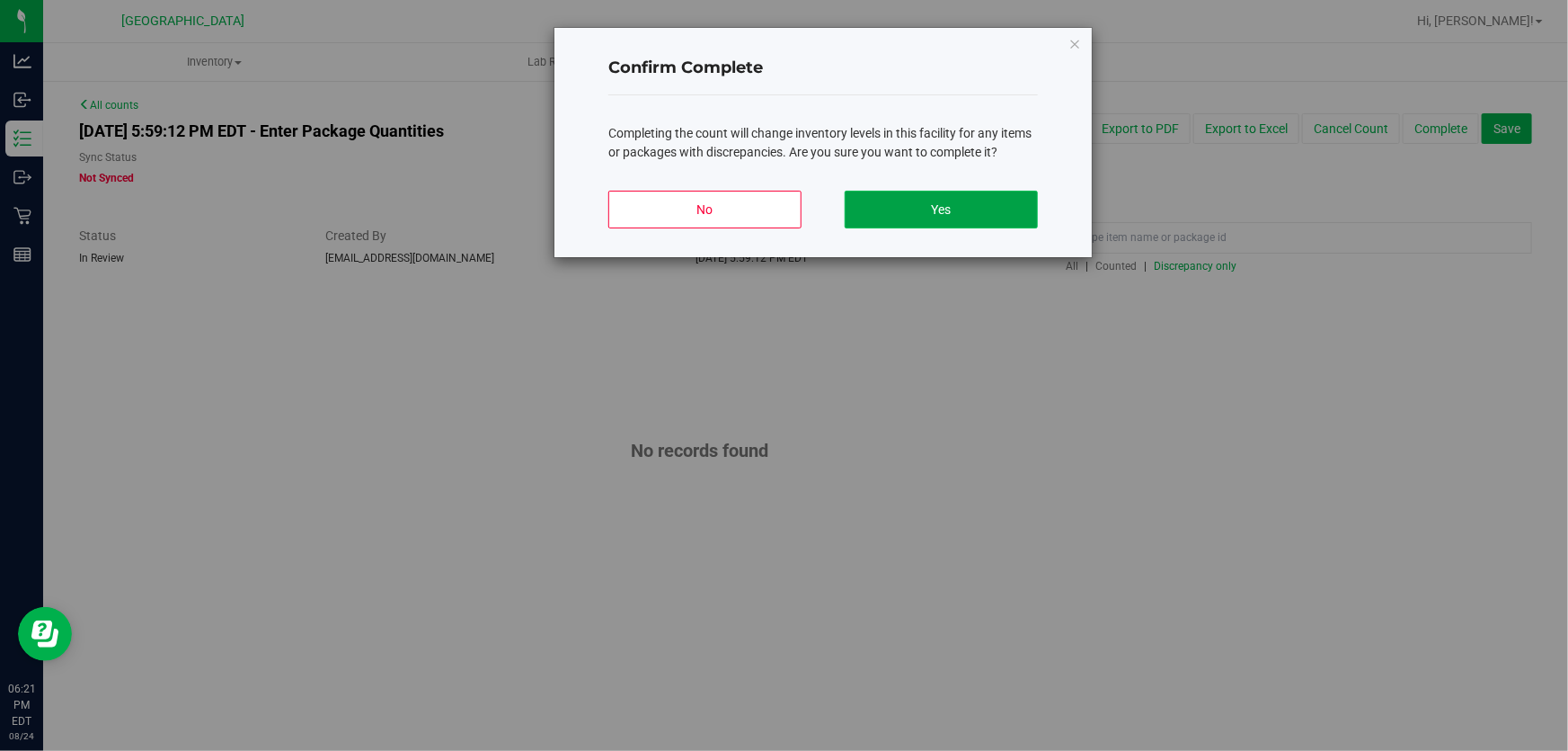
click at [978, 214] on button "Yes" at bounding box center [941, 209] width 193 height 38
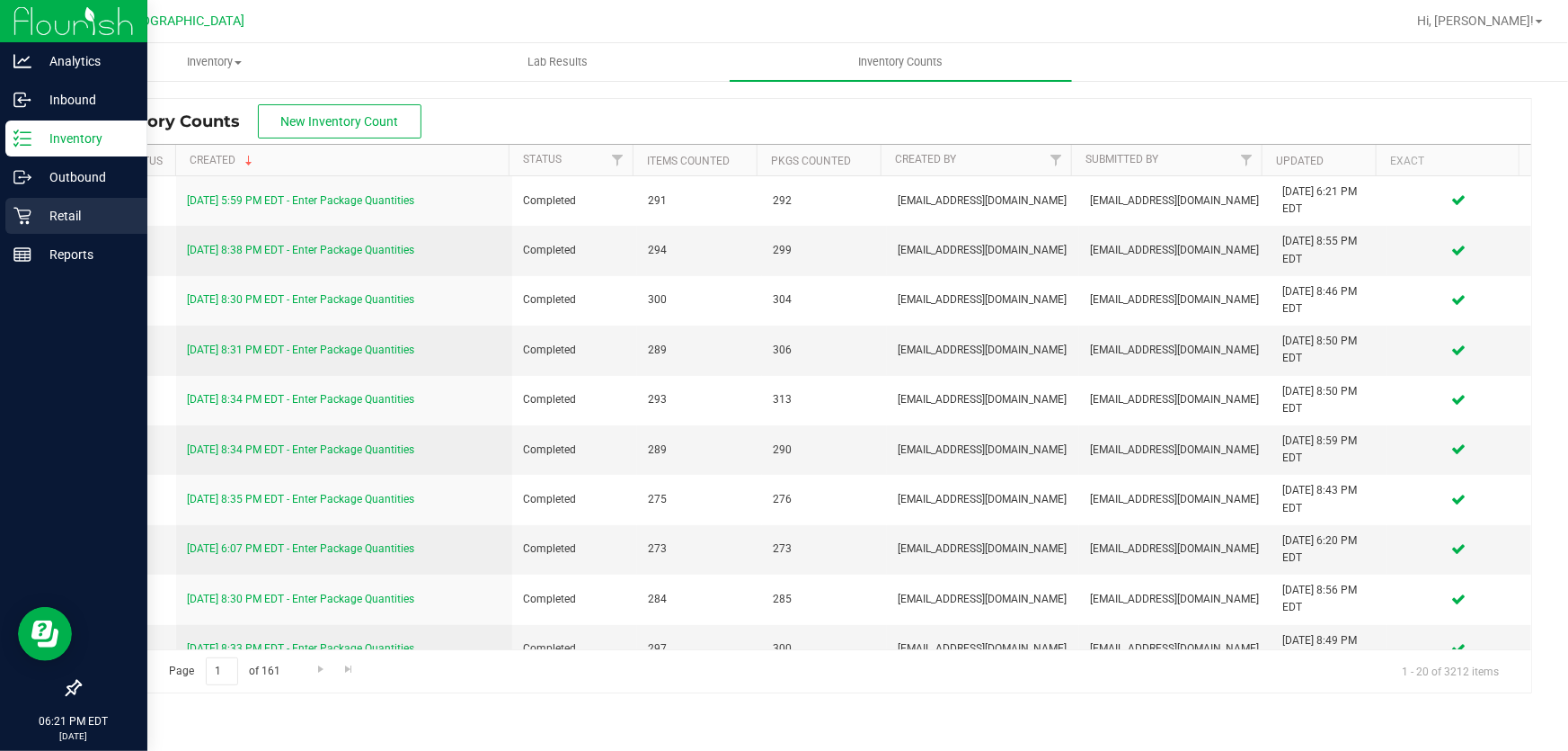
click at [66, 219] on p "Retail" at bounding box center [85, 216] width 108 height 22
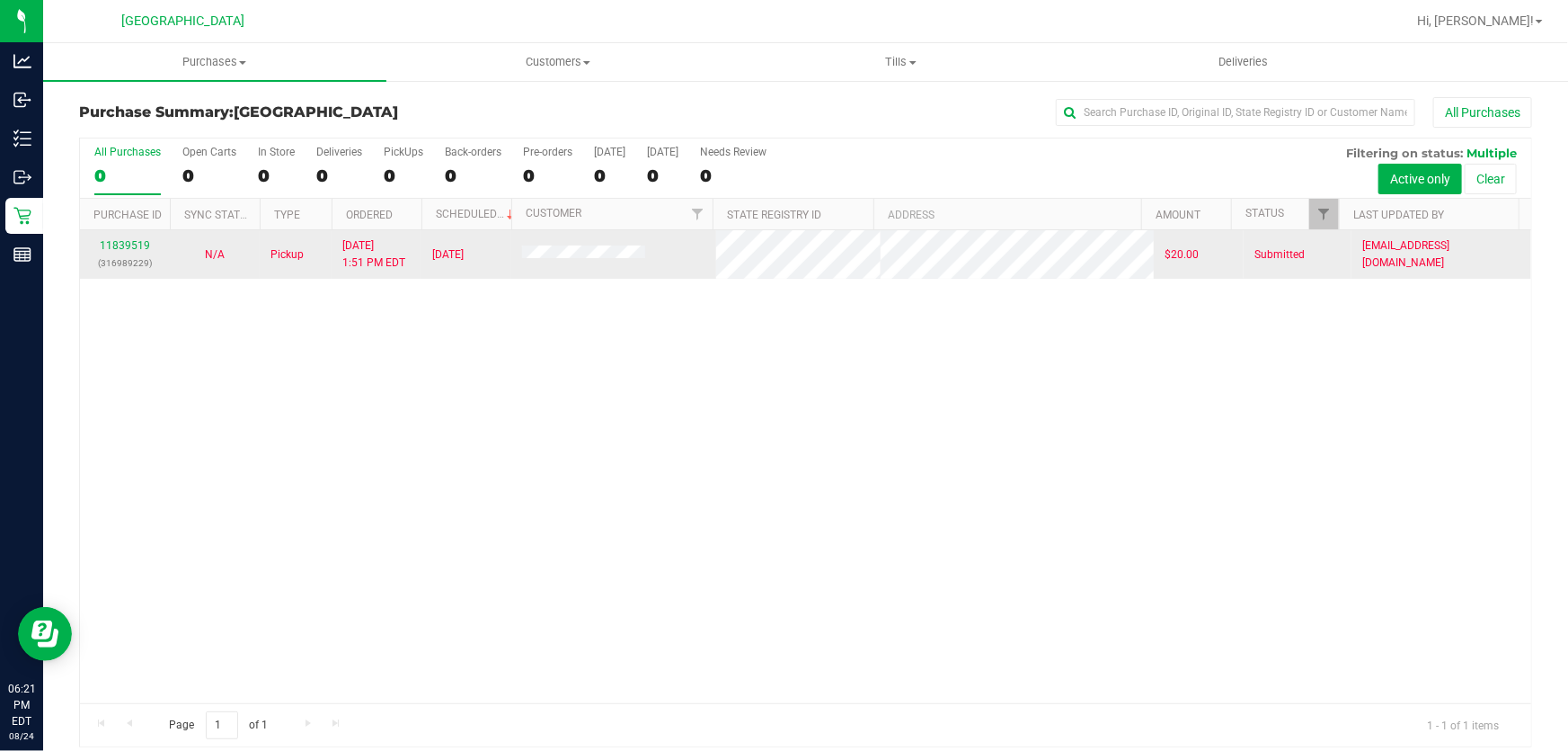
click at [141, 255] on p "(316989229)" at bounding box center [125, 263] width 68 height 17
click at [137, 252] on div "11839519 (316989229)" at bounding box center [125, 255] width 68 height 34
click at [137, 242] on link "11839519" at bounding box center [125, 245] width 51 height 13
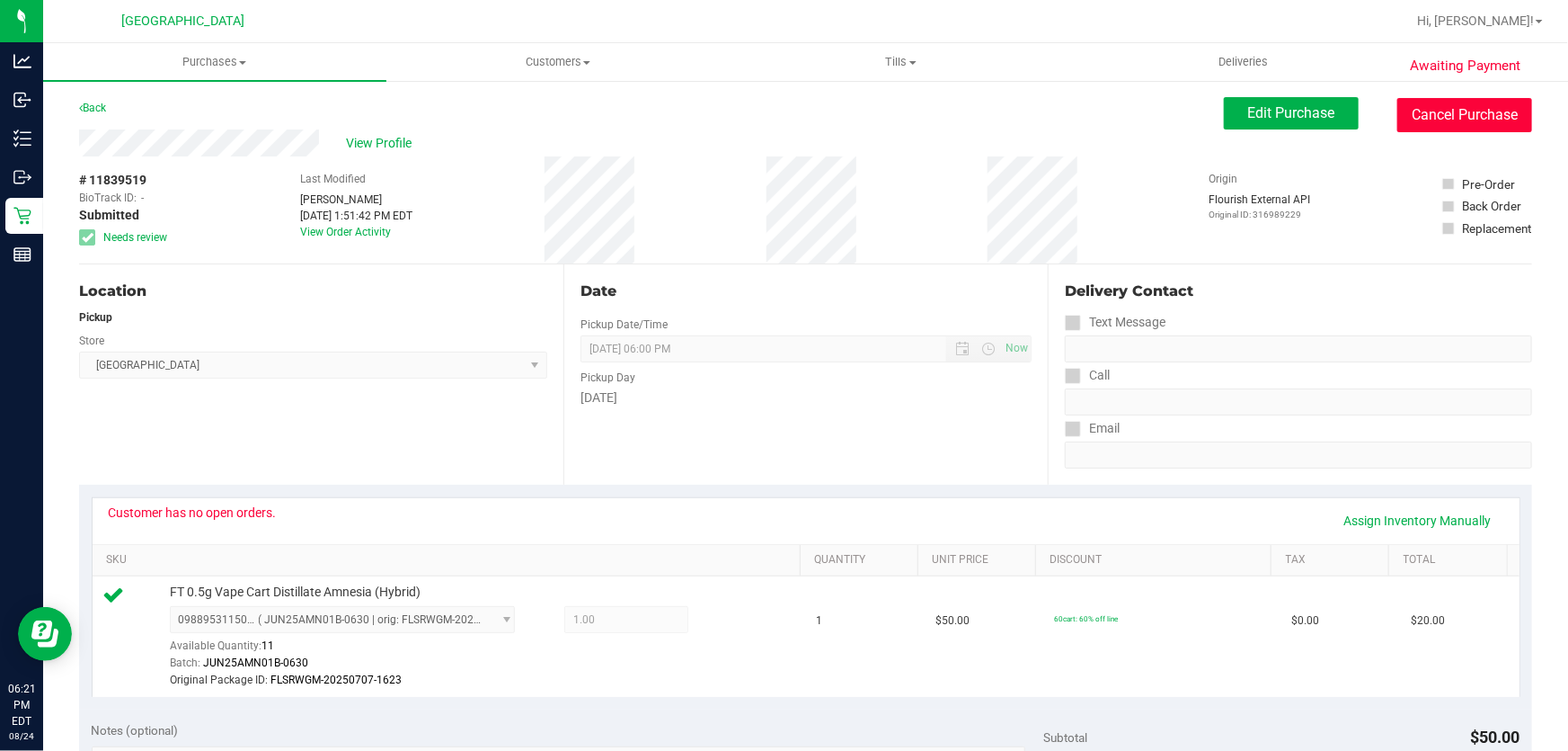
click at [1443, 126] on button "Cancel Purchase" at bounding box center [1465, 115] width 135 height 34
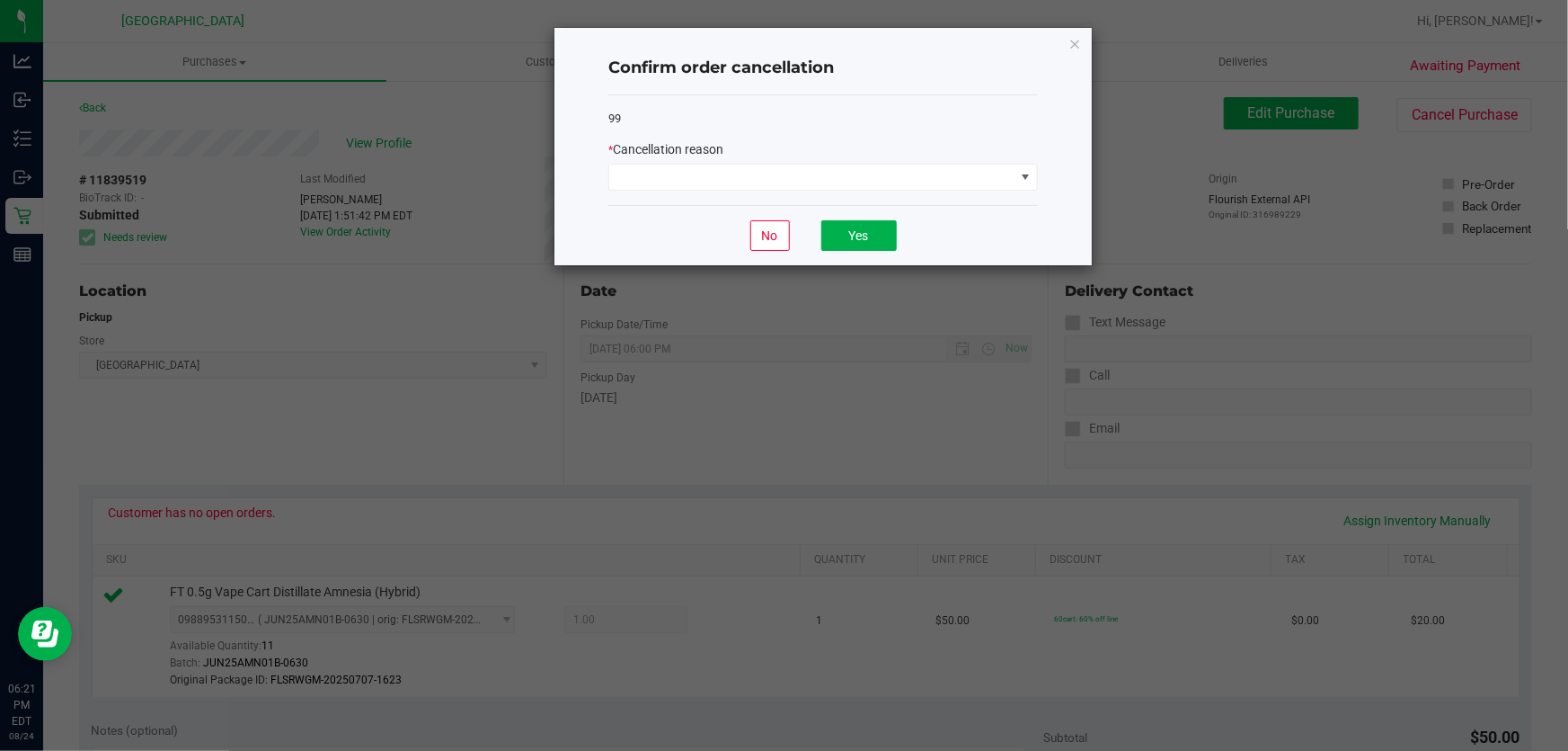
click at [707, 159] on div "* Cancellation reason" at bounding box center [823, 150] width 430 height 19
click at [705, 159] on div "* Cancellation reason" at bounding box center [823, 150] width 430 height 19
click at [707, 175] on span at bounding box center [811, 176] width 405 height 25
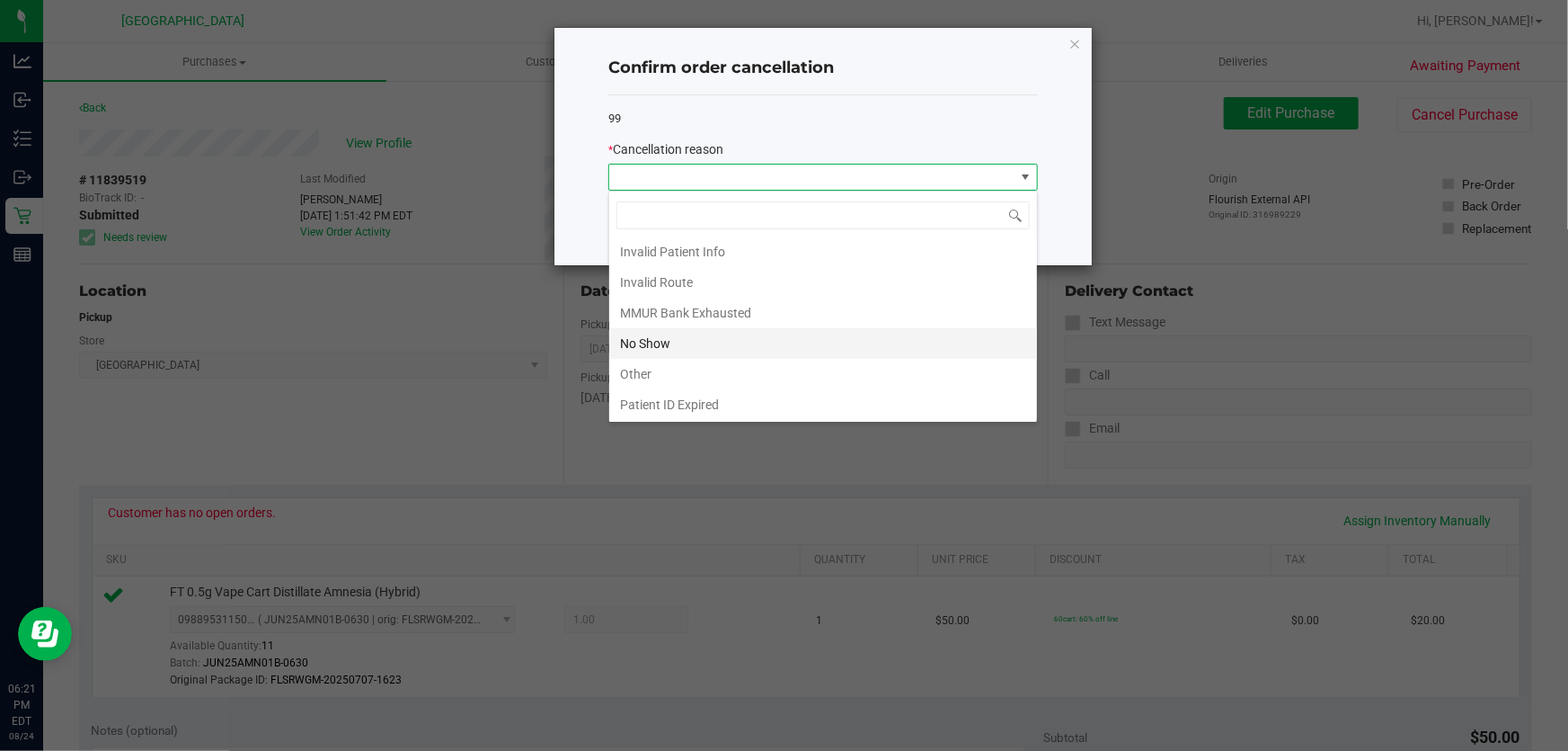
scroll to position [81, 0]
click at [663, 325] on li "No Show" at bounding box center [823, 325] width 428 height 31
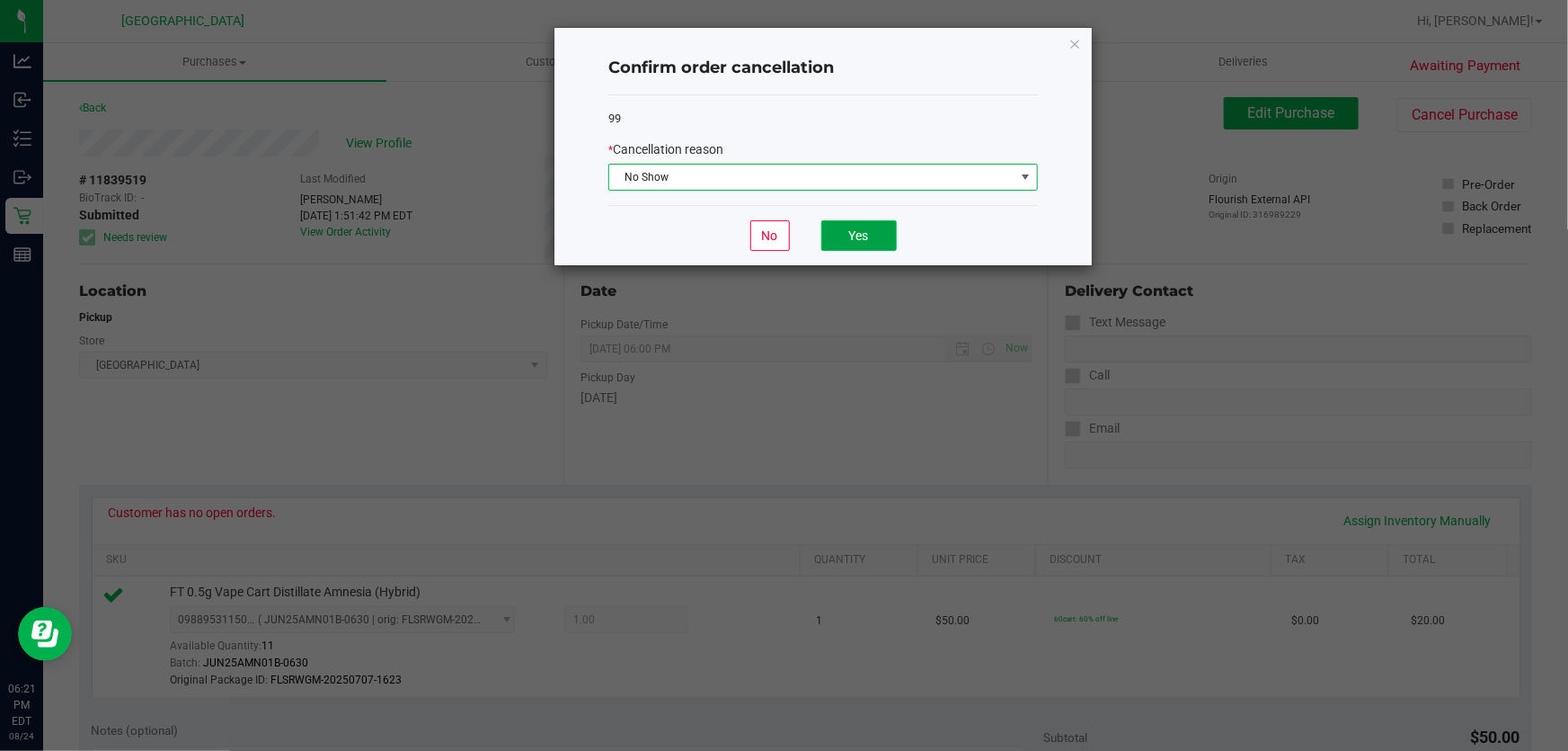
click at [876, 220] on button "Yes" at bounding box center [859, 235] width 75 height 31
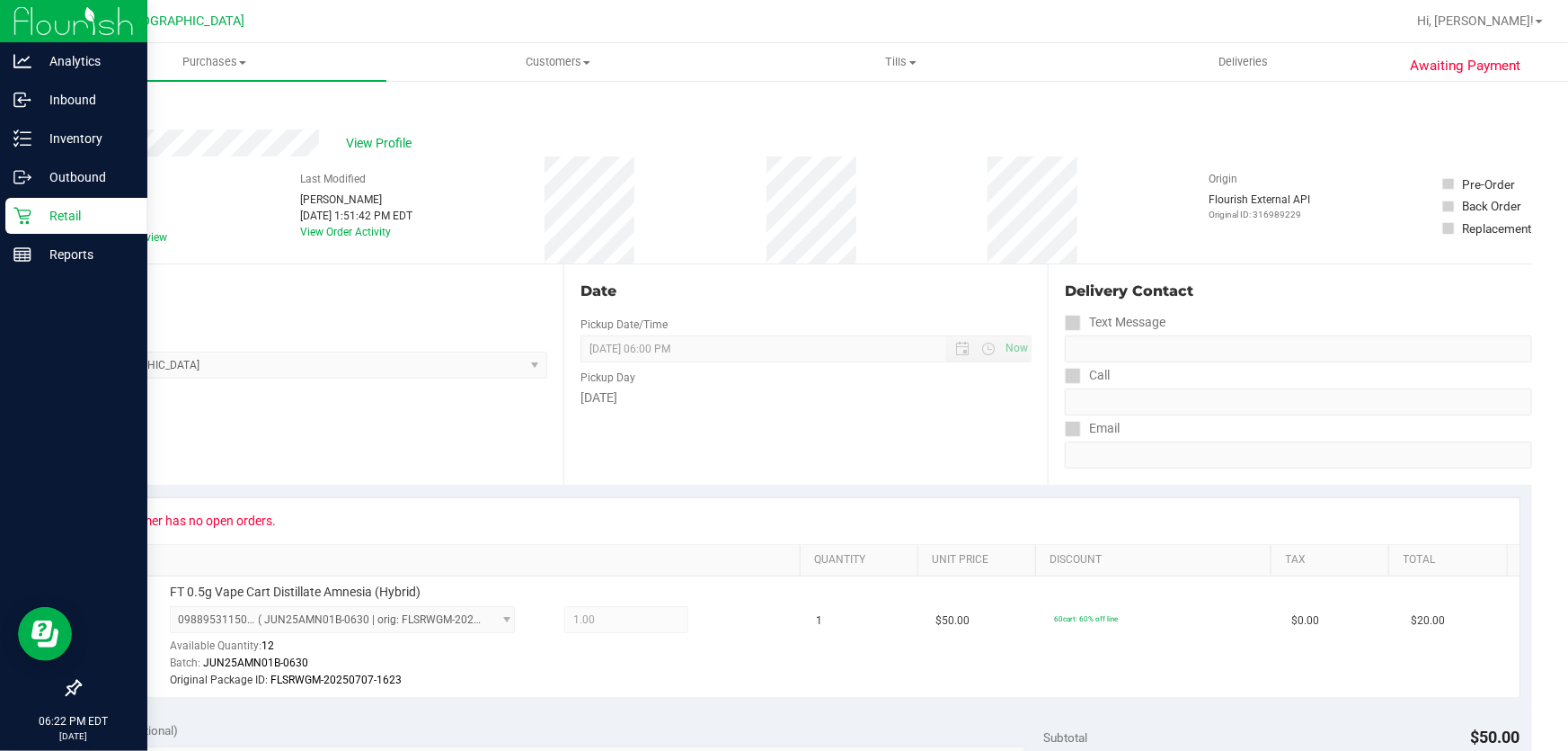
click at [53, 224] on p "Retail" at bounding box center [85, 216] width 108 height 22
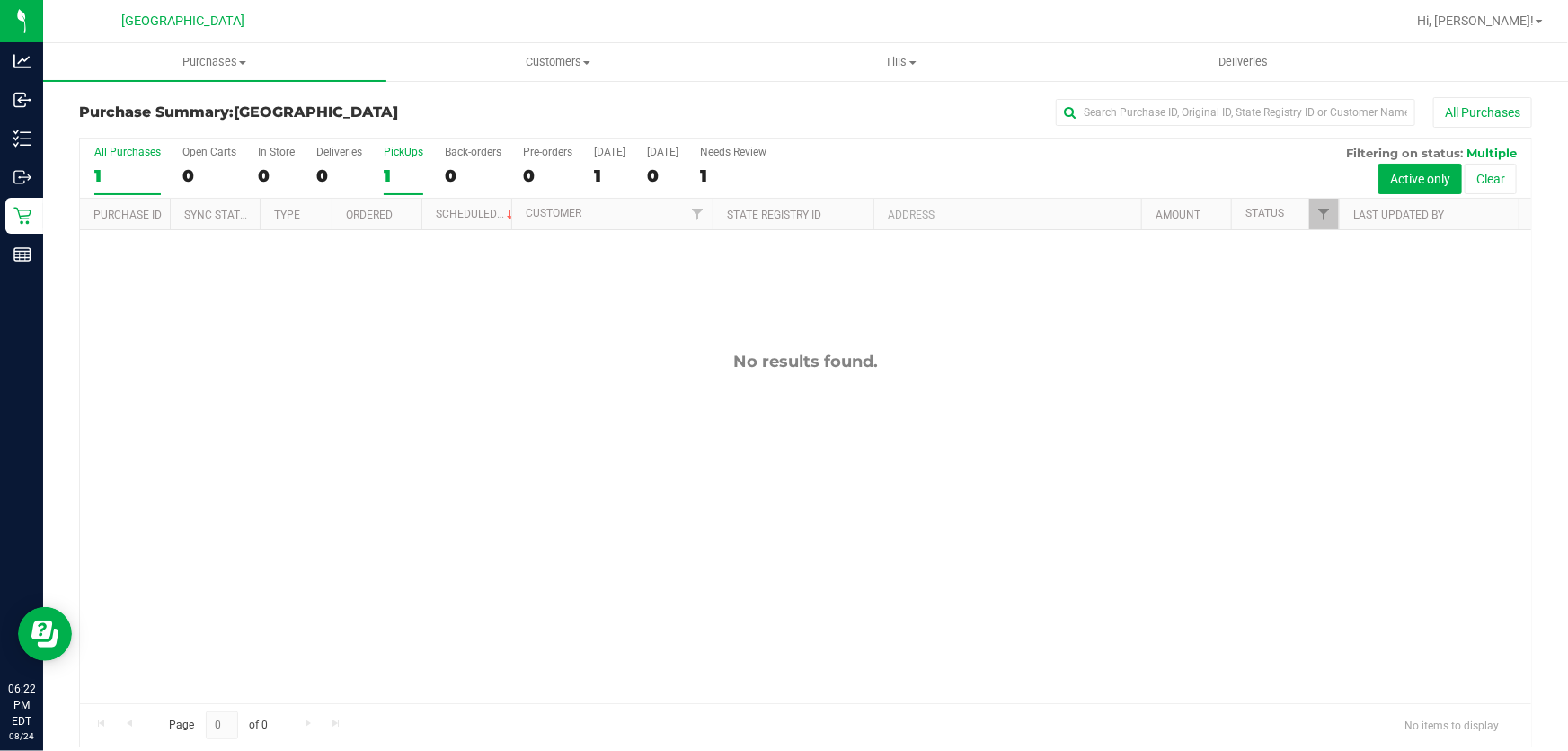
click at [389, 161] on label "PickUps 1" at bounding box center [403, 170] width 40 height 50
click at [0, 0] on input "PickUps 1" at bounding box center [0, 0] width 0 height 0
